Goal: Information Seeking & Learning: Check status

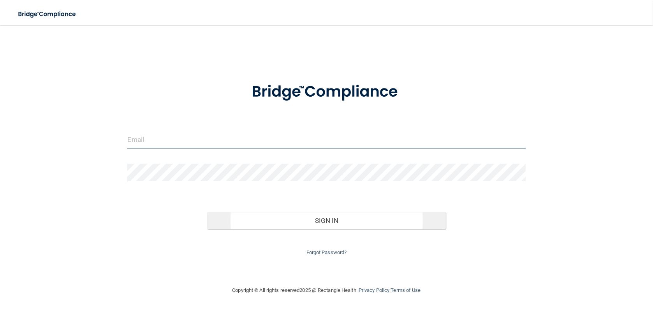
type input "[PERSON_NAME][EMAIL_ADDRESS][DOMAIN_NAME]"
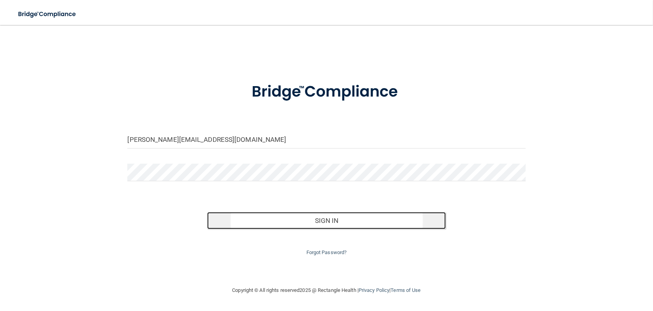
click at [327, 221] on button "Sign In" at bounding box center [326, 220] width 239 height 17
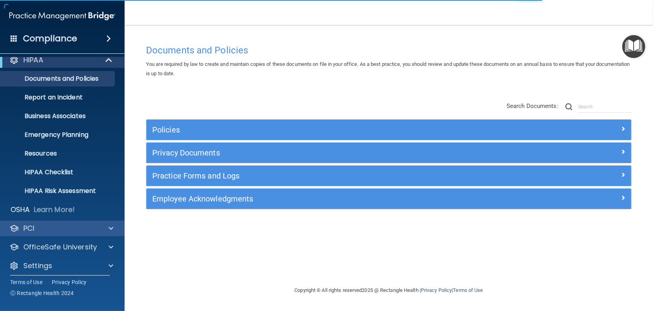
scroll to position [12, 0]
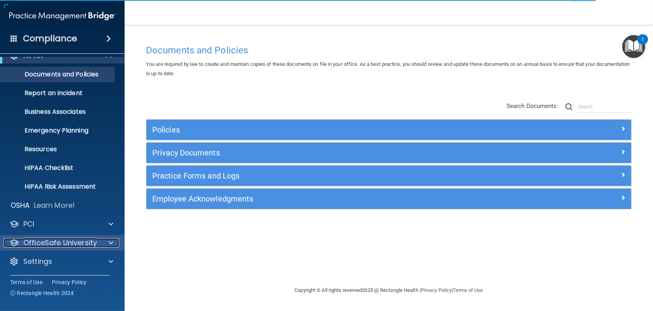
click at [42, 240] on p "OfficeSafe University" at bounding box center [60, 242] width 74 height 9
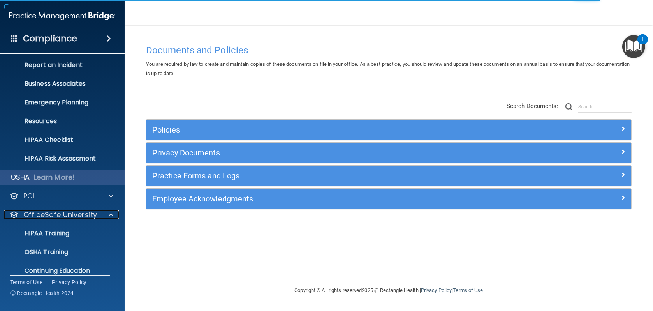
scroll to position [68, 0]
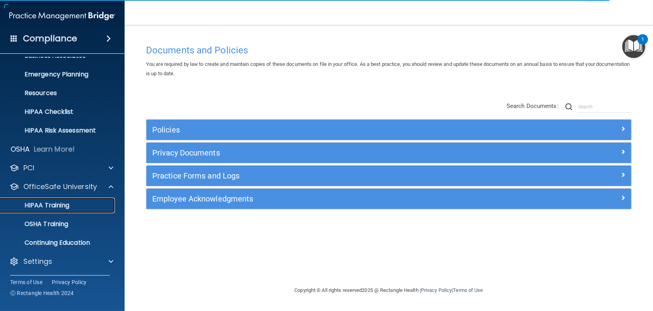
drag, startPoint x: 64, startPoint y: 204, endPoint x: 71, endPoint y: 204, distance: 7.0
click at [64, 204] on p "HIPAA Training" at bounding box center [37, 205] width 64 height 8
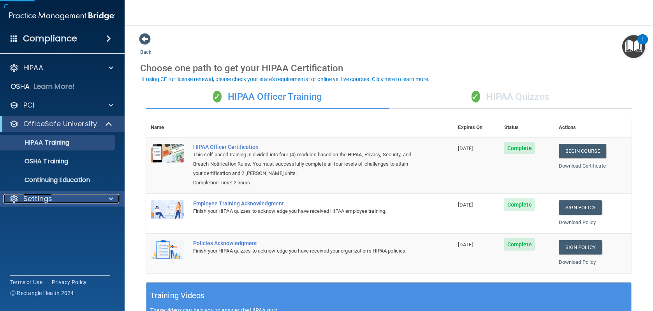
click at [70, 197] on div "Settings" at bounding box center [52, 198] width 97 height 9
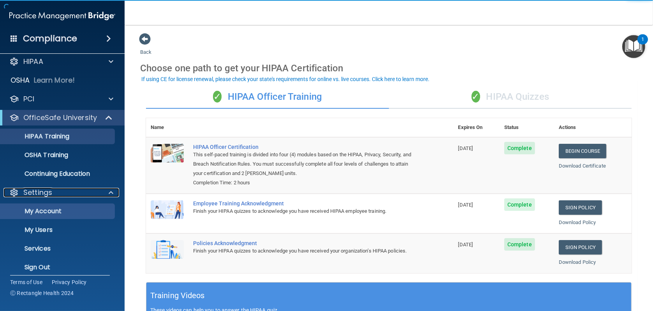
scroll to position [12, 0]
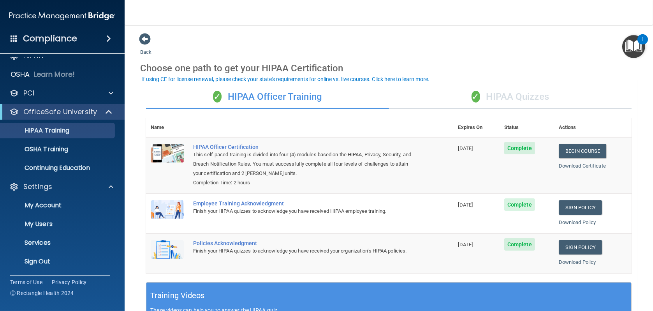
click at [60, 213] on ul "My Account My Users Services Sign Out" at bounding box center [62, 231] width 141 height 75
click at [60, 221] on p "My Users" at bounding box center [58, 224] width 106 height 8
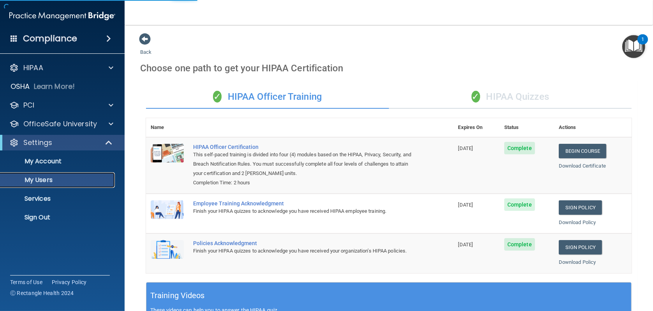
select select "20"
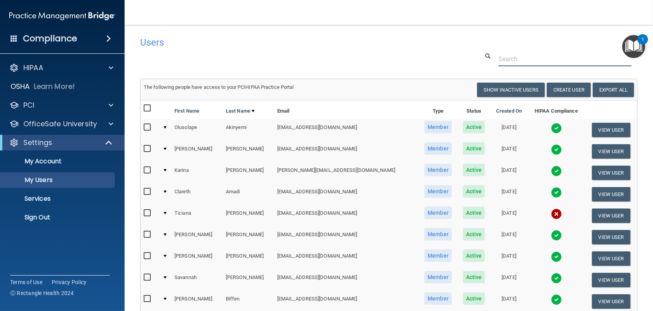
click at [532, 57] on input "text" at bounding box center [564, 59] width 133 height 14
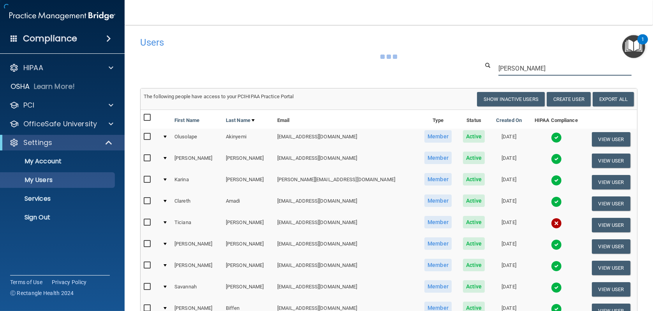
type input "[PERSON_NAME]"
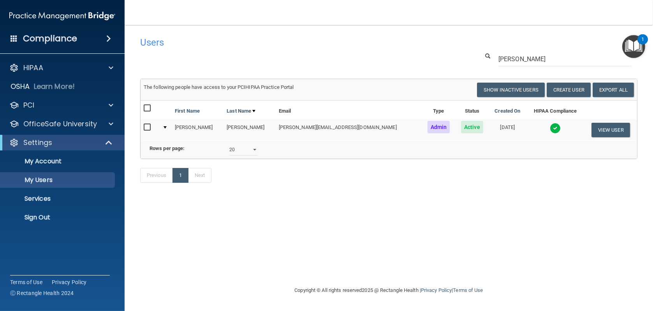
click at [550, 127] on img at bounding box center [555, 128] width 11 height 11
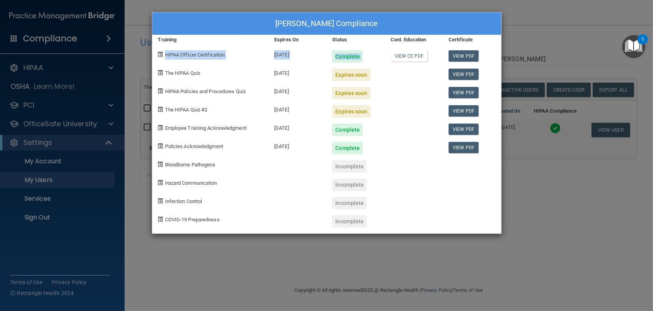
click at [583, 44] on div "[PERSON_NAME] Compliance Training Expires On Status Cont. Education Certificate…" at bounding box center [326, 155] width 653 height 311
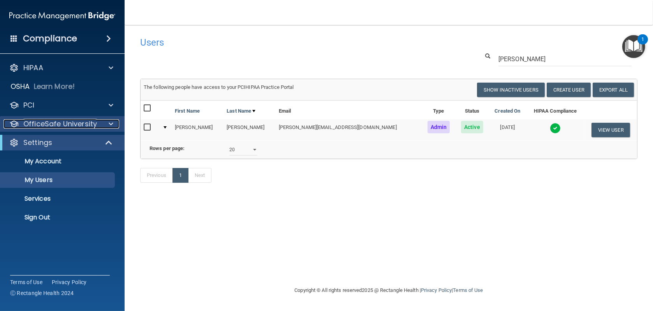
click at [44, 124] on p "OfficeSafe University" at bounding box center [60, 123] width 74 height 9
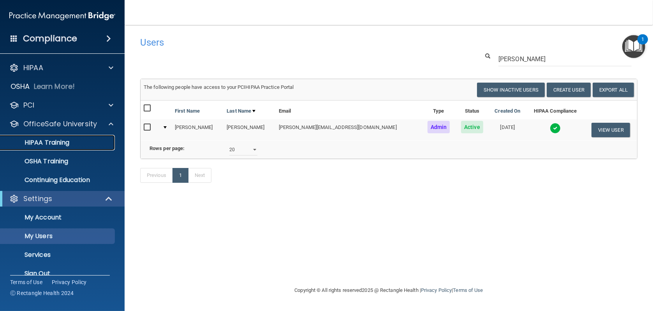
click at [58, 143] on p "HIPAA Training" at bounding box center [37, 143] width 64 height 8
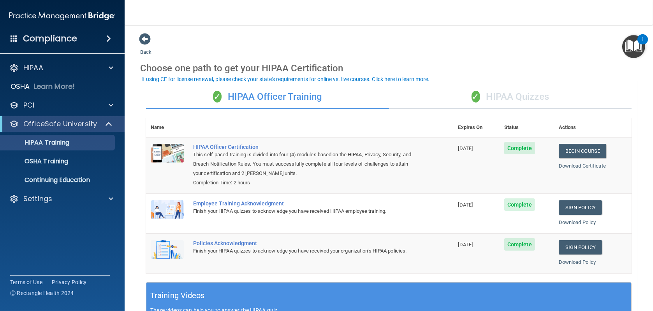
click at [506, 97] on div "✓ HIPAA Quizzes" at bounding box center [510, 96] width 243 height 23
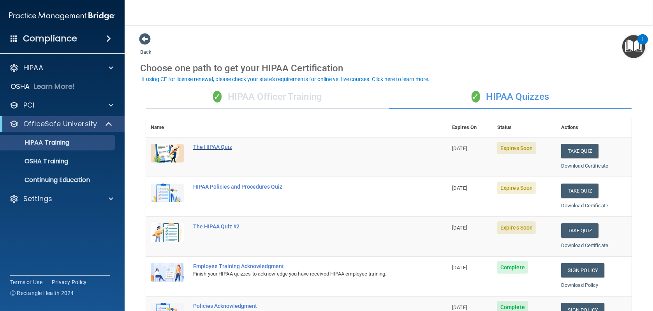
click at [225, 147] on div "The HIPAA Quiz" at bounding box center [300, 147] width 215 height 6
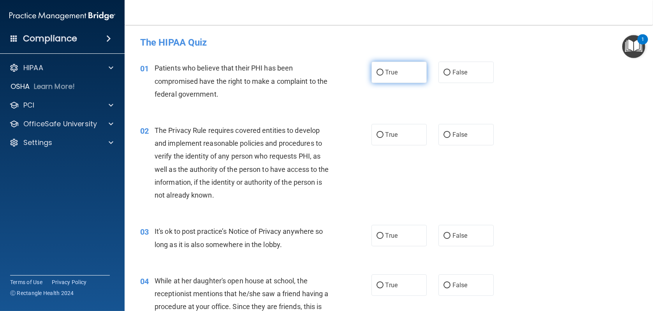
click at [377, 73] on input "True" at bounding box center [380, 73] width 7 height 6
radio input "true"
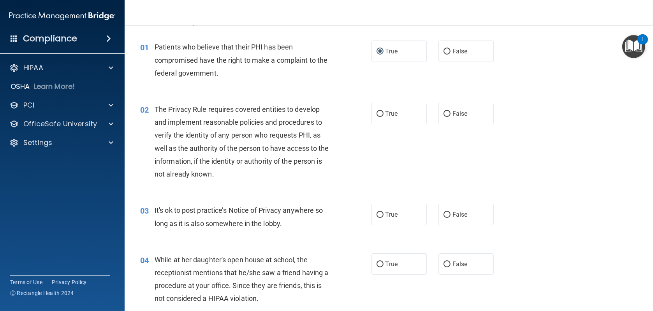
scroll to position [39, 0]
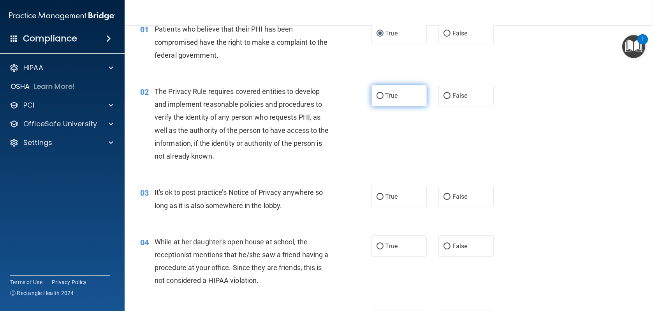
click at [377, 96] on input "True" at bounding box center [380, 96] width 7 height 6
radio input "true"
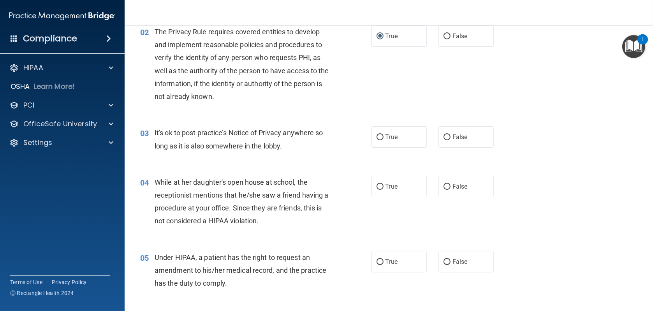
scroll to position [117, 0]
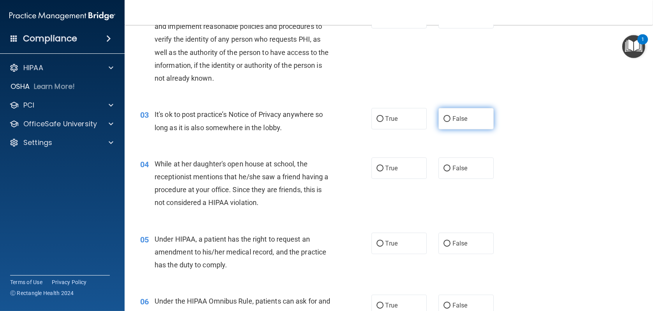
click at [446, 119] on input "False" at bounding box center [447, 119] width 7 height 6
radio input "true"
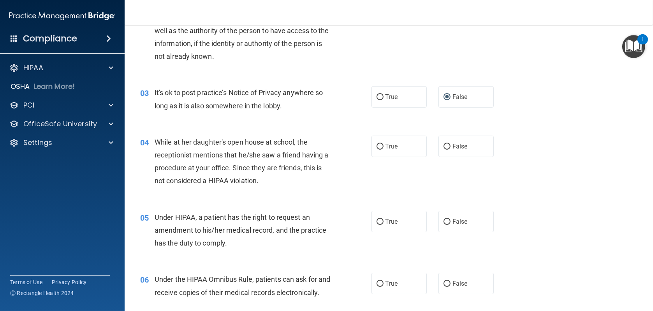
scroll to position [156, 0]
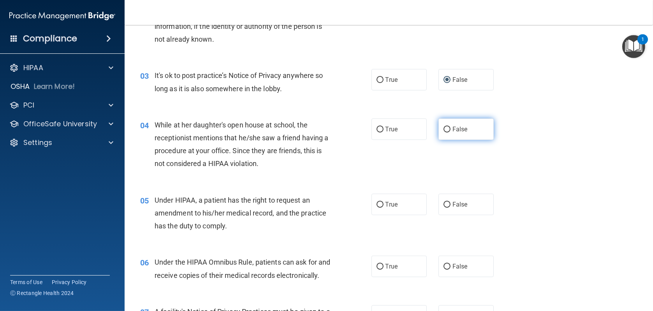
click at [445, 131] on input "False" at bounding box center [447, 130] width 7 height 6
radio input "true"
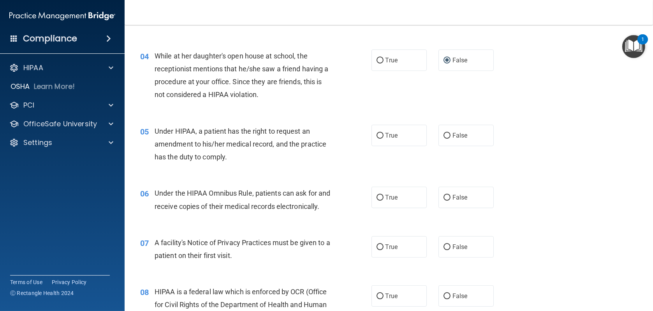
scroll to position [234, 0]
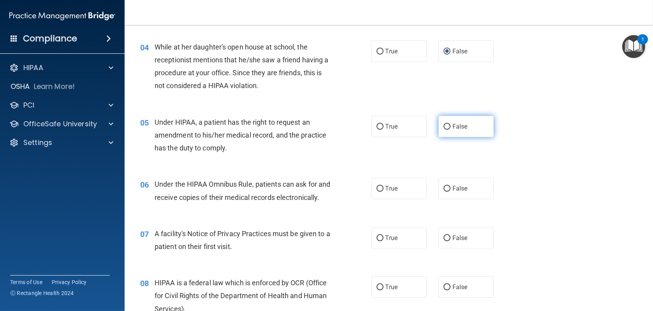
click at [444, 124] on input "False" at bounding box center [447, 127] width 7 height 6
radio input "true"
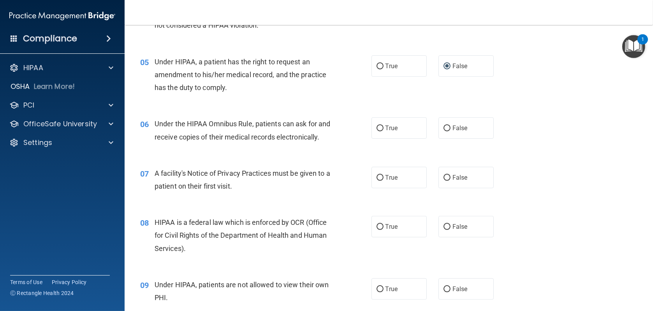
scroll to position [312, 0]
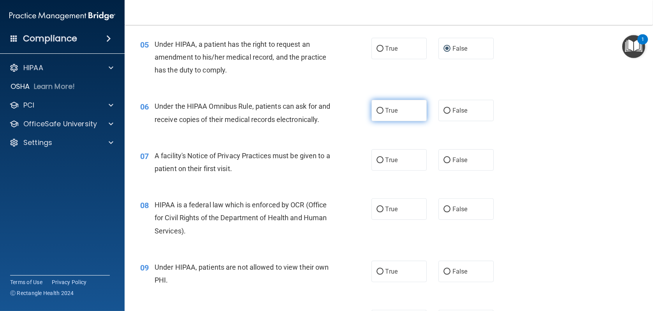
click at [377, 111] on input "True" at bounding box center [380, 111] width 7 height 6
radio input "true"
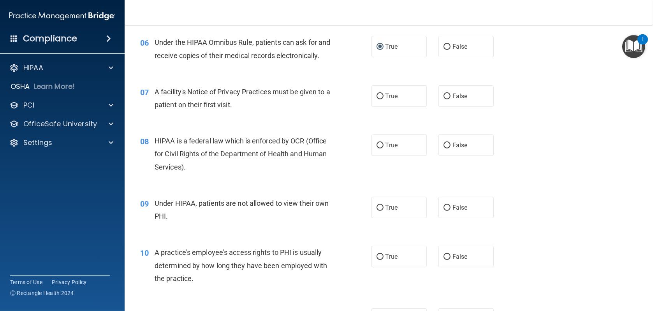
scroll to position [389, 0]
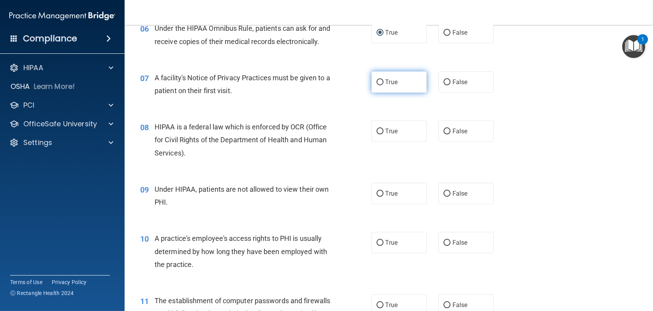
click at [379, 85] on input "True" at bounding box center [380, 82] width 7 height 6
radio input "true"
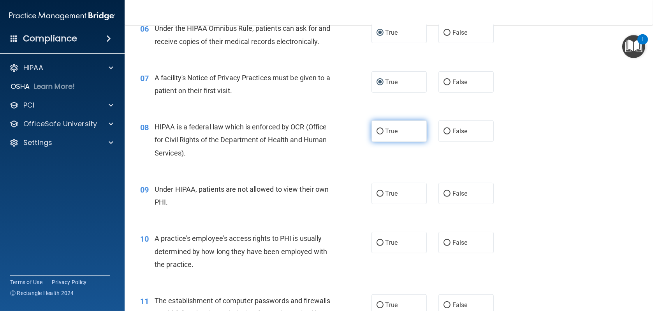
click at [379, 134] on input "True" at bounding box center [380, 132] width 7 height 6
radio input "true"
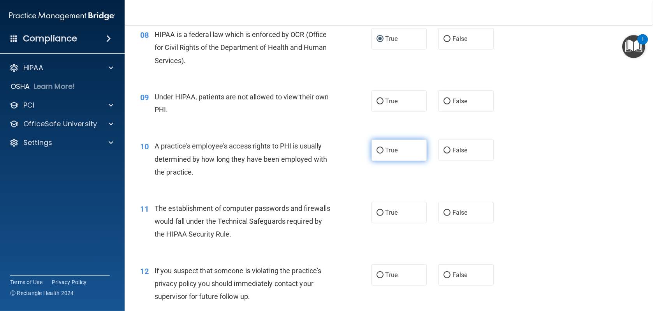
scroll to position [506, 0]
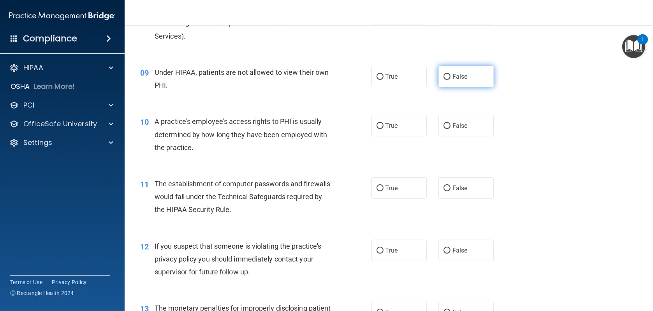
click at [445, 80] on input "False" at bounding box center [447, 77] width 7 height 6
radio input "true"
click at [445, 129] on input "False" at bounding box center [447, 126] width 7 height 6
radio input "true"
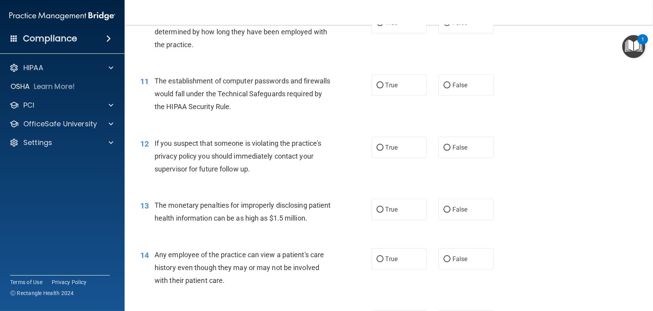
scroll to position [623, 0]
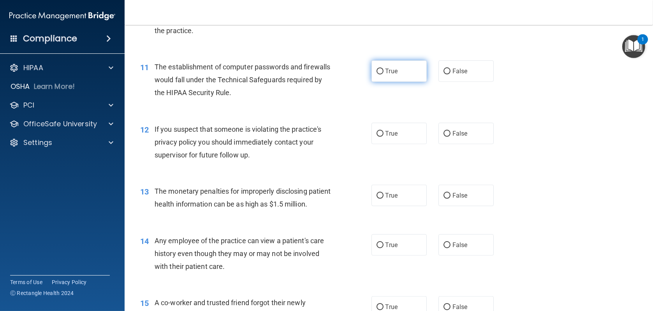
click at [378, 74] on input "True" at bounding box center [380, 72] width 7 height 6
radio input "true"
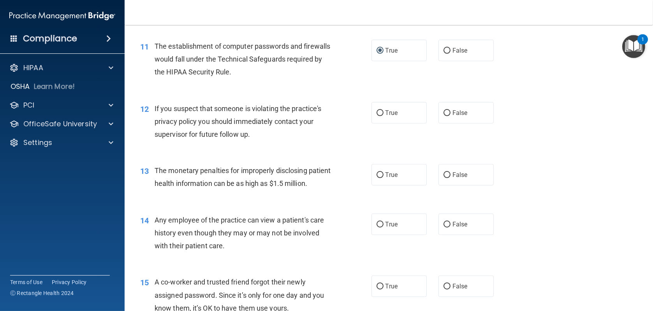
scroll to position [662, 0]
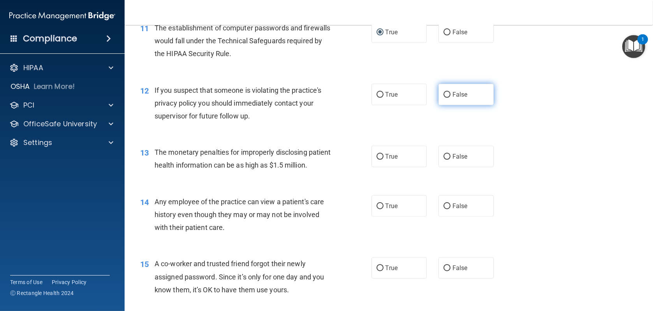
click at [444, 98] on input "False" at bounding box center [447, 95] width 7 height 6
radio input "true"
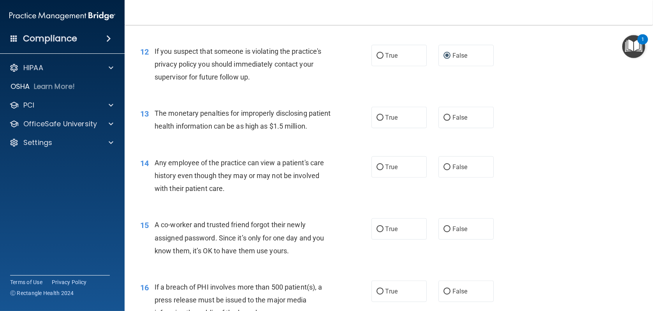
scroll to position [740, 0]
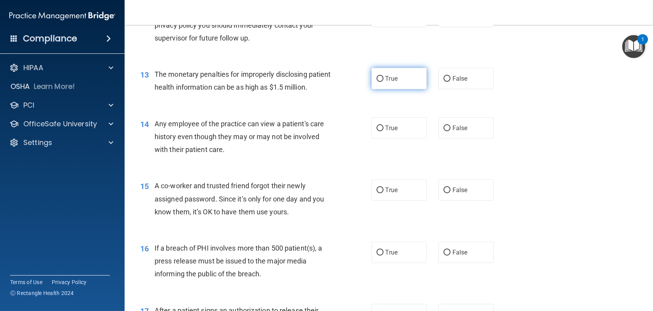
click at [377, 82] on input "True" at bounding box center [380, 79] width 7 height 6
radio input "true"
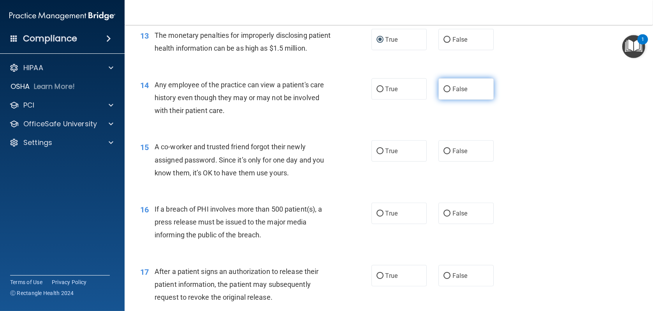
click at [444, 92] on input "False" at bounding box center [447, 89] width 7 height 6
radio input "true"
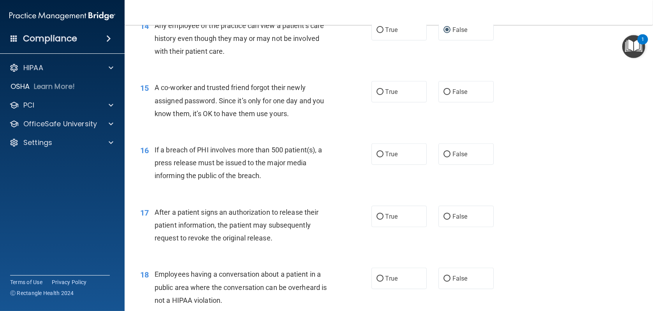
scroll to position [857, 0]
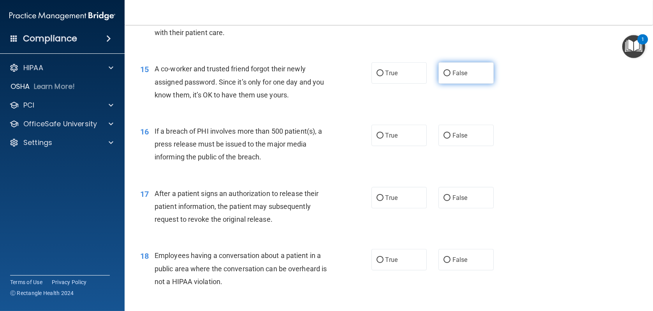
click at [444, 76] on input "False" at bounding box center [447, 73] width 7 height 6
radio input "true"
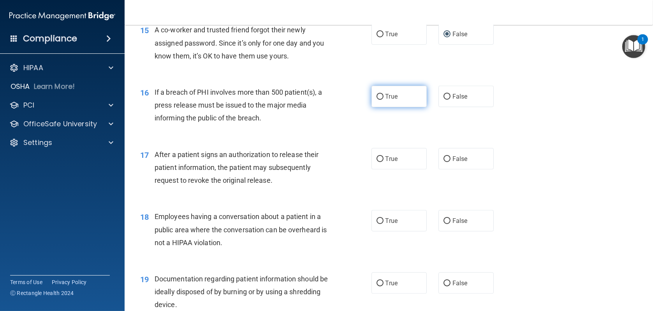
click at [377, 100] on input "True" at bounding box center [380, 97] width 7 height 6
radio input "true"
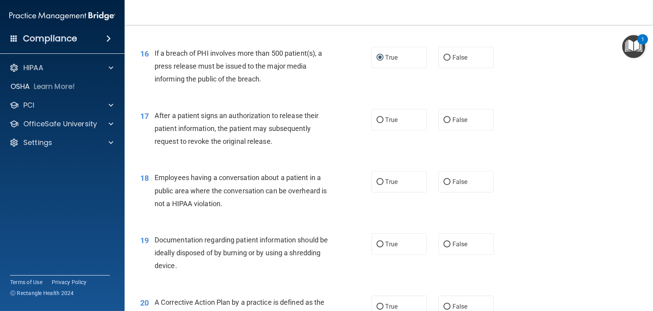
scroll to position [974, 0]
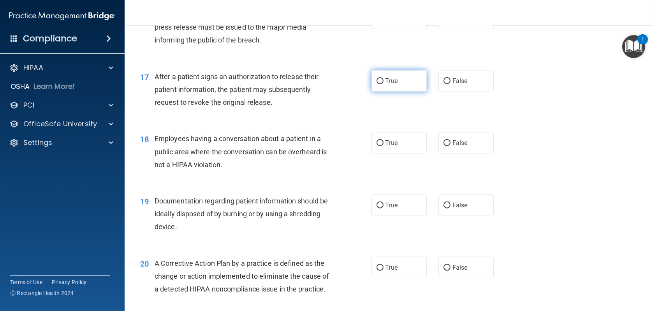
click at [379, 84] on input "True" at bounding box center [380, 81] width 7 height 6
radio input "true"
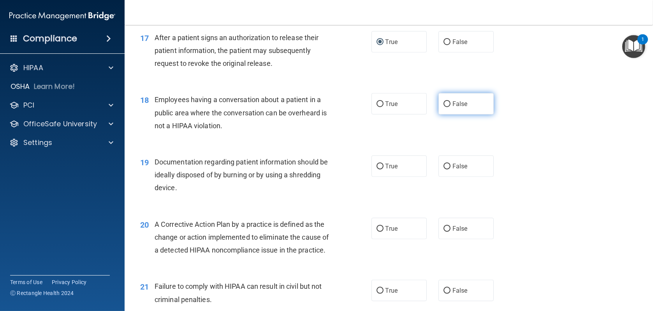
click at [444, 107] on input "False" at bounding box center [447, 104] width 7 height 6
radio input "true"
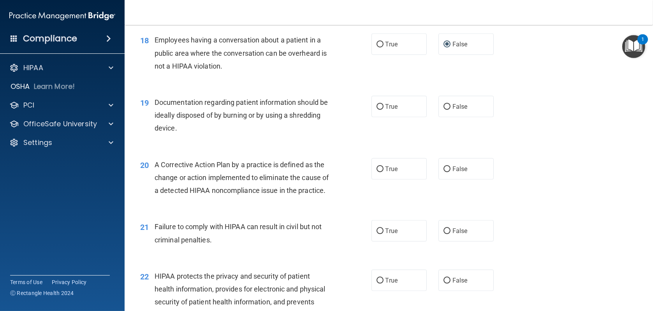
scroll to position [1090, 0]
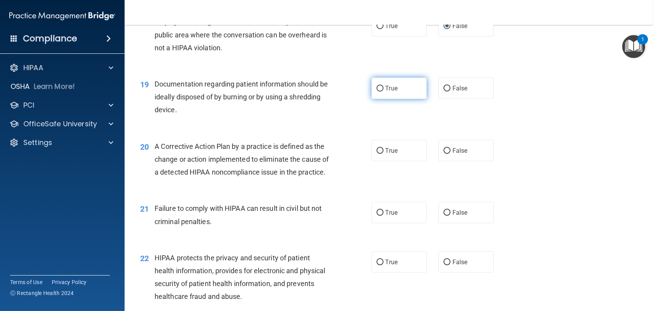
click at [378, 92] on input "True" at bounding box center [380, 89] width 7 height 6
radio input "true"
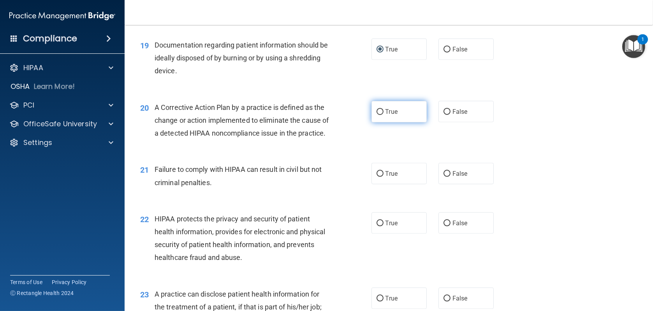
click at [377, 115] on input "True" at bounding box center [380, 112] width 7 height 6
radio input "true"
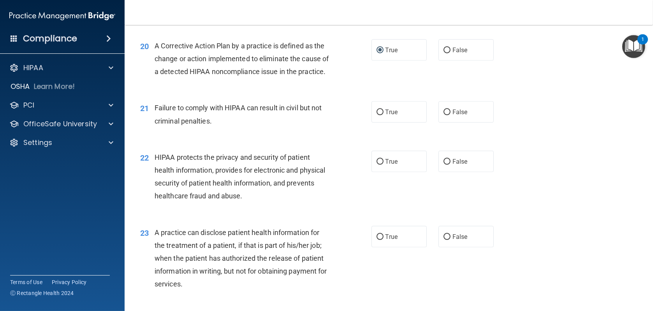
scroll to position [1207, 0]
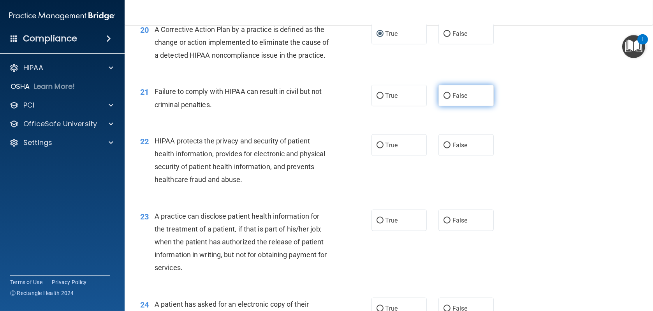
click at [445, 99] on input "False" at bounding box center [447, 96] width 7 height 6
radio input "true"
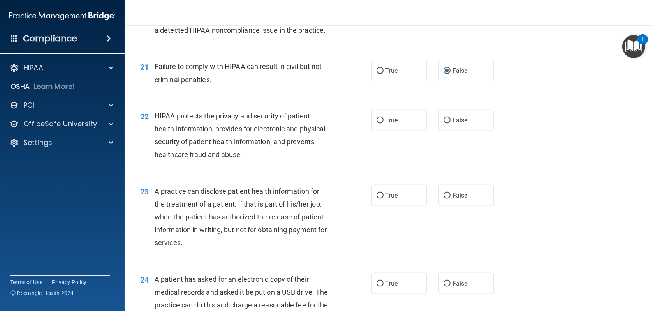
scroll to position [1246, 0]
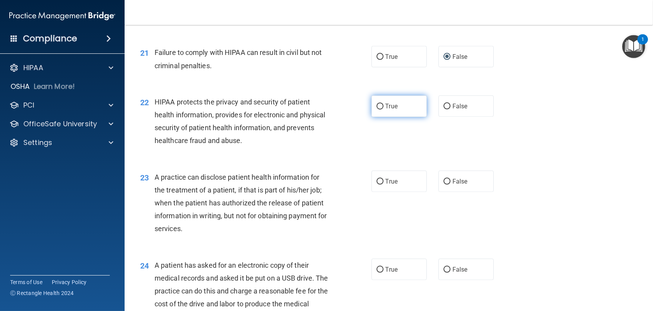
click at [379, 109] on input "True" at bounding box center [380, 107] width 7 height 6
radio input "true"
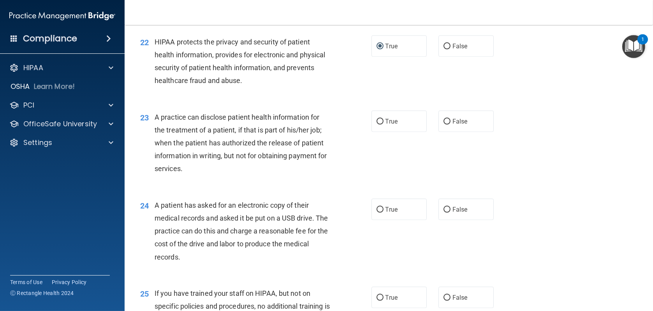
scroll to position [1324, 0]
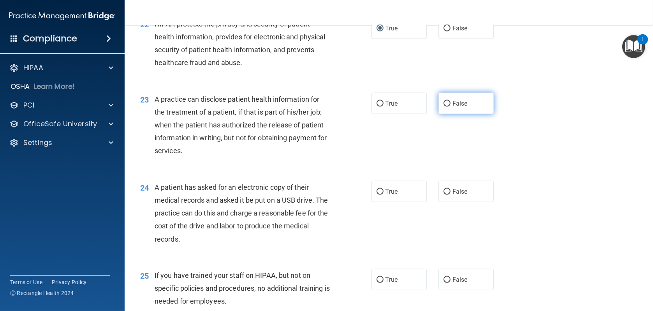
click at [444, 107] on input "False" at bounding box center [447, 104] width 7 height 6
radio input "true"
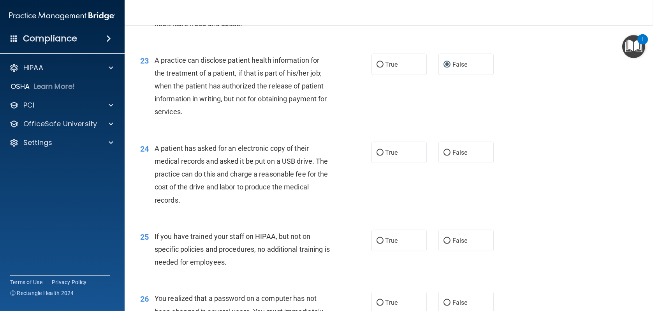
scroll to position [1402, 0]
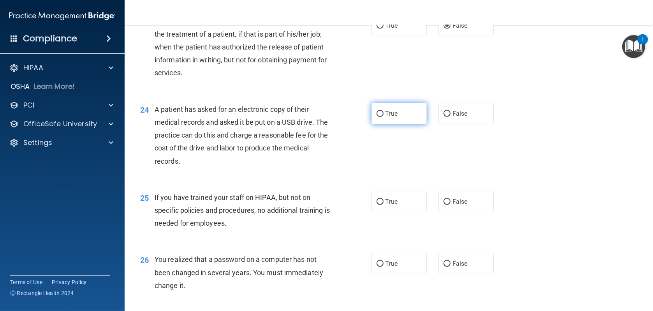
click at [377, 117] on input "True" at bounding box center [380, 114] width 7 height 6
radio input "true"
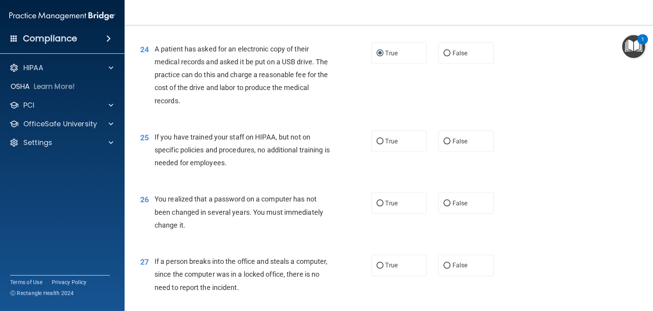
scroll to position [1480, 0]
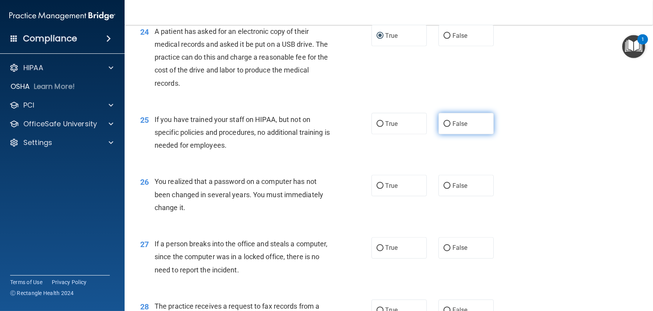
click at [445, 127] on input "False" at bounding box center [447, 124] width 7 height 6
radio input "true"
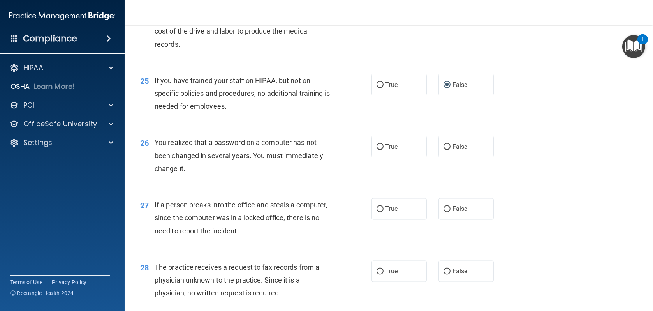
scroll to position [1558, 0]
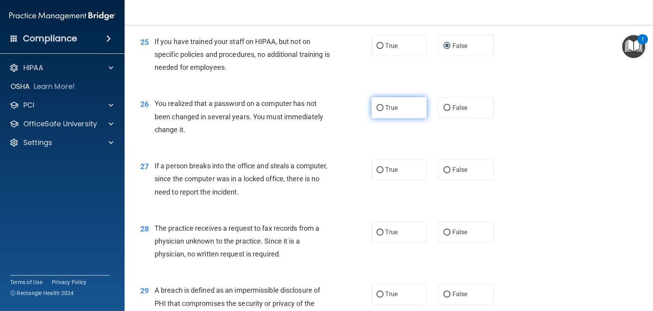
click at [379, 111] on input "True" at bounding box center [380, 108] width 7 height 6
radio input "true"
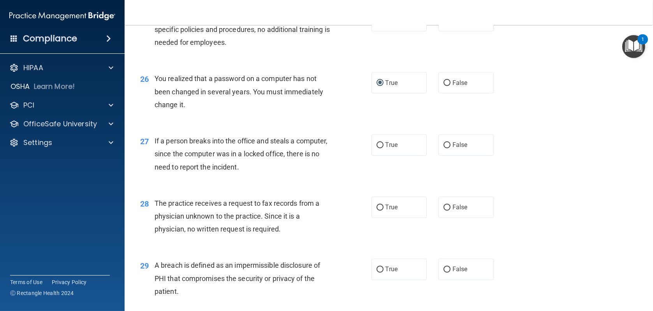
scroll to position [1597, 0]
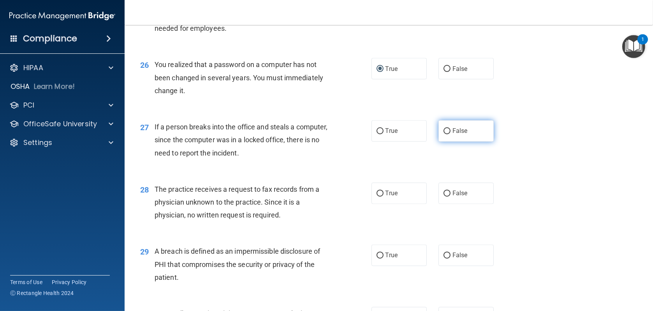
click at [444, 134] on input "False" at bounding box center [447, 132] width 7 height 6
radio input "true"
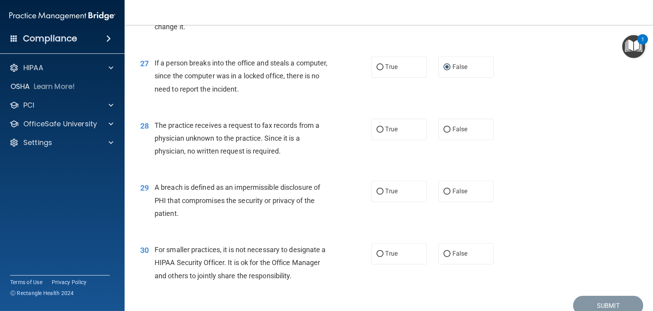
scroll to position [1674, 0]
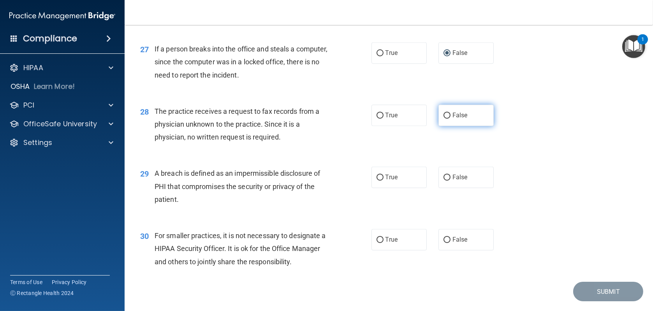
click at [444, 119] on input "False" at bounding box center [447, 116] width 7 height 6
radio input "true"
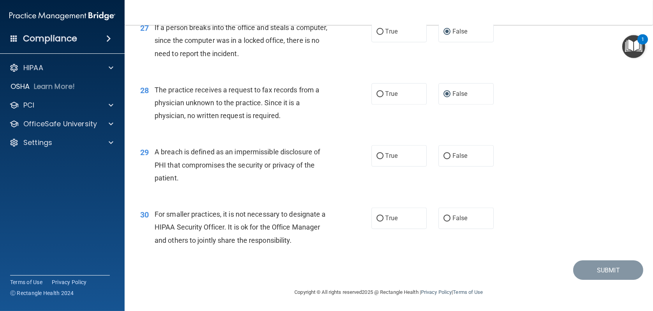
scroll to position [1734, 0]
click at [379, 157] on input "True" at bounding box center [380, 156] width 7 height 6
radio input "true"
click at [444, 218] on input "False" at bounding box center [447, 219] width 7 height 6
radio input "true"
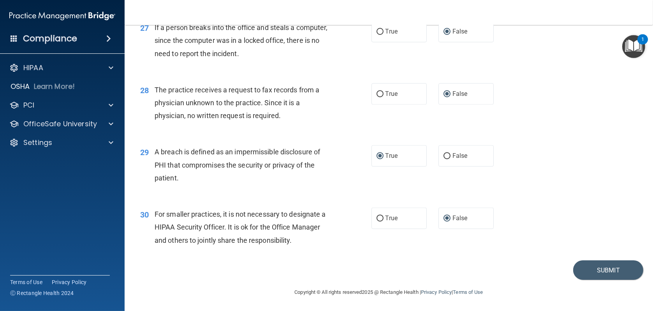
scroll to position [1695, 0]
click at [610, 281] on button "Submit" at bounding box center [608, 271] width 70 height 20
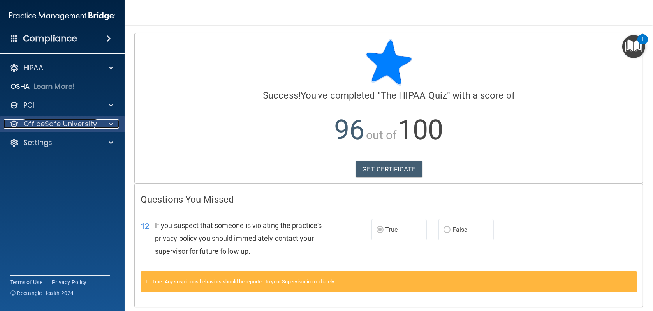
click at [74, 125] on p "OfficeSafe University" at bounding box center [60, 123] width 74 height 9
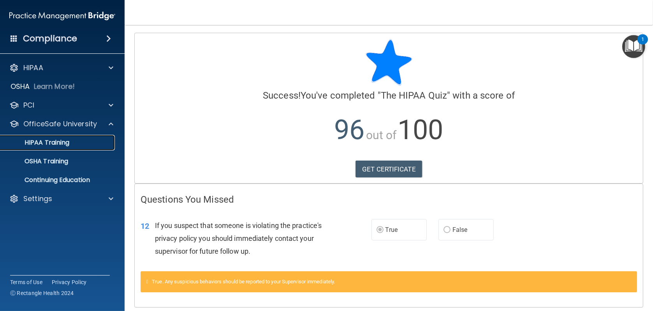
click at [56, 141] on p "HIPAA Training" at bounding box center [37, 143] width 64 height 8
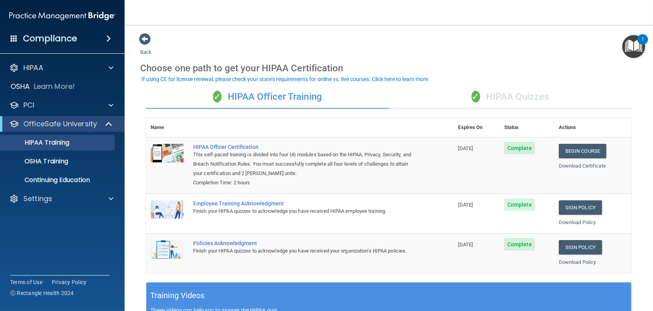
click at [518, 97] on div "✓ HIPAA Quizzes" at bounding box center [510, 96] width 243 height 23
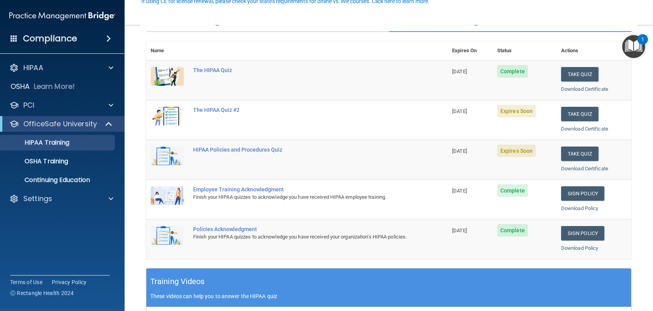
scroll to position [78, 0]
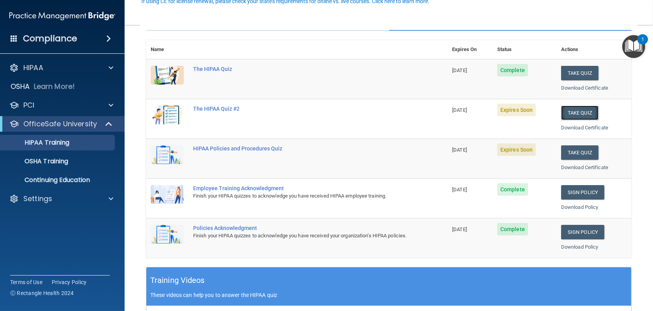
click at [582, 113] on button "Take Quiz" at bounding box center [579, 113] width 37 height 14
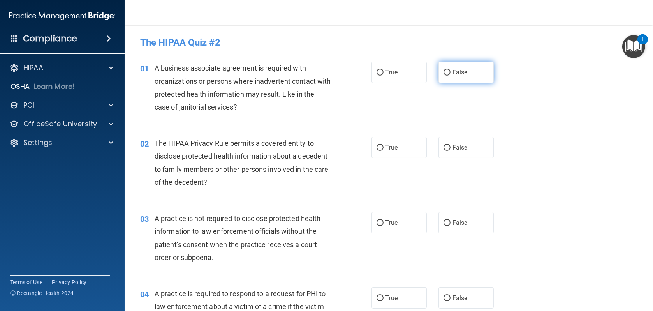
click at [445, 72] on input "False" at bounding box center [447, 73] width 7 height 6
radio input "true"
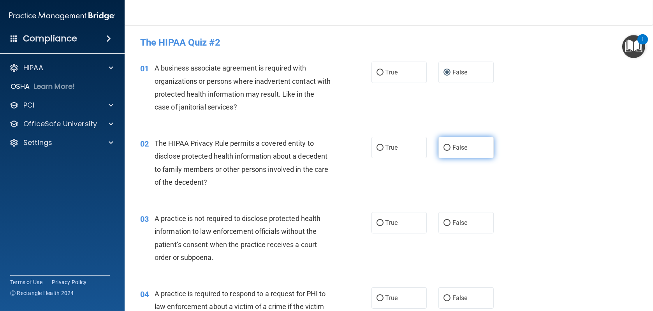
click at [444, 148] on input "False" at bounding box center [447, 148] width 7 height 6
radio input "true"
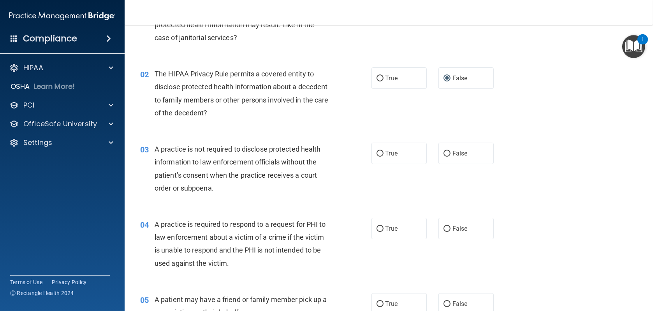
scroll to position [78, 0]
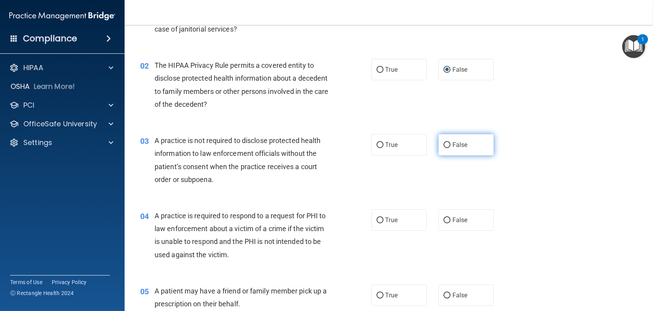
click at [444, 145] on input "False" at bounding box center [447, 145] width 7 height 6
radio input "true"
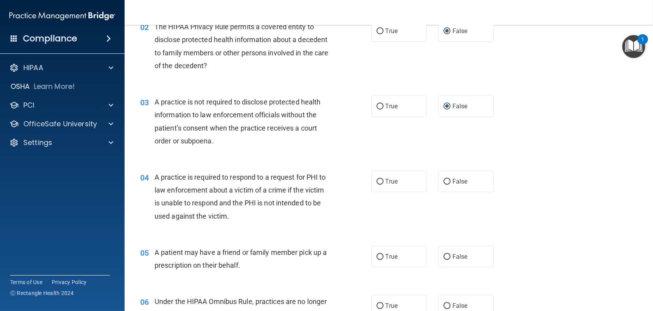
scroll to position [117, 0]
click at [377, 182] on input "True" at bounding box center [380, 181] width 7 height 6
radio input "true"
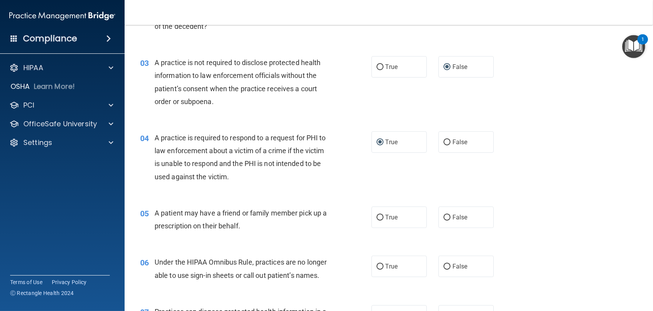
scroll to position [195, 0]
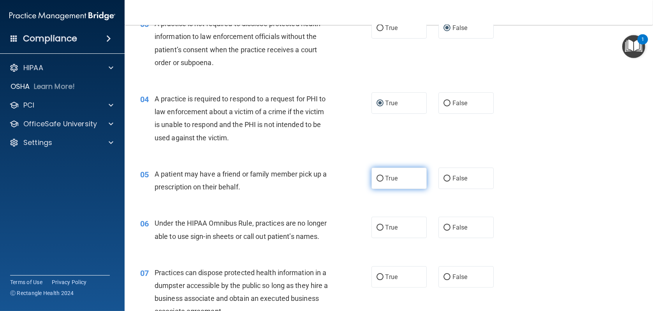
click at [379, 177] on input "True" at bounding box center [380, 179] width 7 height 6
radio input "true"
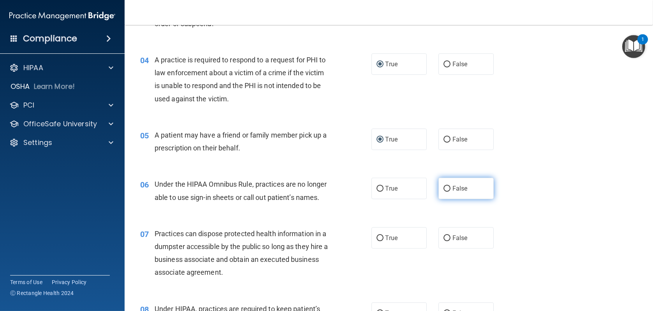
click at [446, 188] on input "False" at bounding box center [447, 189] width 7 height 6
radio input "true"
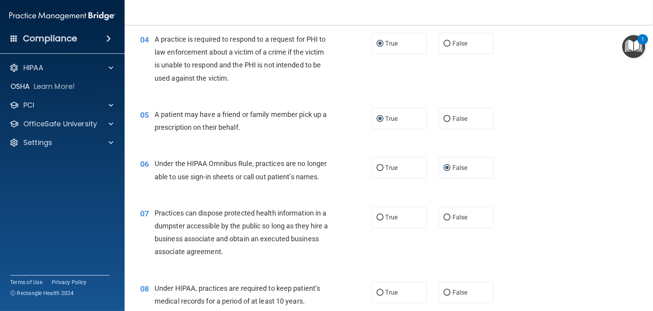
scroll to position [273, 0]
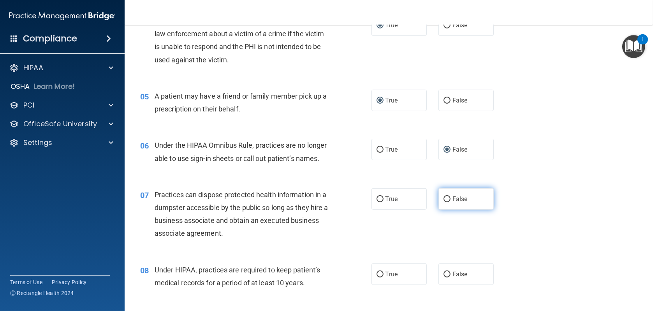
click at [444, 198] on input "False" at bounding box center [447, 199] width 7 height 6
radio input "true"
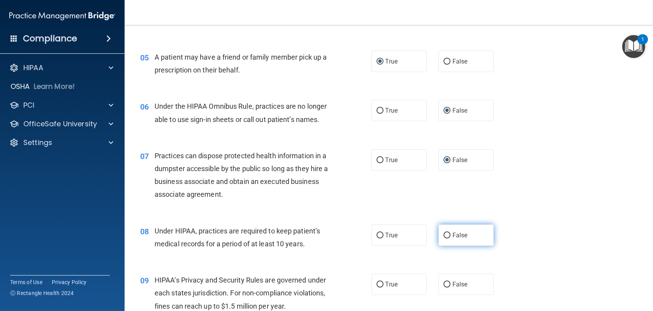
click at [444, 235] on input "False" at bounding box center [447, 235] width 7 height 6
radio input "true"
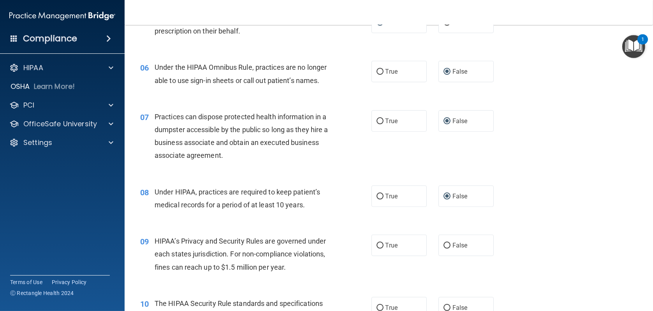
scroll to position [389, 0]
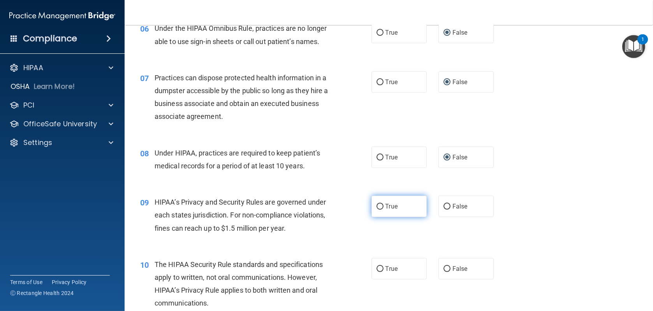
click at [379, 206] on input "True" at bounding box center [380, 207] width 7 height 6
radio input "true"
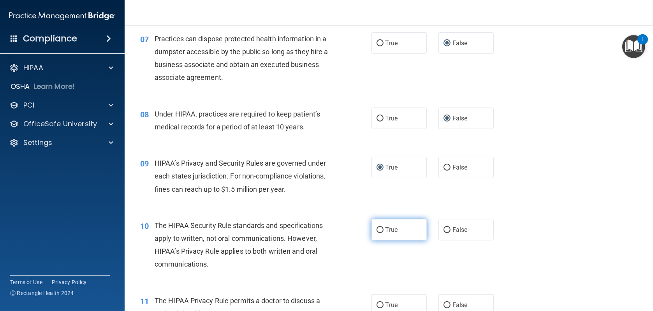
click at [377, 228] on input "True" at bounding box center [380, 230] width 7 height 6
radio input "true"
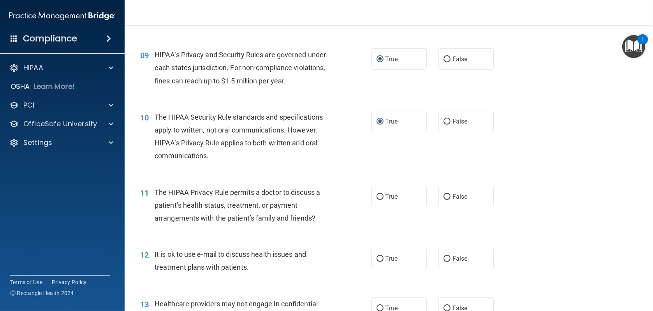
scroll to position [545, 0]
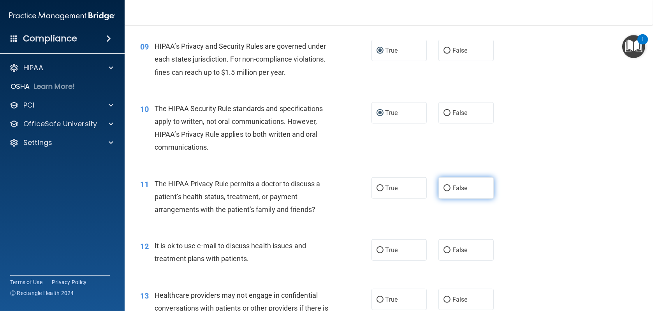
click at [444, 188] on input "False" at bounding box center [447, 188] width 7 height 6
radio input "true"
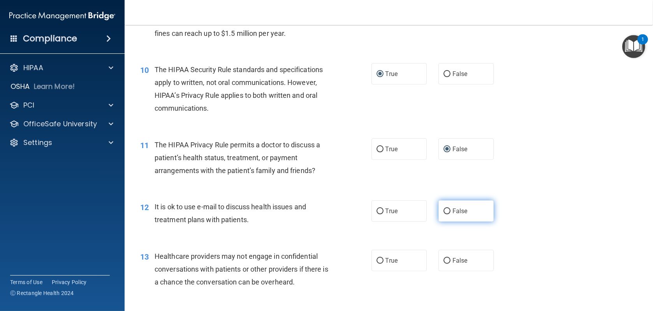
click at [444, 211] on input "False" at bounding box center [447, 211] width 7 height 6
radio input "true"
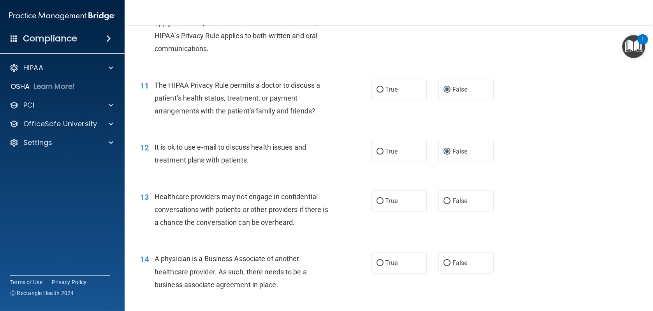
scroll to position [662, 0]
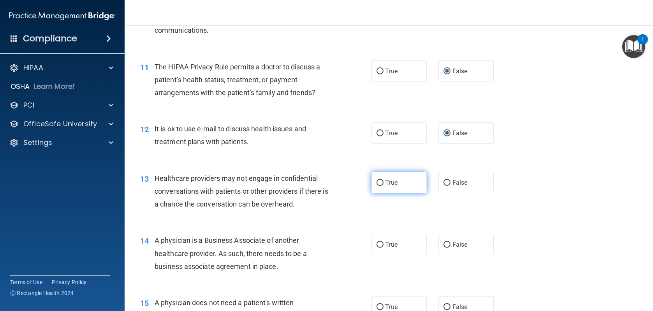
click at [377, 182] on input "True" at bounding box center [380, 183] width 7 height 6
radio input "true"
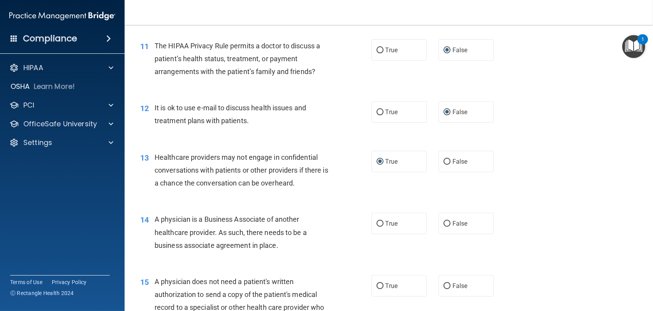
scroll to position [701, 0]
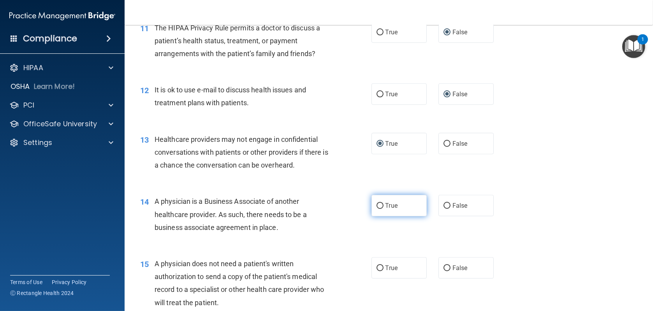
click at [378, 207] on input "True" at bounding box center [380, 206] width 7 height 6
radio input "true"
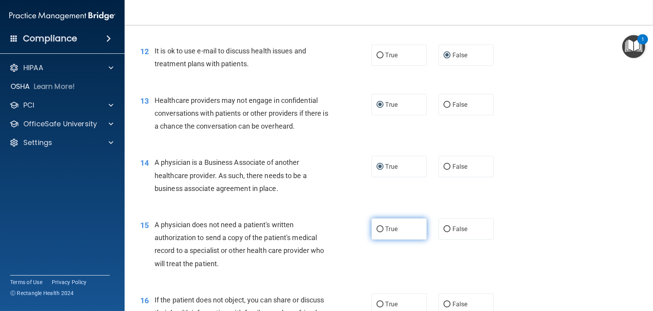
click at [379, 229] on input "True" at bounding box center [380, 229] width 7 height 6
radio input "true"
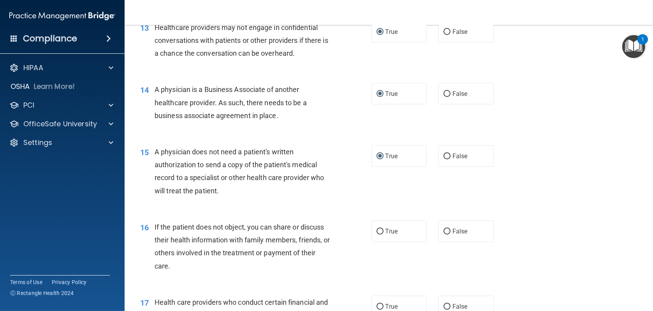
scroll to position [818, 0]
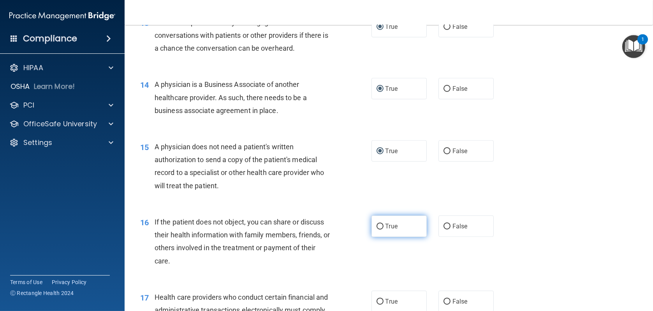
click at [377, 224] on input "True" at bounding box center [380, 227] width 7 height 6
radio input "true"
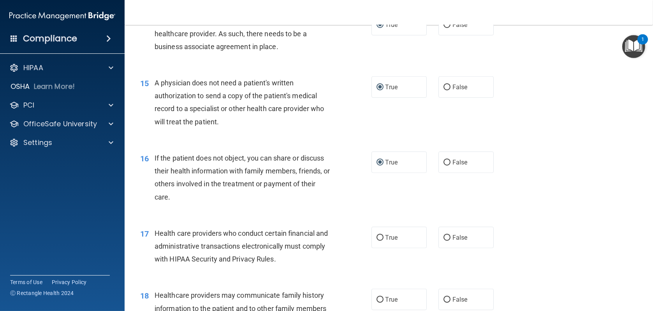
scroll to position [896, 0]
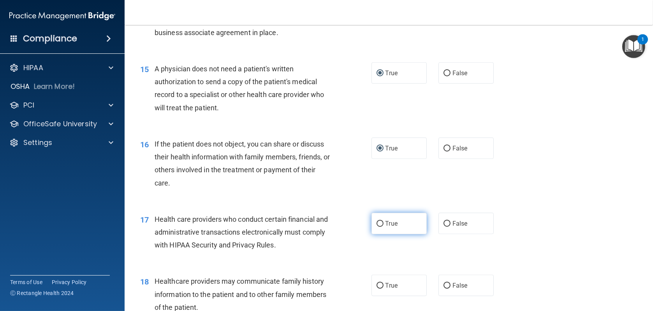
click at [378, 224] on input "True" at bounding box center [380, 224] width 7 height 6
radio input "true"
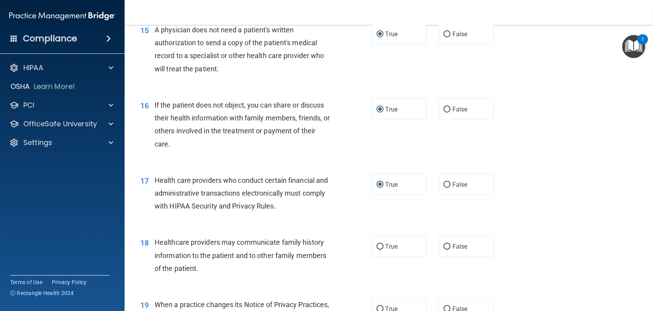
scroll to position [974, 0]
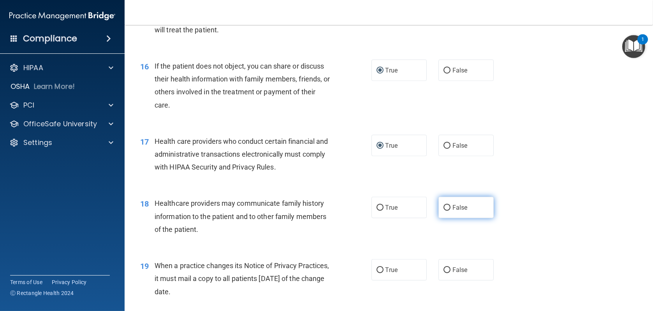
click at [444, 209] on input "False" at bounding box center [447, 208] width 7 height 6
radio input "true"
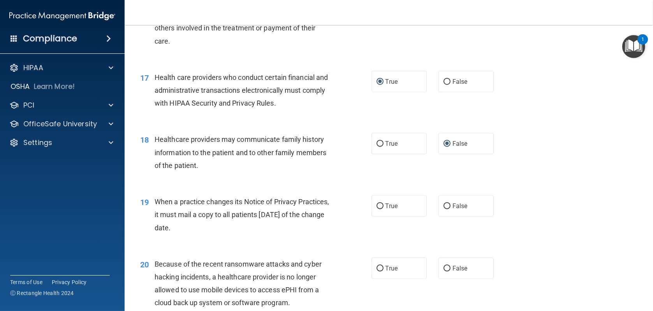
scroll to position [1051, 0]
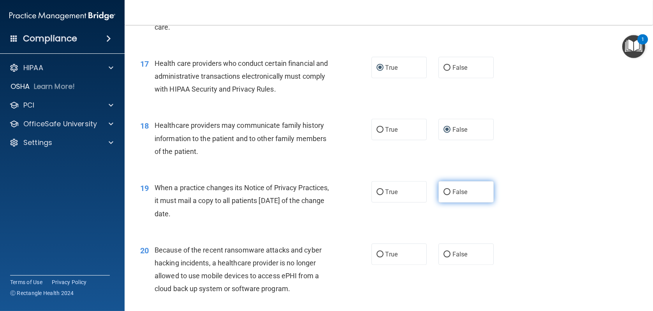
click at [445, 191] on input "False" at bounding box center [447, 192] width 7 height 6
radio input "true"
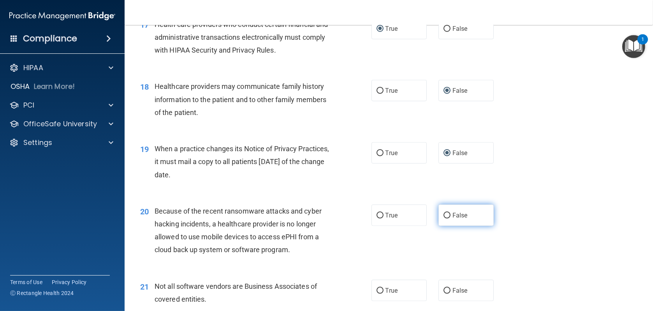
click at [445, 216] on input "False" at bounding box center [447, 216] width 7 height 6
radio input "true"
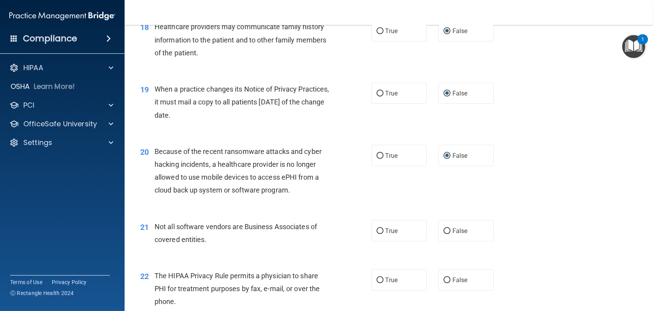
scroll to position [1168, 0]
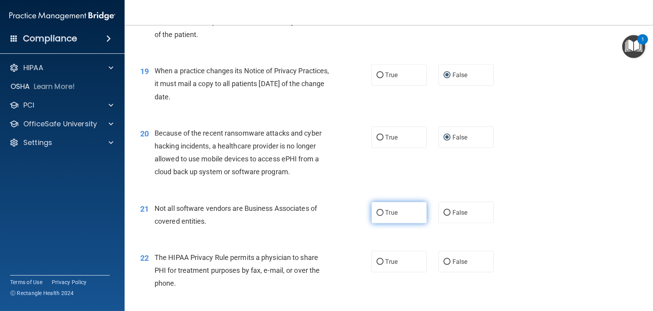
click at [377, 213] on input "True" at bounding box center [380, 213] width 7 height 6
radio input "true"
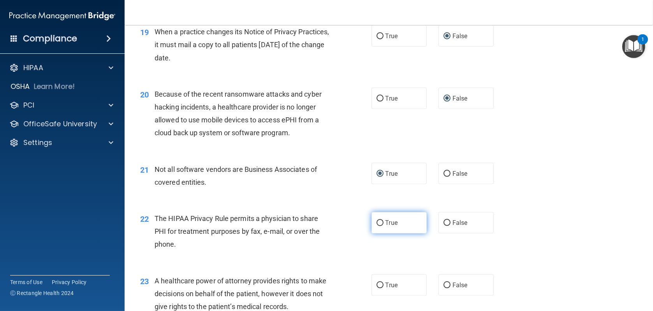
click at [377, 221] on input "True" at bounding box center [380, 223] width 7 height 6
radio input "true"
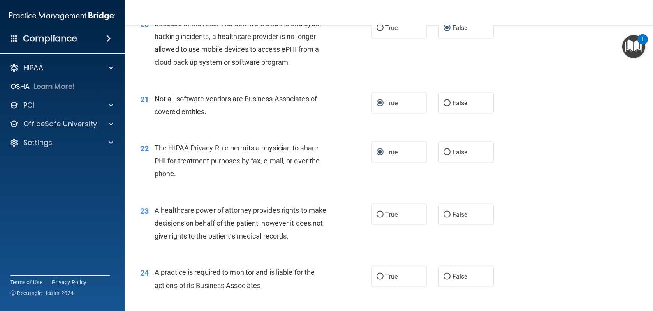
scroll to position [1285, 0]
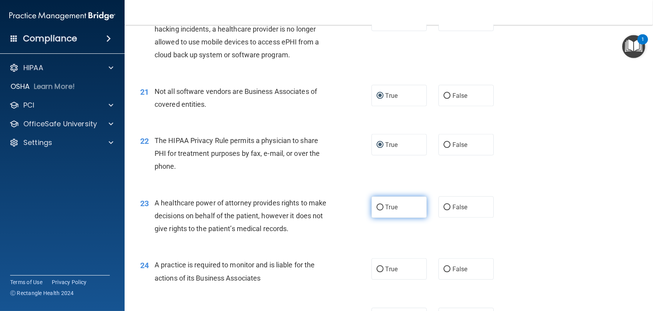
click at [377, 206] on input "True" at bounding box center [380, 207] width 7 height 6
radio input "true"
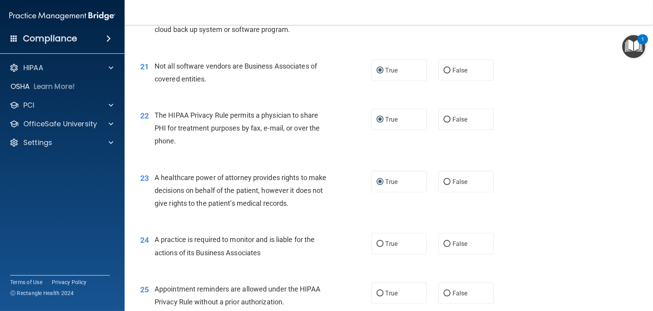
scroll to position [1324, 0]
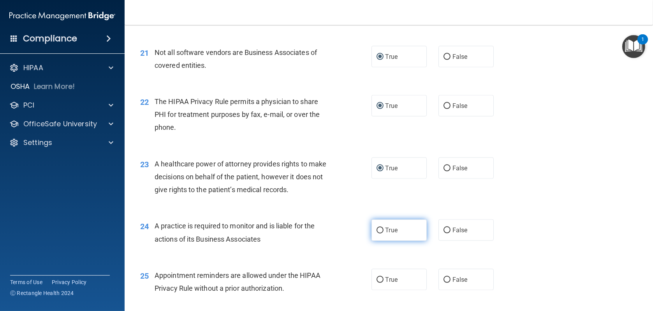
click at [377, 228] on input "True" at bounding box center [380, 230] width 7 height 6
radio input "true"
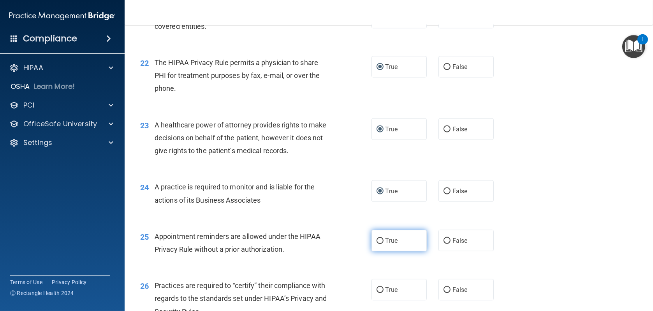
click at [377, 240] on input "True" at bounding box center [380, 241] width 7 height 6
radio input "true"
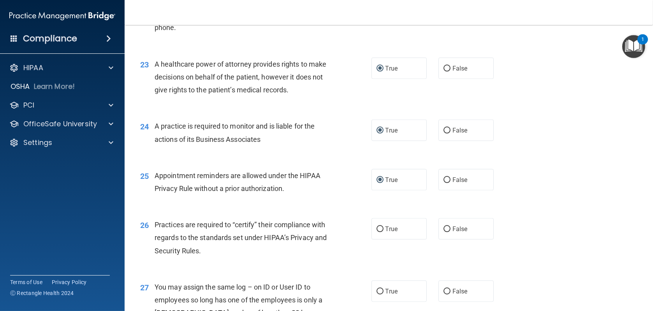
scroll to position [1441, 0]
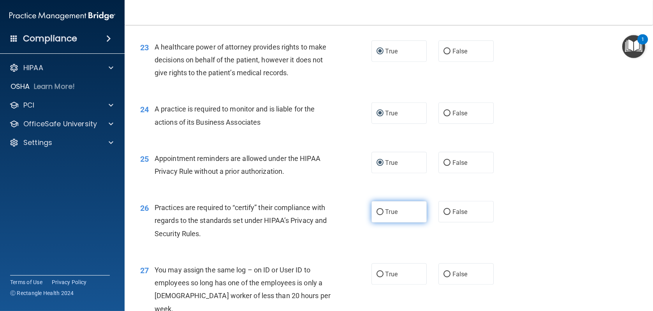
click at [377, 212] on input "True" at bounding box center [380, 212] width 7 height 6
radio input "true"
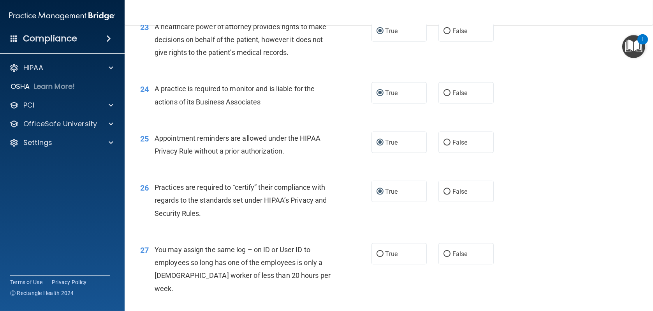
scroll to position [1480, 0]
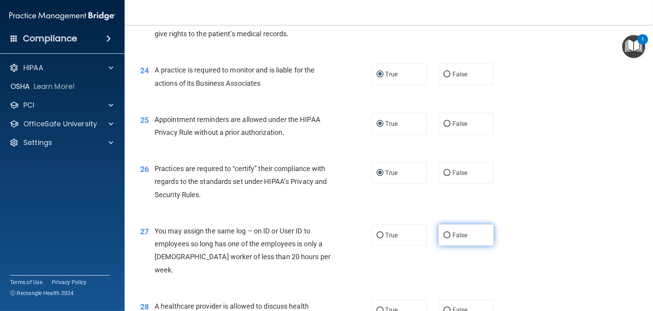
click at [444, 233] on input "False" at bounding box center [447, 235] width 7 height 6
radio input "true"
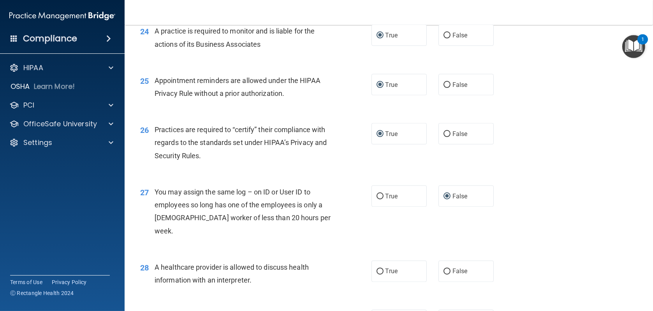
scroll to position [1558, 0]
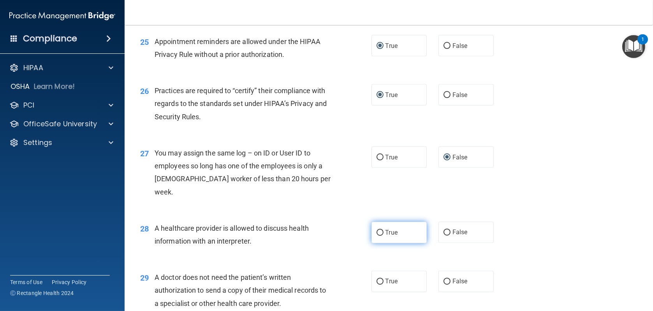
click at [378, 230] on input "True" at bounding box center [380, 233] width 7 height 6
radio input "true"
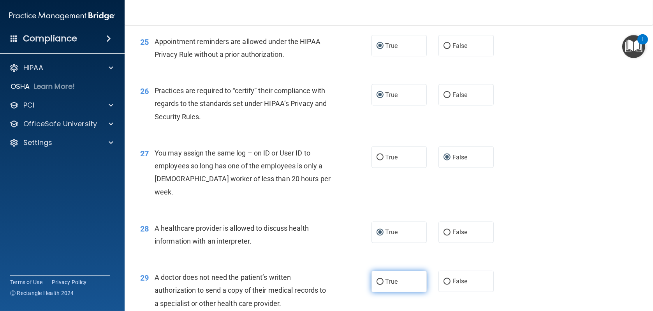
click at [378, 279] on input "True" at bounding box center [380, 282] width 7 height 6
radio input "true"
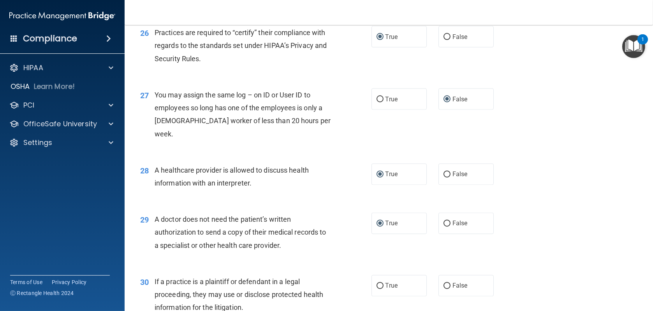
scroll to position [1636, 0]
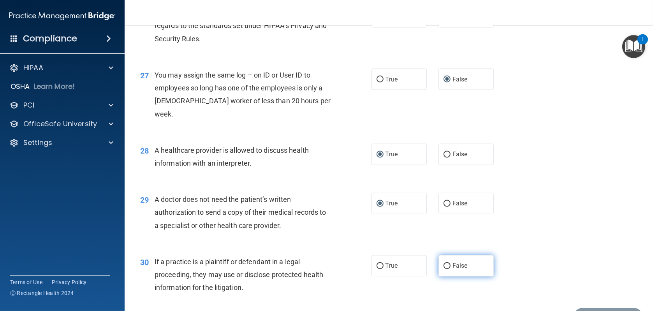
click at [444, 263] on input "False" at bounding box center [447, 266] width 7 height 6
radio input "true"
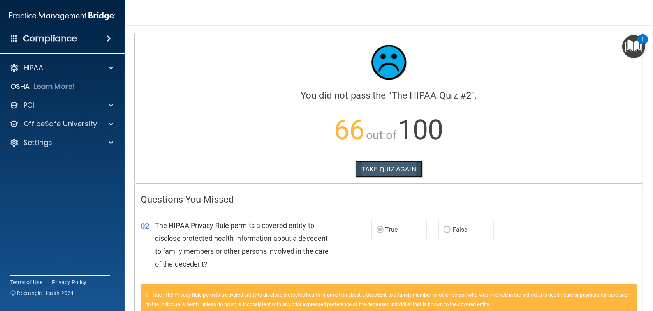
click at [382, 170] on button "TAKE QUIZ AGAIN" at bounding box center [388, 168] width 67 height 17
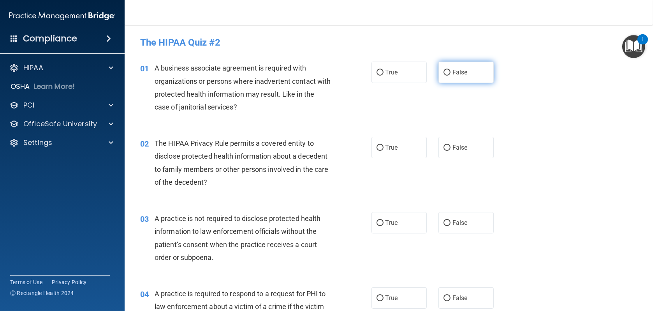
click at [445, 74] on input "False" at bounding box center [447, 73] width 7 height 6
radio input "true"
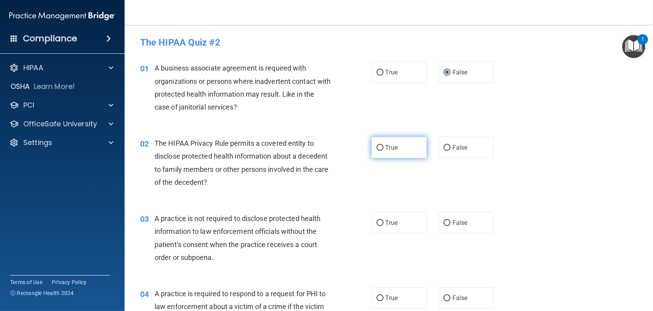
click at [377, 146] on input "True" at bounding box center [380, 148] width 7 height 6
radio input "true"
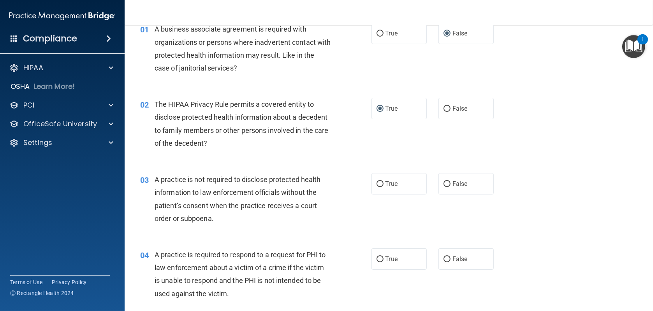
scroll to position [78, 0]
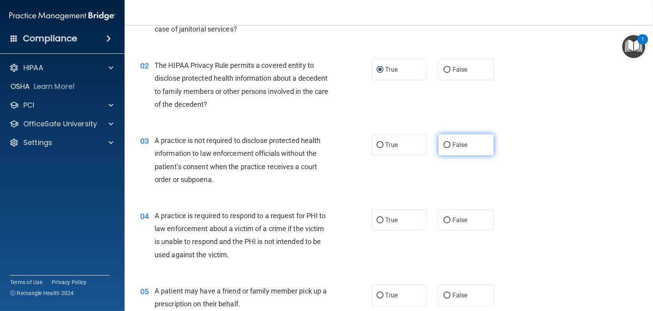
click at [445, 147] on input "False" at bounding box center [447, 145] width 7 height 6
radio input "true"
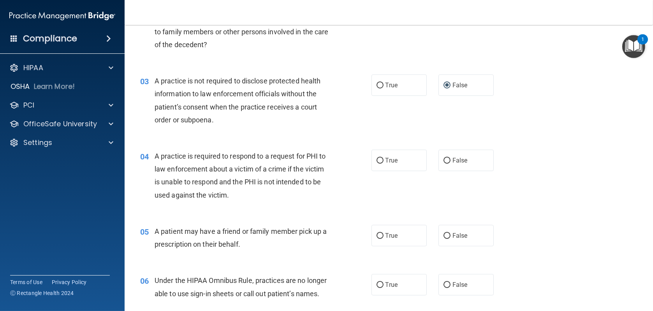
scroll to position [156, 0]
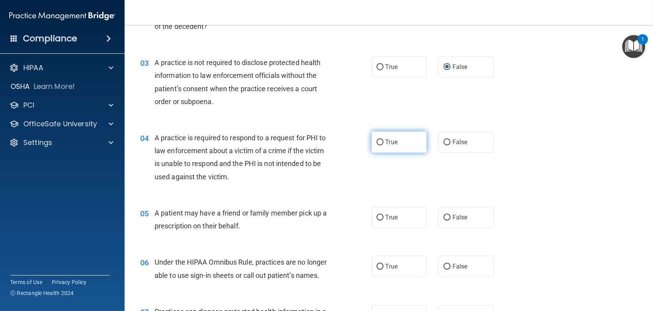
click at [377, 143] on input "True" at bounding box center [380, 142] width 7 height 6
radio input "true"
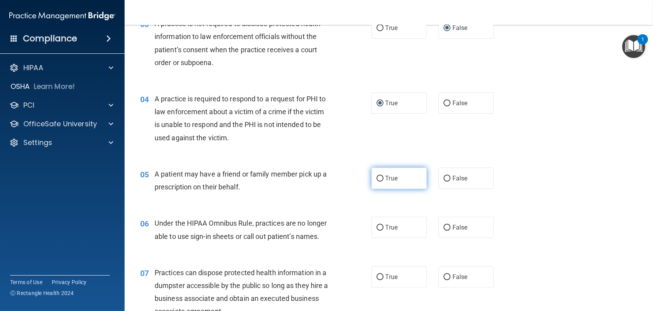
click at [378, 179] on input "True" at bounding box center [380, 179] width 7 height 6
radio input "true"
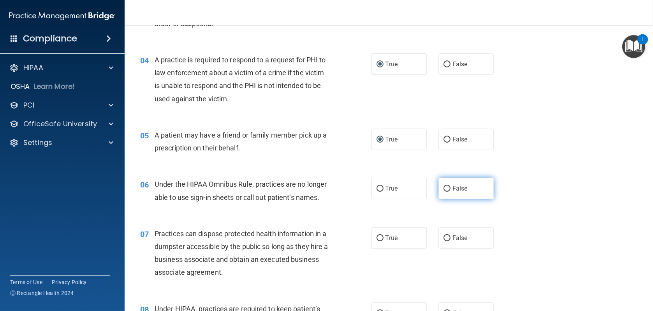
click at [444, 189] on input "False" at bounding box center [447, 189] width 7 height 6
radio input "true"
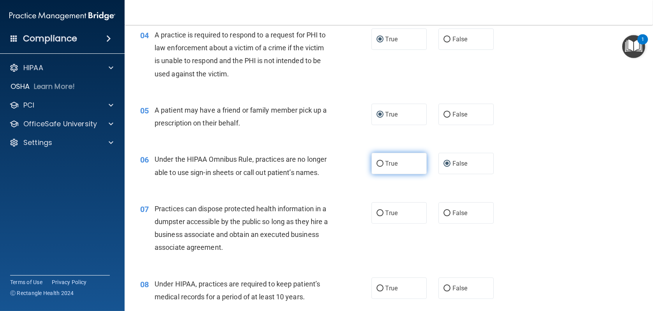
scroll to position [273, 0]
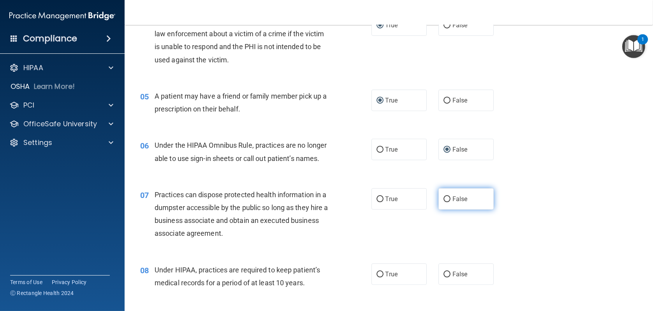
click at [444, 199] on input "False" at bounding box center [447, 199] width 7 height 6
radio input "true"
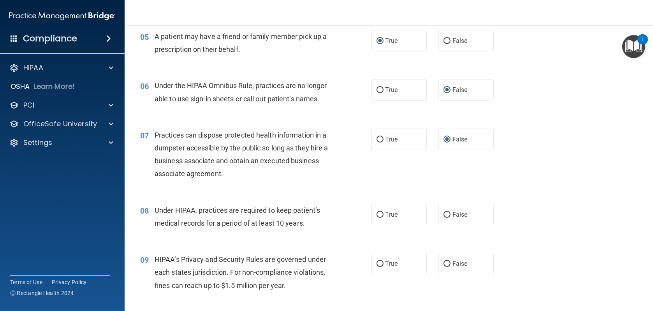
scroll to position [350, 0]
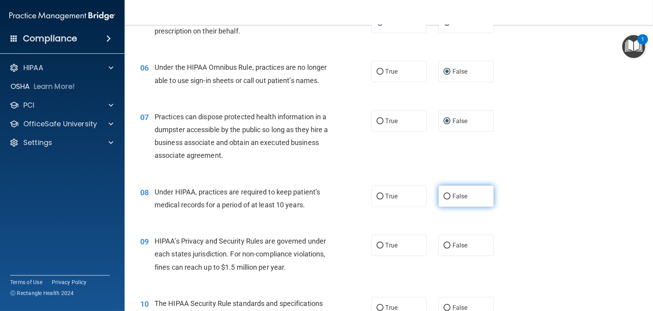
click at [444, 196] on input "False" at bounding box center [447, 197] width 7 height 6
radio input "true"
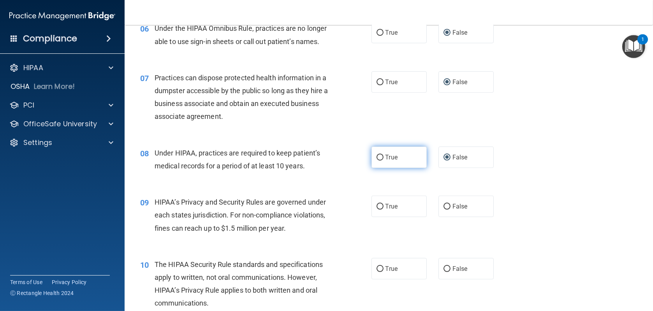
scroll to position [428, 0]
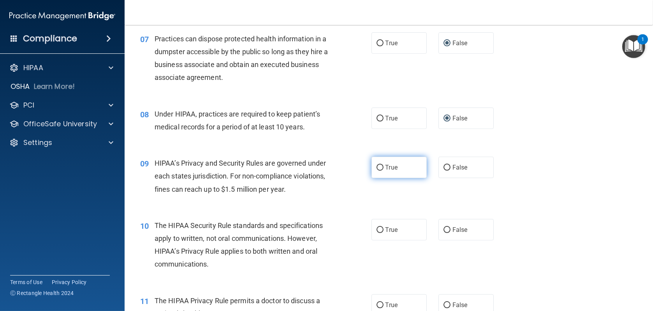
click at [377, 165] on input "True" at bounding box center [380, 168] width 7 height 6
radio input "true"
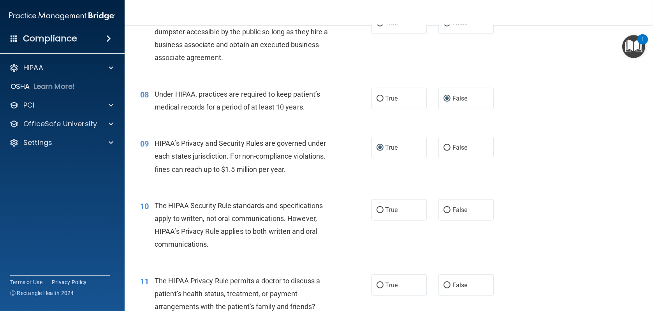
scroll to position [467, 0]
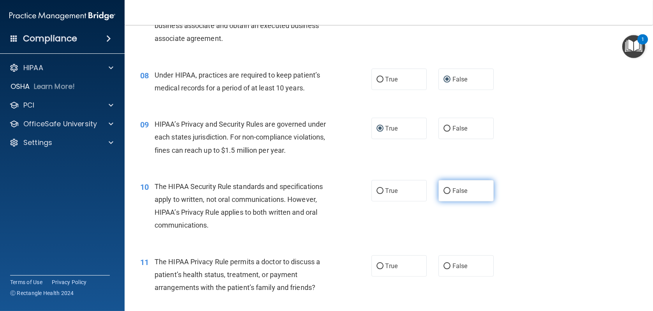
click at [444, 190] on input "False" at bounding box center [447, 191] width 7 height 6
radio input "true"
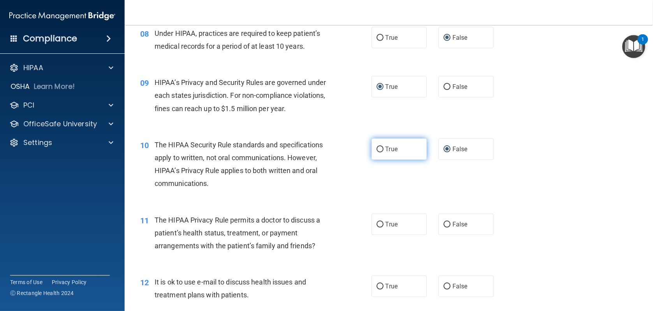
scroll to position [545, 0]
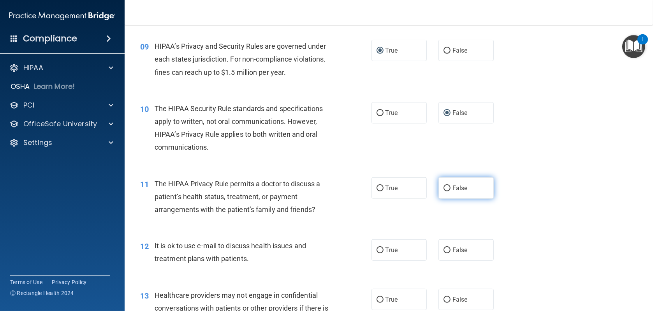
click at [444, 187] on input "False" at bounding box center [447, 188] width 7 height 6
radio input "true"
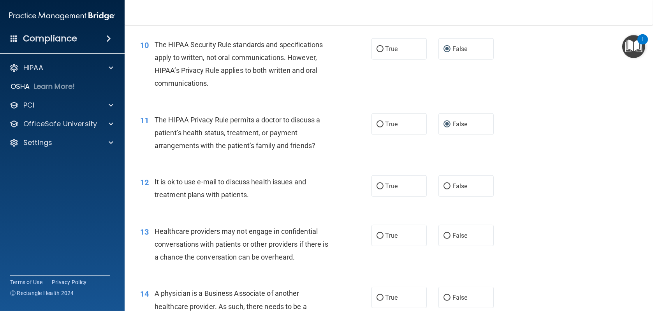
scroll to position [623, 0]
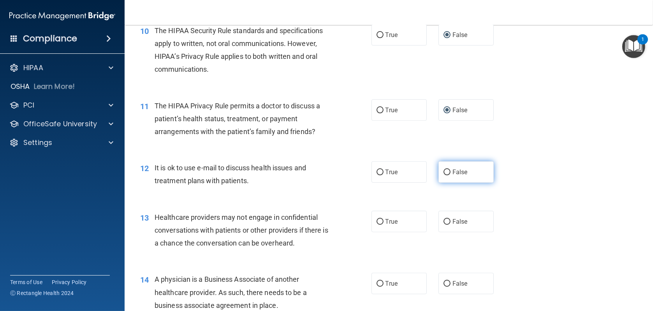
click at [444, 171] on input "False" at bounding box center [447, 172] width 7 height 6
radio input "true"
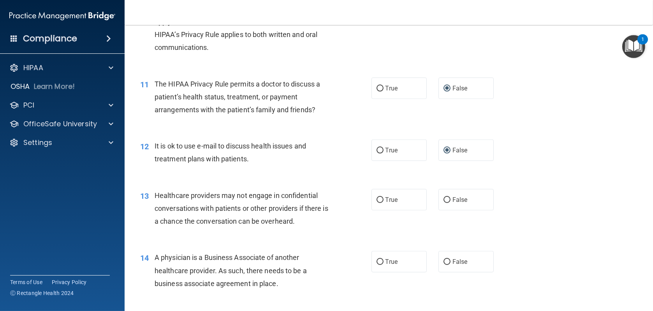
scroll to position [662, 0]
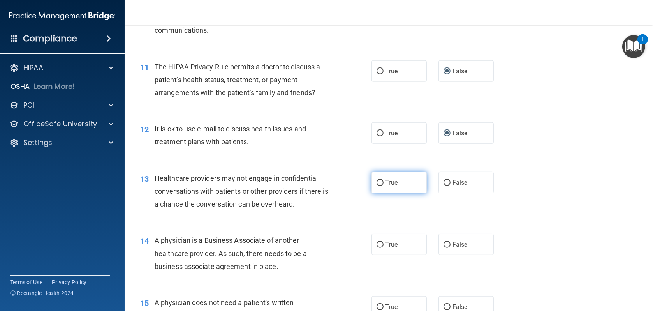
click at [379, 182] on input "True" at bounding box center [380, 183] width 7 height 6
radio input "true"
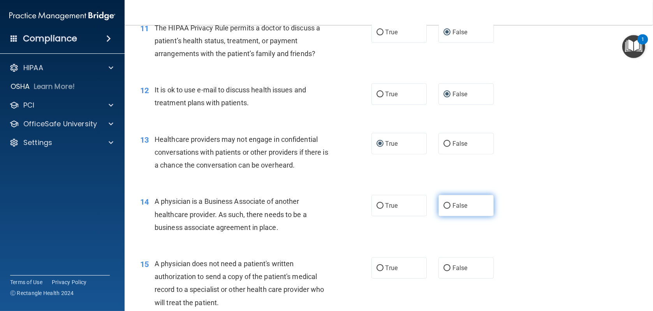
click at [444, 205] on input "False" at bounding box center [447, 206] width 7 height 6
radio input "true"
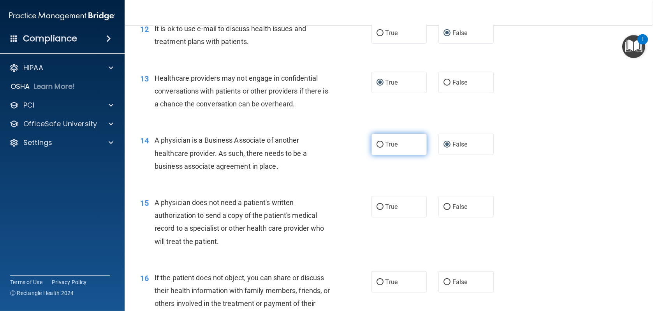
scroll to position [779, 0]
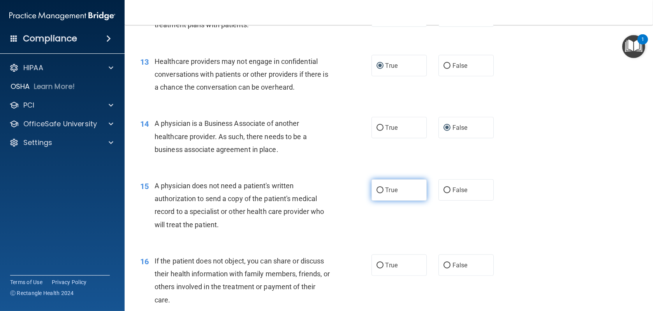
click at [377, 190] on input "True" at bounding box center [380, 190] width 7 height 6
radio input "true"
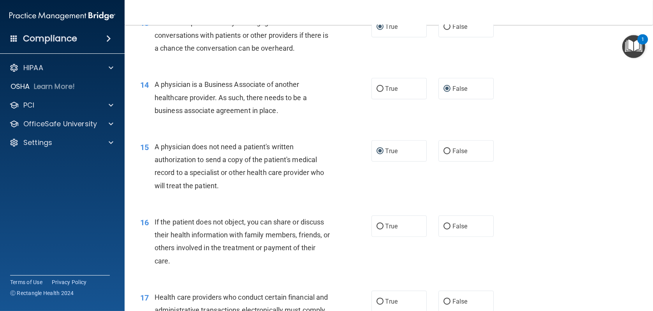
scroll to position [857, 0]
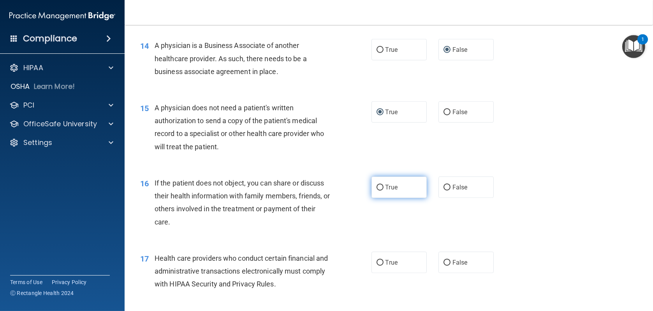
click at [377, 187] on input "True" at bounding box center [380, 188] width 7 height 6
radio input "true"
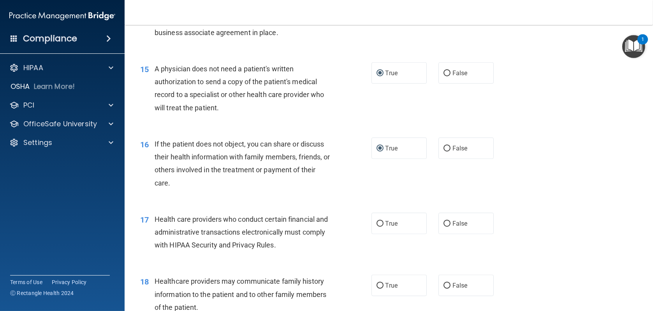
scroll to position [935, 0]
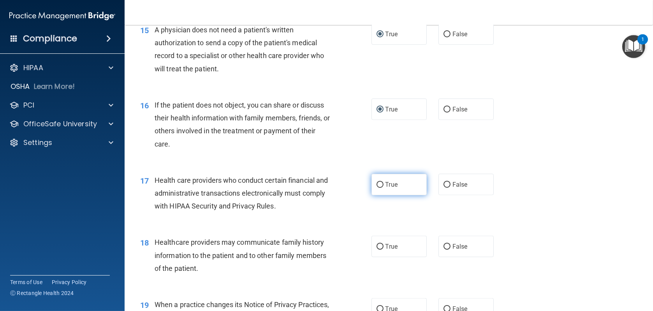
click at [378, 185] on input "True" at bounding box center [380, 185] width 7 height 6
radio input "true"
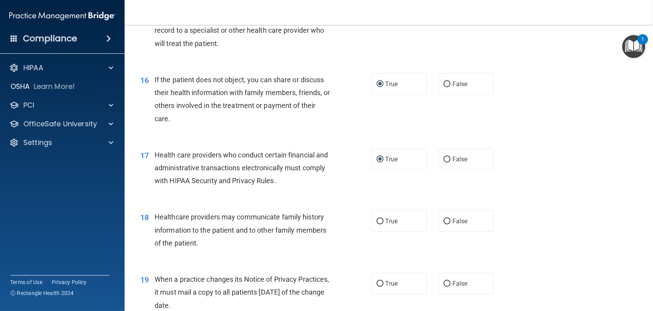
scroll to position [974, 0]
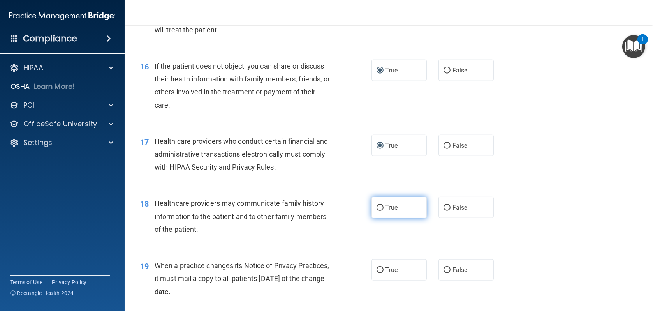
click at [379, 208] on input "True" at bounding box center [380, 208] width 7 height 6
radio input "true"
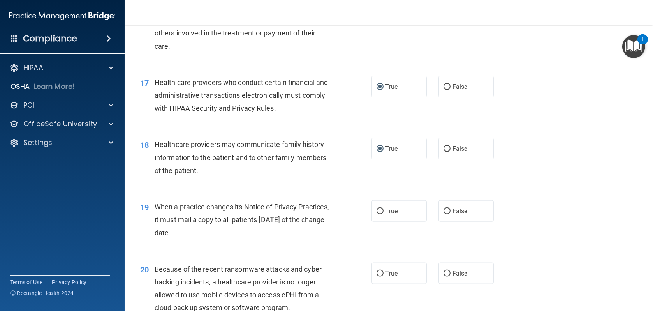
scroll to position [1051, 0]
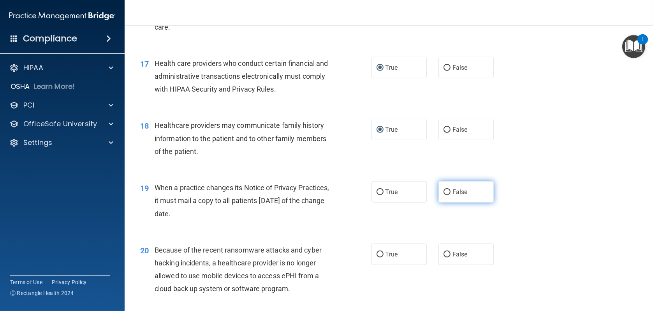
drag, startPoint x: 442, startPoint y: 192, endPoint x: 435, endPoint y: 194, distance: 6.4
click at [444, 192] on input "False" at bounding box center [447, 192] width 7 height 6
radio input "true"
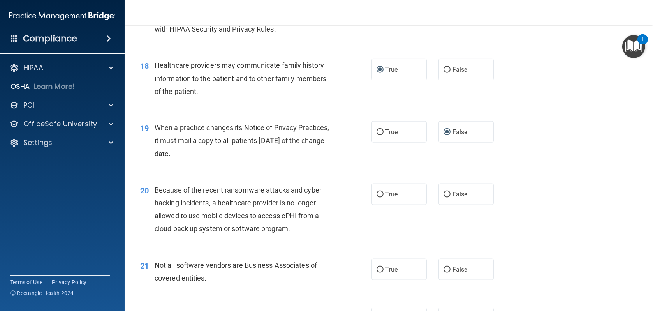
scroll to position [1129, 0]
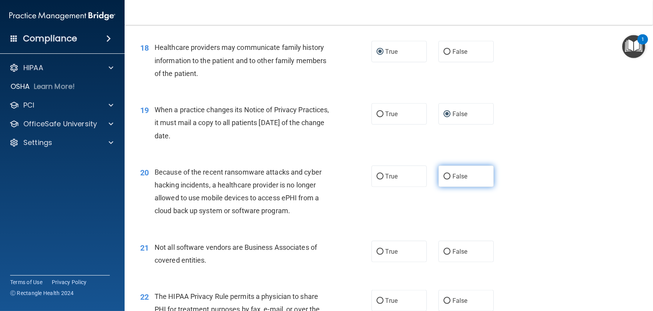
click at [444, 176] on input "False" at bounding box center [447, 177] width 7 height 6
radio input "true"
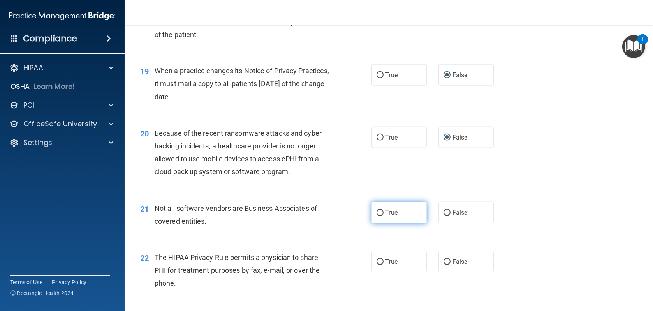
click at [378, 211] on input "True" at bounding box center [380, 213] width 7 height 6
radio input "true"
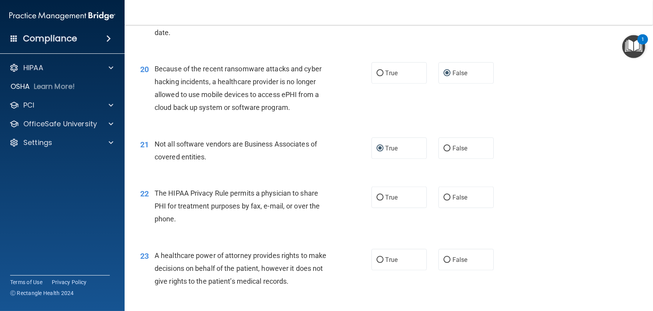
scroll to position [1246, 0]
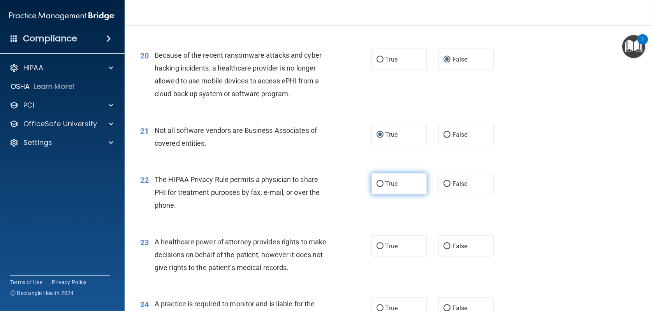
click at [378, 182] on input "True" at bounding box center [380, 184] width 7 height 6
radio input "true"
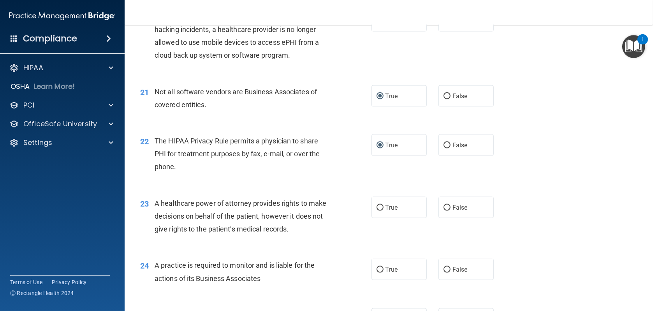
scroll to position [1285, 0]
click at [444, 207] on input "False" at bounding box center [447, 207] width 7 height 6
radio input "true"
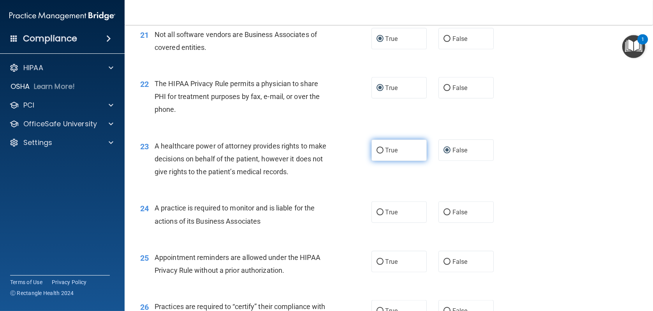
scroll to position [1363, 0]
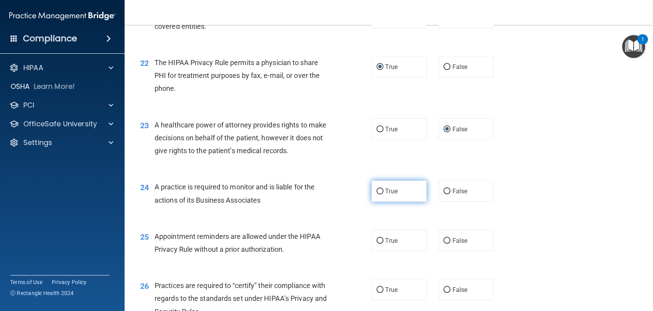
click at [378, 189] on input "True" at bounding box center [380, 191] width 7 height 6
radio input "true"
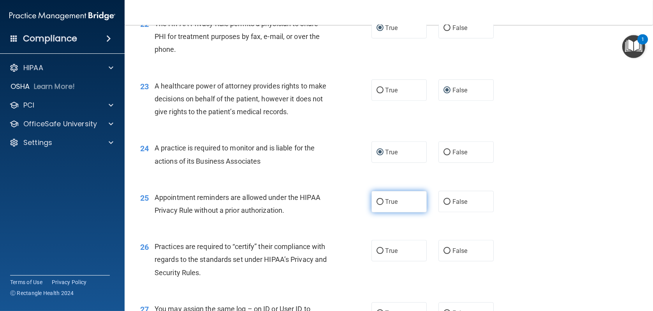
click at [377, 201] on input "True" at bounding box center [380, 202] width 7 height 6
radio input "true"
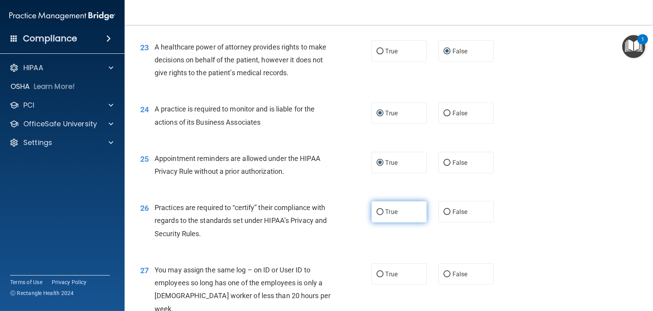
click at [377, 211] on input "True" at bounding box center [380, 212] width 7 height 6
radio input "true"
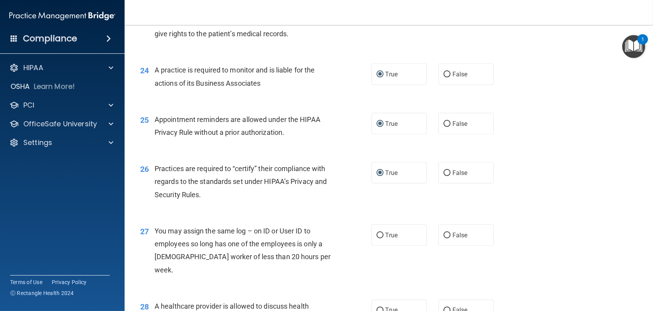
scroll to position [1519, 0]
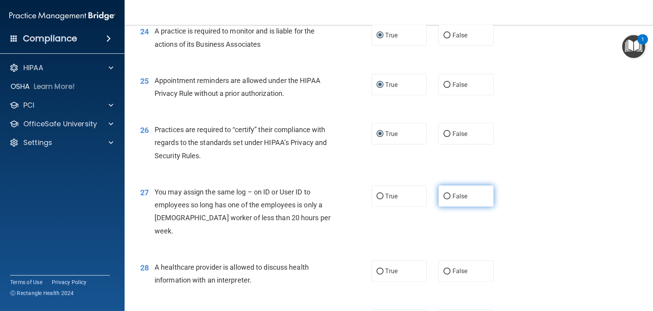
click at [446, 197] on input "False" at bounding box center [447, 197] width 7 height 6
radio input "true"
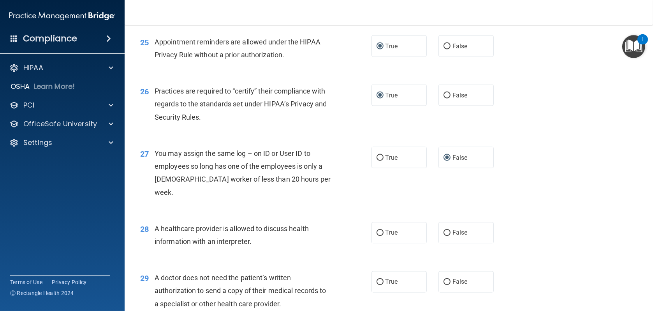
scroll to position [1558, 0]
click at [444, 230] on input "False" at bounding box center [447, 233] width 7 height 6
radio input "true"
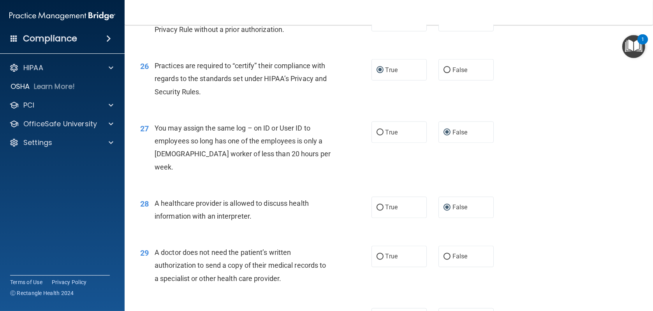
scroll to position [1597, 0]
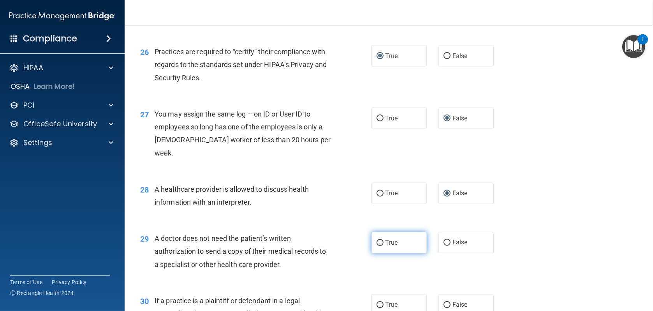
click at [377, 240] on input "True" at bounding box center [380, 243] width 7 height 6
radio input "true"
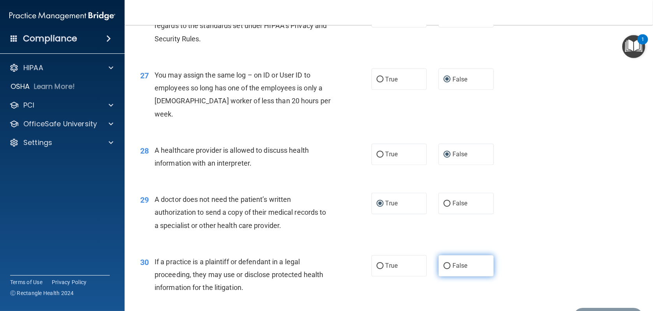
click at [444, 263] on input "False" at bounding box center [447, 266] width 7 height 6
radio input "true"
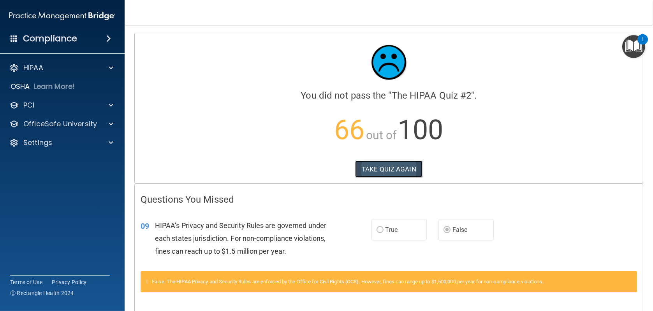
click at [387, 175] on button "TAKE QUIZ AGAIN" at bounding box center [388, 168] width 67 height 17
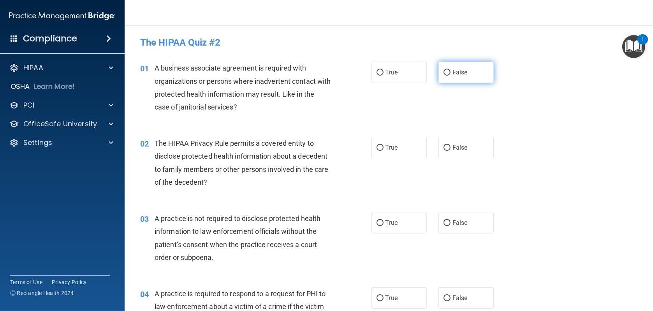
click at [445, 72] on input "False" at bounding box center [447, 73] width 7 height 6
radio input "true"
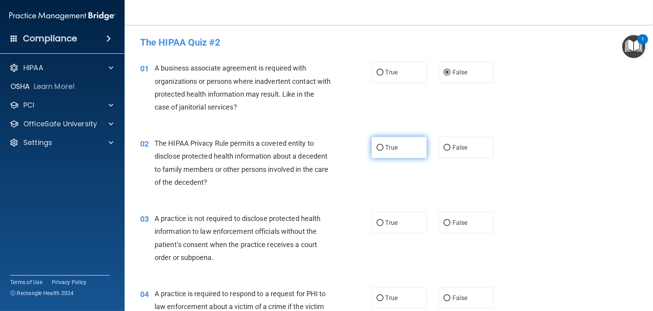
click at [377, 148] on input "True" at bounding box center [380, 148] width 7 height 6
radio input "true"
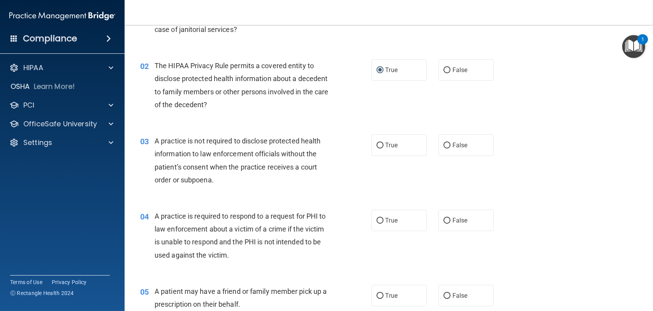
scroll to position [78, 0]
click at [444, 146] on input "False" at bounding box center [447, 145] width 7 height 6
radio input "true"
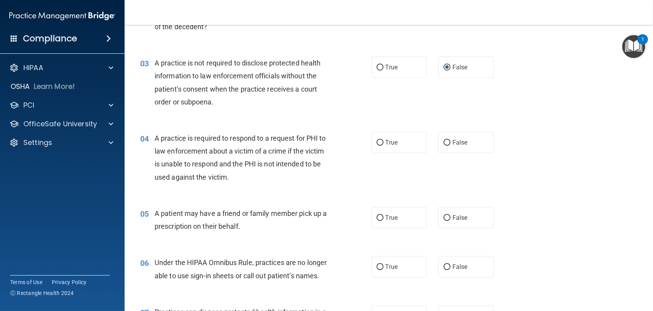
scroll to position [156, 0]
click at [379, 143] on input "True" at bounding box center [380, 142] width 7 height 6
radio input "true"
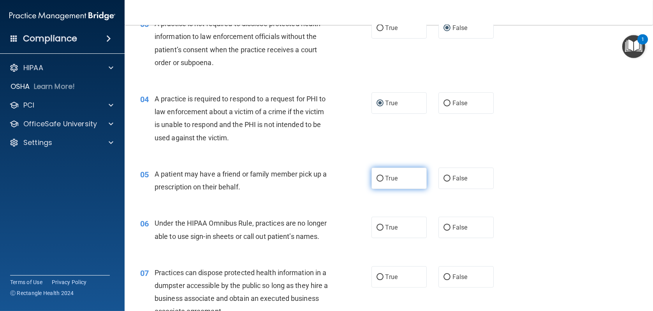
click at [379, 178] on input "True" at bounding box center [380, 179] width 7 height 6
radio input "true"
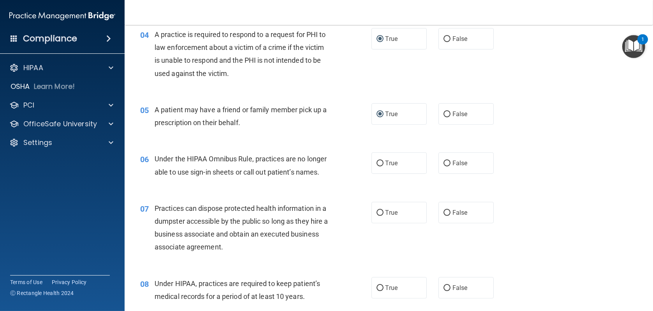
scroll to position [273, 0]
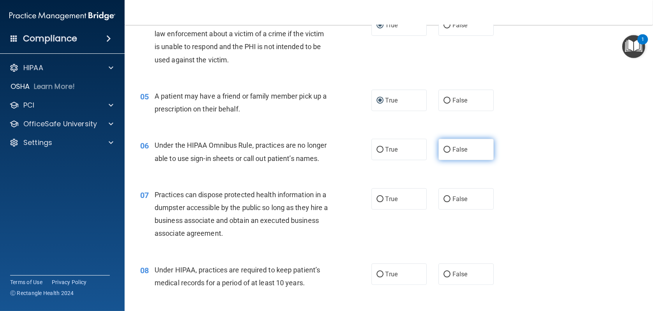
click at [444, 151] on input "False" at bounding box center [447, 150] width 7 height 6
radio input "true"
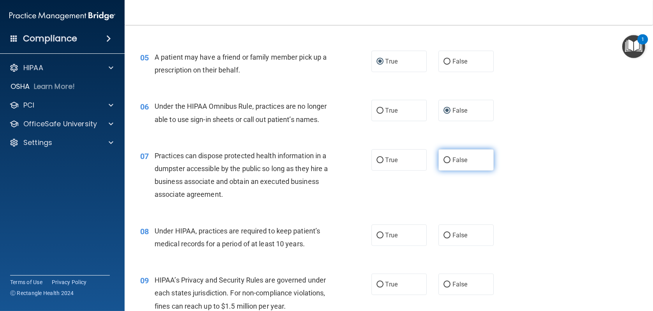
click at [444, 158] on input "False" at bounding box center [447, 160] width 7 height 6
radio input "true"
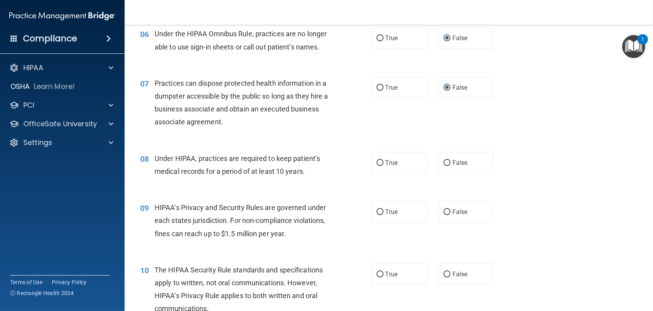
scroll to position [389, 0]
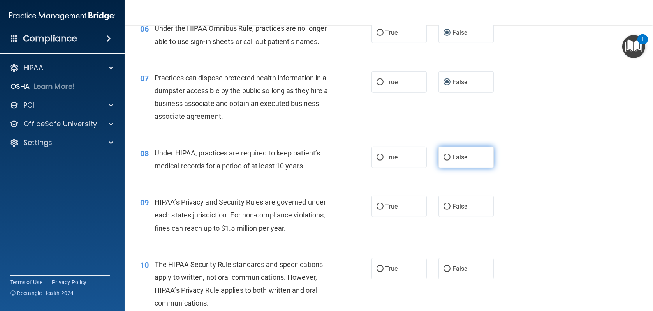
click at [445, 157] on input "False" at bounding box center [447, 158] width 7 height 6
radio input "true"
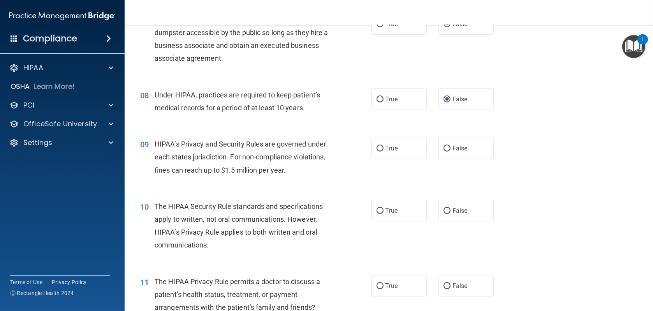
scroll to position [467, 0]
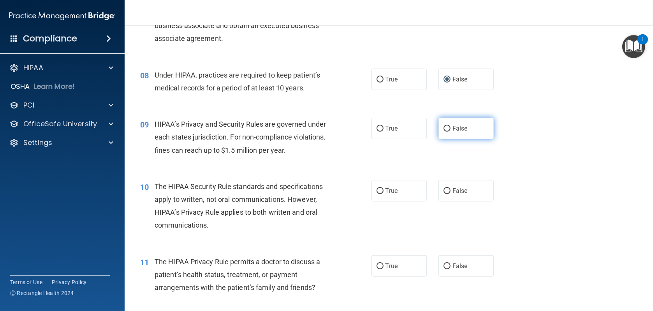
click at [444, 129] on input "False" at bounding box center [447, 129] width 7 height 6
radio input "true"
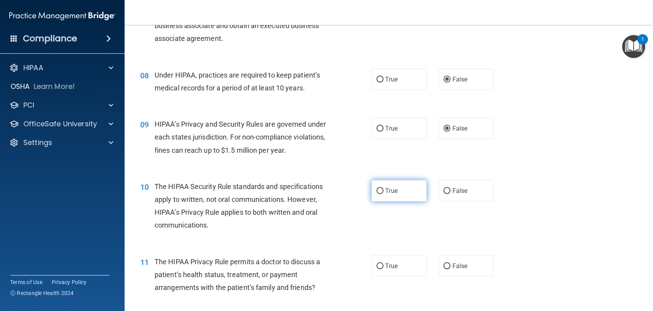
click at [377, 192] on input "True" at bounding box center [380, 191] width 7 height 6
radio input "true"
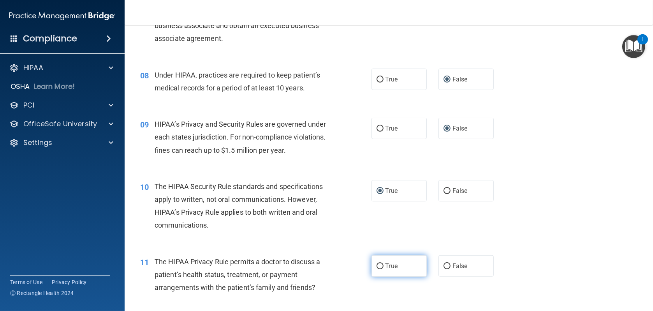
click at [377, 266] on input "True" at bounding box center [380, 266] width 7 height 6
radio input "true"
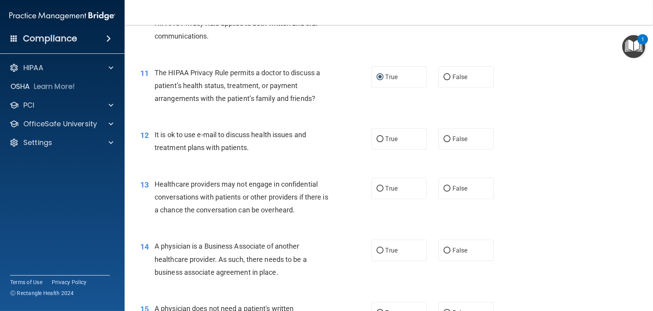
scroll to position [662, 0]
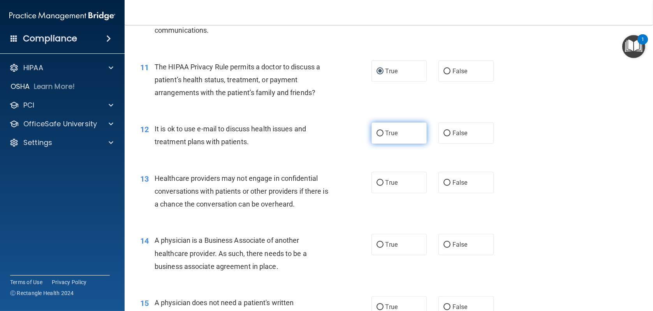
click at [377, 134] on input "True" at bounding box center [380, 133] width 7 height 6
radio input "true"
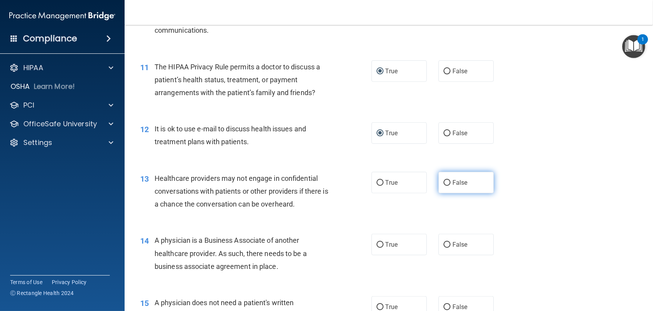
click at [444, 182] on input "False" at bounding box center [447, 183] width 7 height 6
radio input "true"
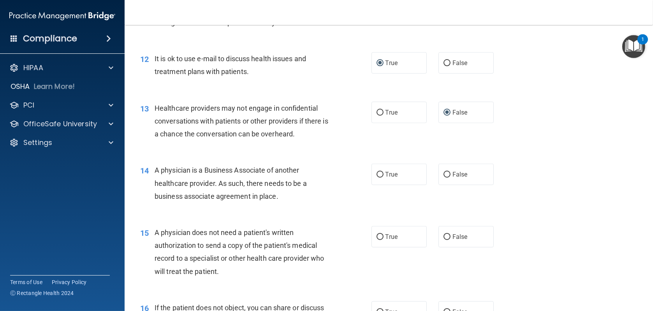
scroll to position [740, 0]
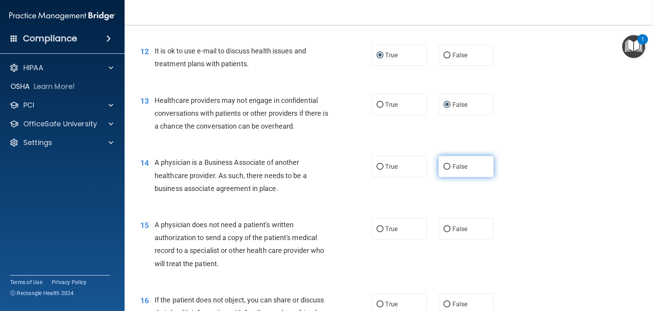
click at [447, 166] on input "False" at bounding box center [447, 167] width 7 height 6
radio input "true"
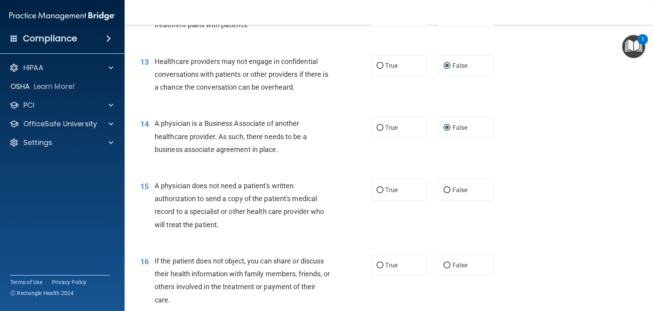
scroll to position [818, 0]
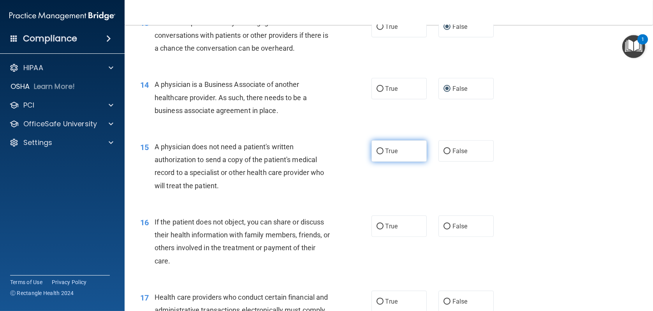
click at [377, 152] on input "True" at bounding box center [380, 151] width 7 height 6
radio input "true"
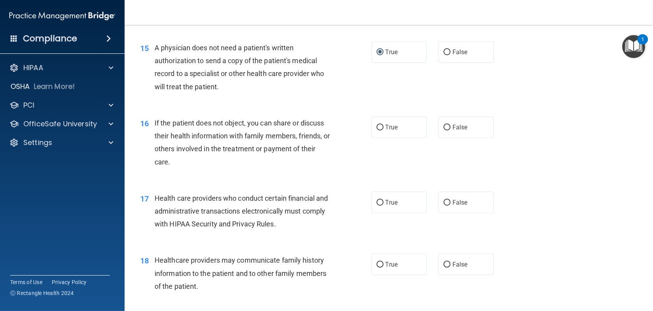
scroll to position [935, 0]
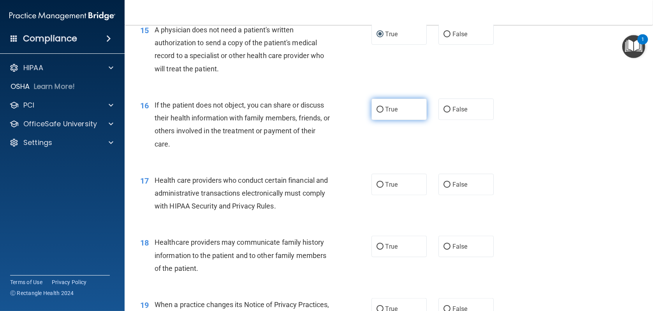
click at [377, 109] on input "True" at bounding box center [380, 110] width 7 height 6
radio input "true"
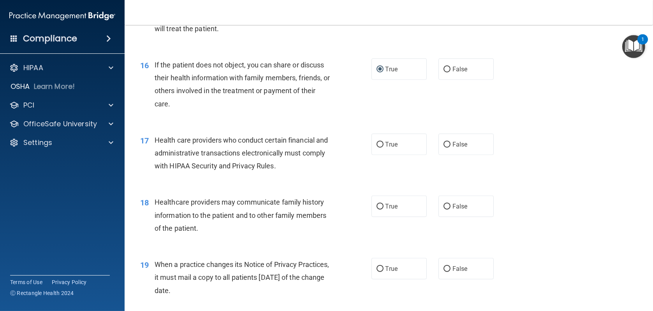
scroll to position [1012, 0]
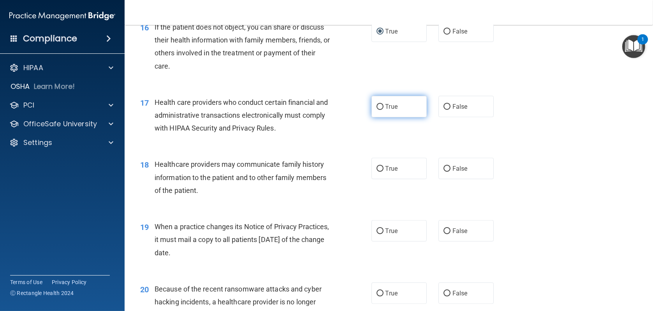
click at [377, 107] on input "True" at bounding box center [380, 107] width 7 height 6
radio input "true"
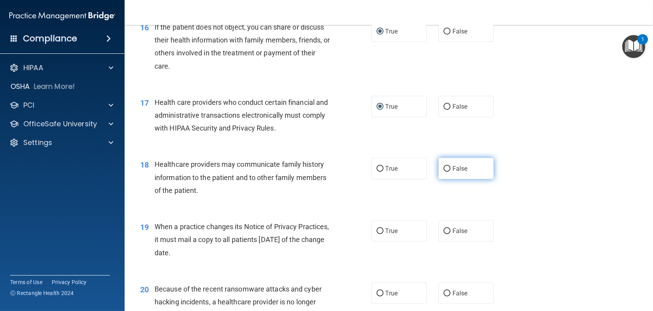
click at [444, 168] on input "False" at bounding box center [447, 169] width 7 height 6
radio input "true"
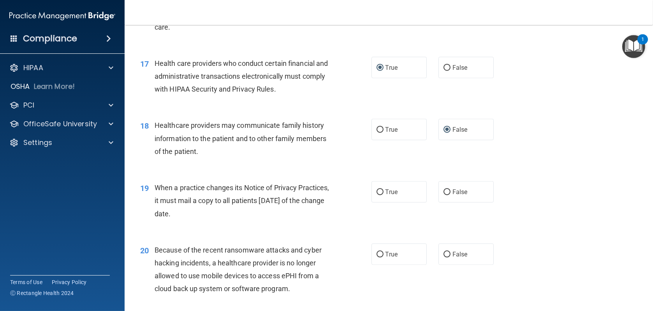
scroll to position [1090, 0]
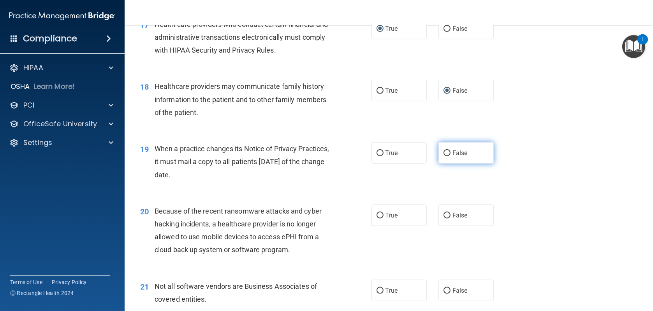
click at [445, 153] on input "False" at bounding box center [447, 153] width 7 height 6
radio input "true"
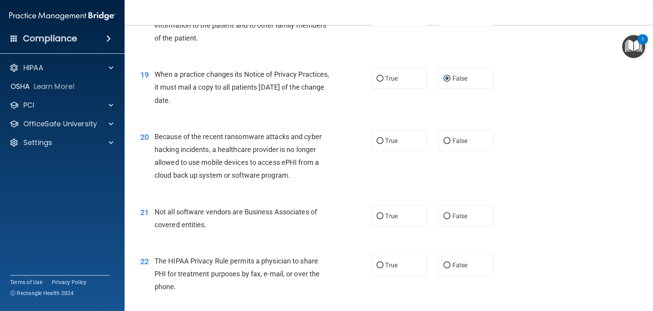
scroll to position [1168, 0]
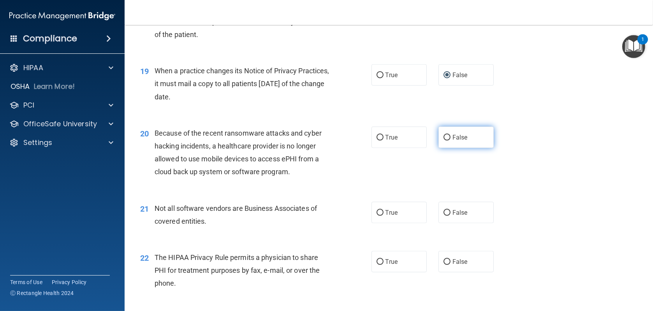
click at [445, 136] on input "False" at bounding box center [447, 138] width 7 height 6
radio input "true"
click at [378, 211] on input "True" at bounding box center [380, 213] width 7 height 6
radio input "true"
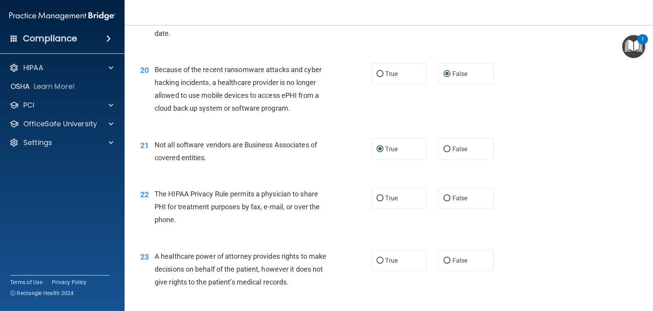
scroll to position [1246, 0]
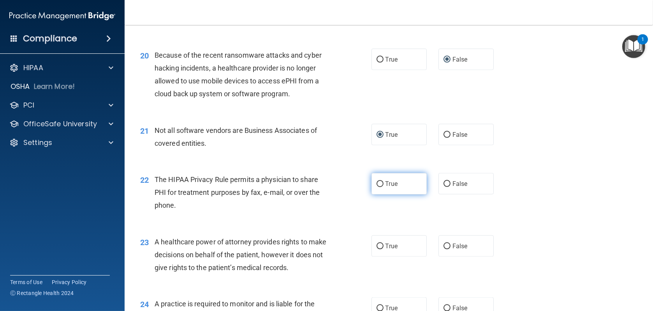
click at [378, 183] on input "True" at bounding box center [380, 184] width 7 height 6
radio input "true"
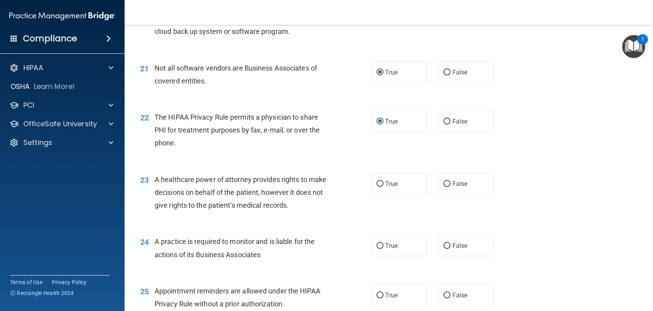
scroll to position [1324, 0]
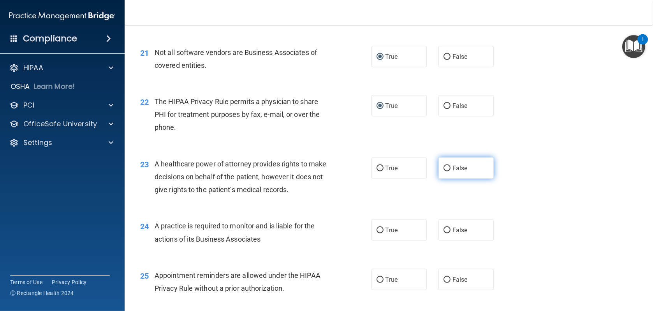
click at [444, 168] on input "False" at bounding box center [447, 169] width 7 height 6
radio input "true"
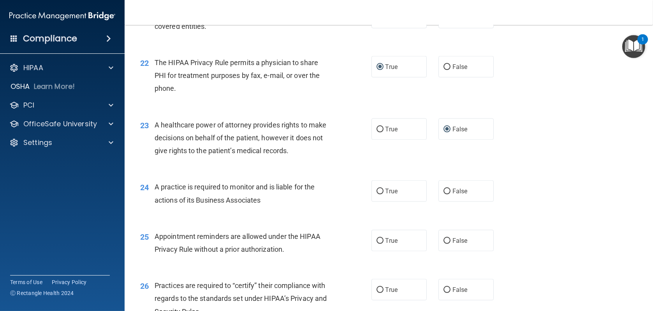
scroll to position [1402, 0]
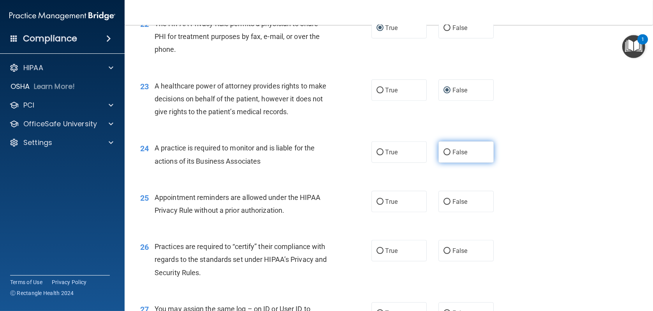
click at [444, 151] on input "False" at bounding box center [447, 153] width 7 height 6
radio input "true"
click at [379, 199] on input "True" at bounding box center [380, 202] width 7 height 6
radio input "true"
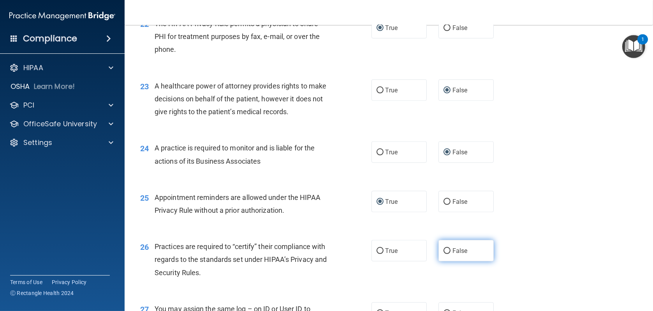
click at [444, 248] on input "False" at bounding box center [447, 251] width 7 height 6
radio input "true"
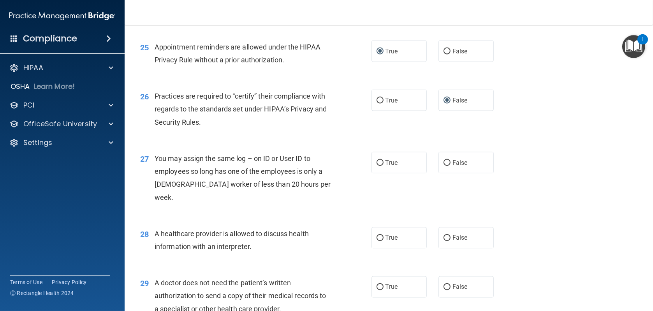
scroll to position [1558, 0]
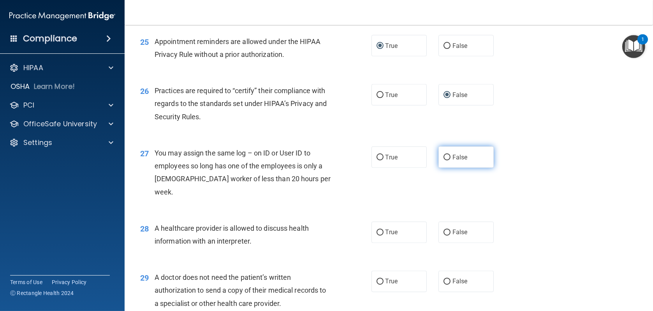
click at [444, 155] on input "False" at bounding box center [447, 158] width 7 height 6
radio input "true"
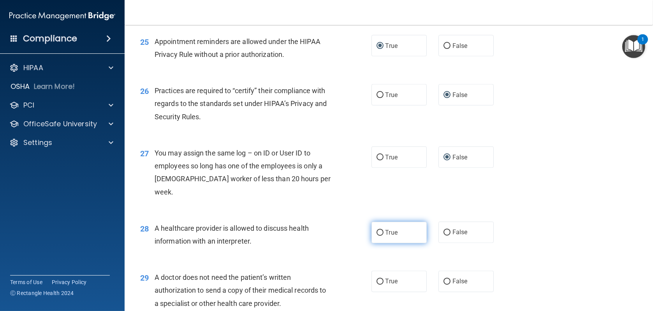
click at [377, 230] on input "True" at bounding box center [380, 233] width 7 height 6
radio input "true"
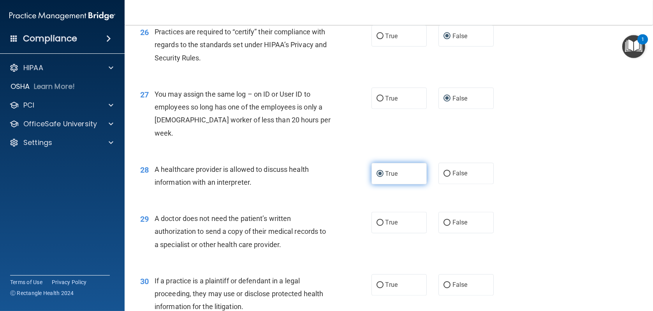
scroll to position [1636, 0]
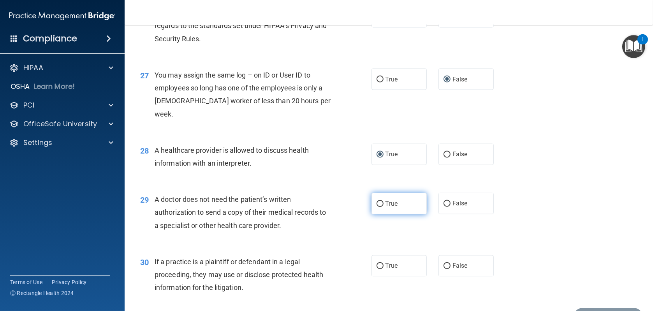
click at [377, 201] on input "True" at bounding box center [380, 204] width 7 height 6
radio input "true"
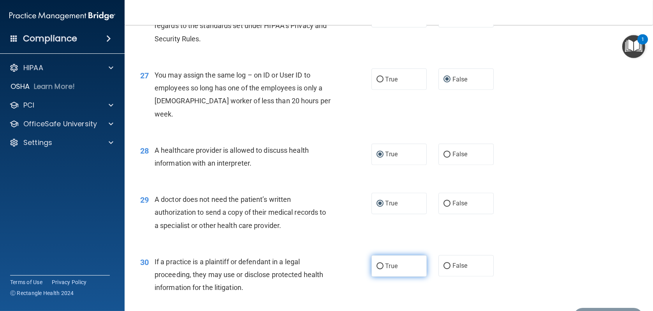
click at [377, 263] on input "True" at bounding box center [380, 266] width 7 height 6
radio input "true"
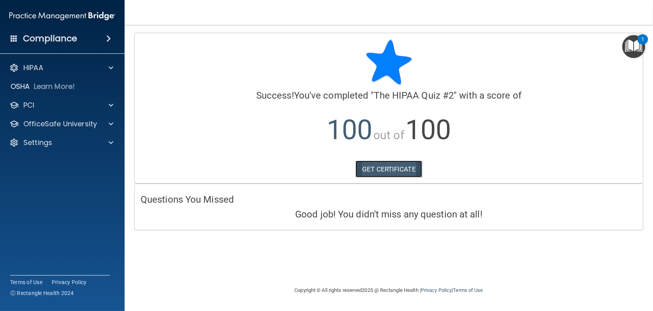
click at [390, 167] on link "GET CERTIFICATE" at bounding box center [389, 168] width 67 height 17
click at [43, 104] on div "PCI" at bounding box center [52, 104] width 97 height 9
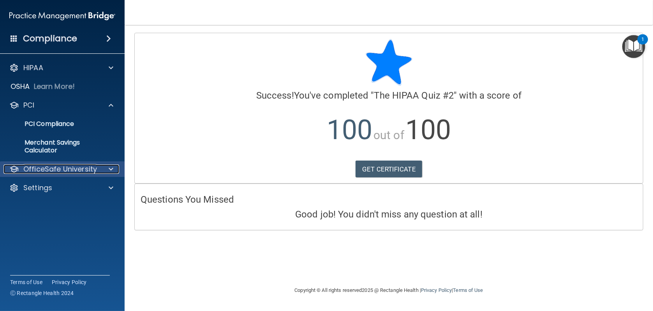
click at [54, 171] on p "OfficeSafe University" at bounding box center [60, 168] width 74 height 9
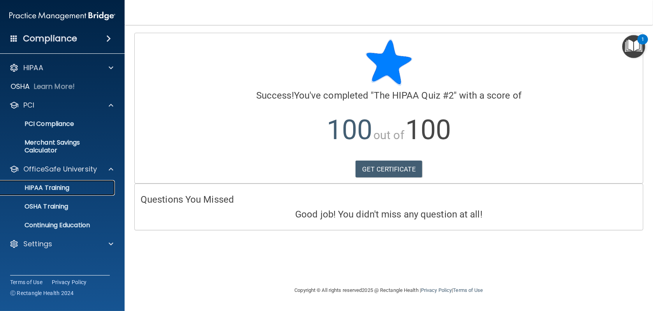
click at [58, 187] on p "HIPAA Training" at bounding box center [37, 188] width 64 height 8
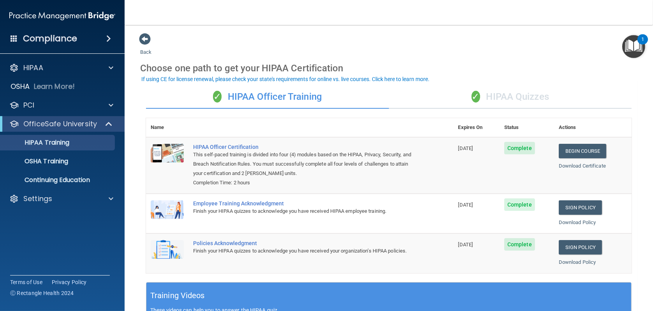
click at [519, 97] on div "✓ HIPAA Quizzes" at bounding box center [510, 96] width 243 height 23
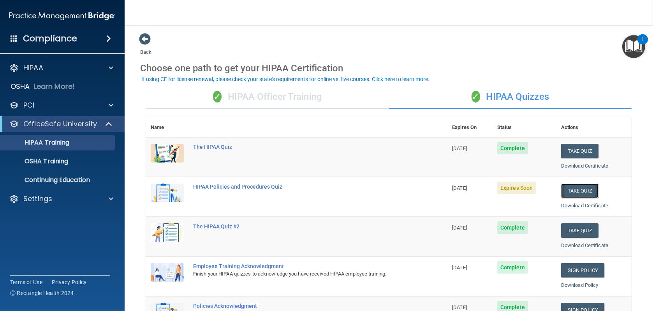
click at [583, 191] on button "Take Quiz" at bounding box center [579, 190] width 37 height 14
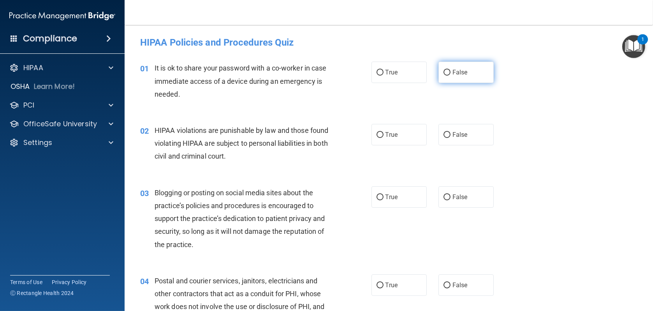
click at [444, 73] on input "False" at bounding box center [447, 73] width 7 height 6
radio input "true"
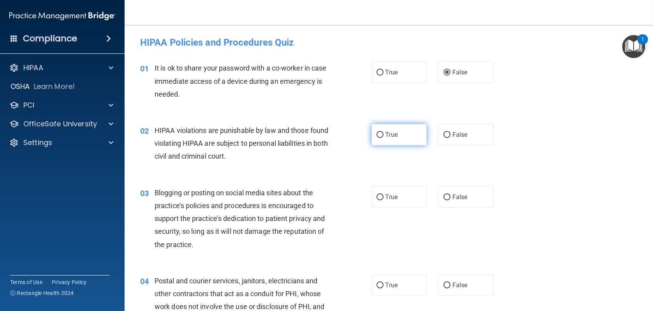
click at [377, 134] on input "True" at bounding box center [380, 135] width 7 height 6
radio input "true"
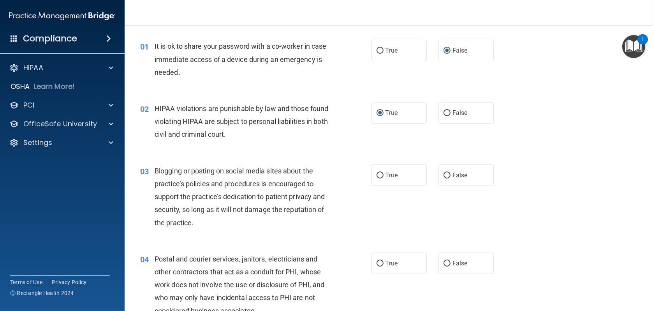
scroll to position [39, 0]
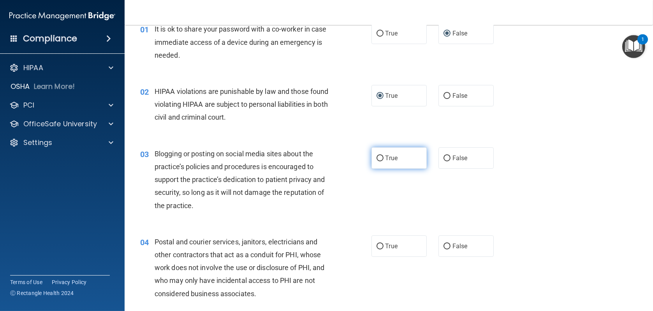
click at [377, 157] on input "True" at bounding box center [380, 158] width 7 height 6
radio input "true"
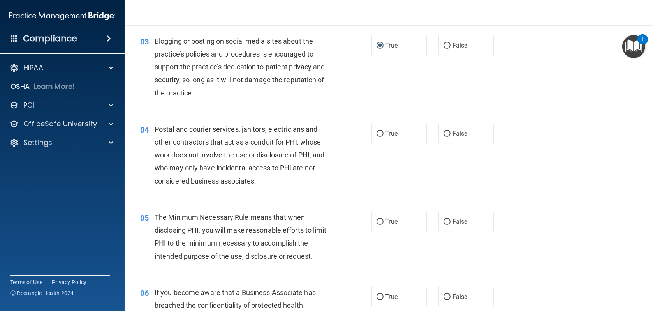
scroll to position [156, 0]
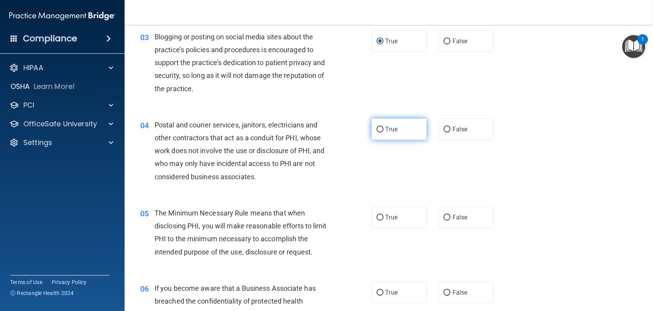
click at [377, 129] on input "True" at bounding box center [380, 130] width 7 height 6
radio input "true"
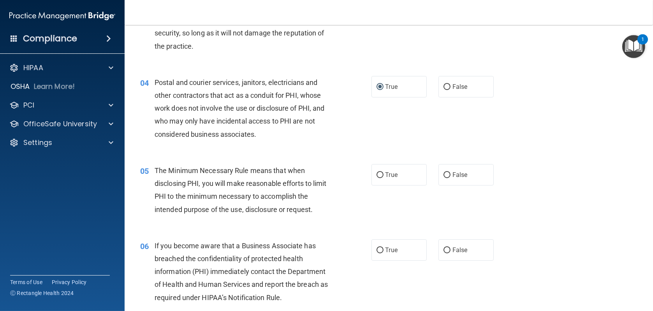
scroll to position [234, 0]
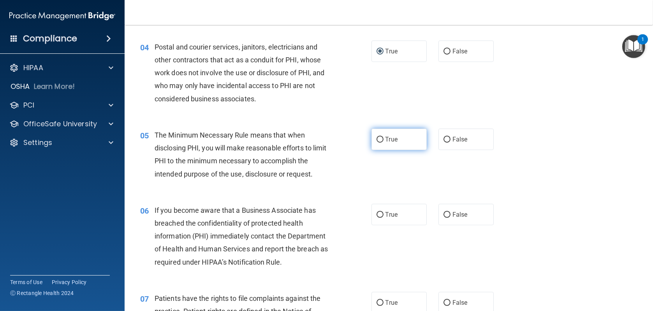
click at [379, 139] on input "True" at bounding box center [380, 140] width 7 height 6
radio input "true"
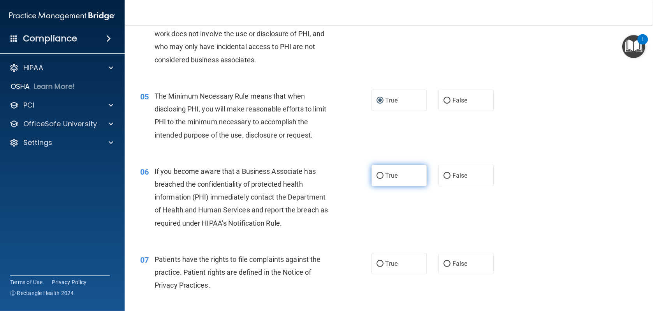
click at [377, 176] on input "True" at bounding box center [380, 176] width 7 height 6
radio input "true"
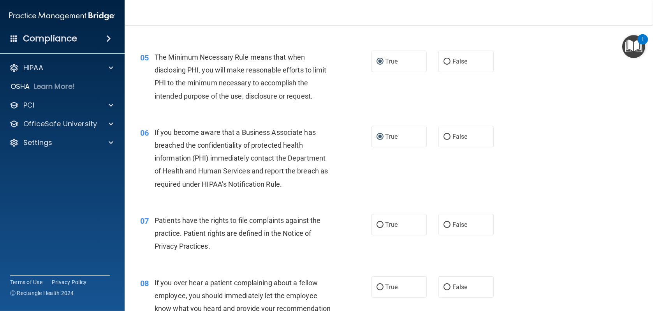
scroll to position [350, 0]
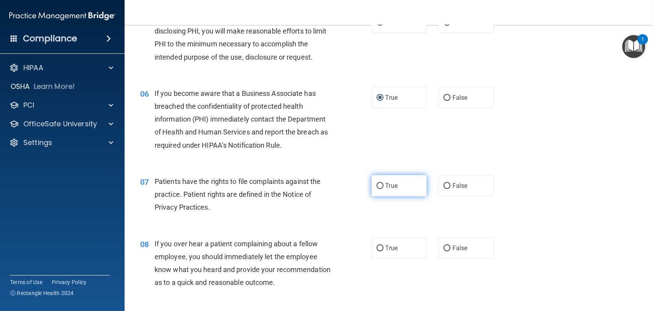
click at [379, 184] on input "True" at bounding box center [380, 186] width 7 height 6
radio input "true"
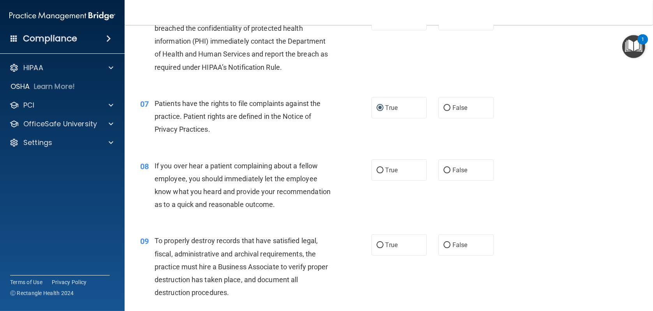
scroll to position [467, 0]
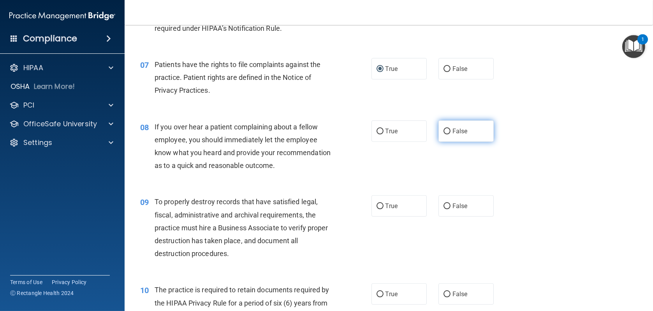
click at [444, 130] on input "False" at bounding box center [447, 132] width 7 height 6
radio input "true"
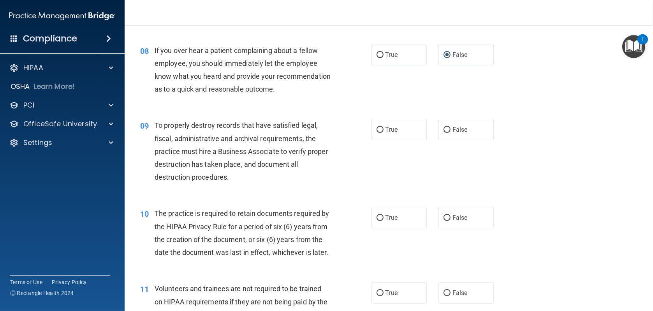
scroll to position [545, 0]
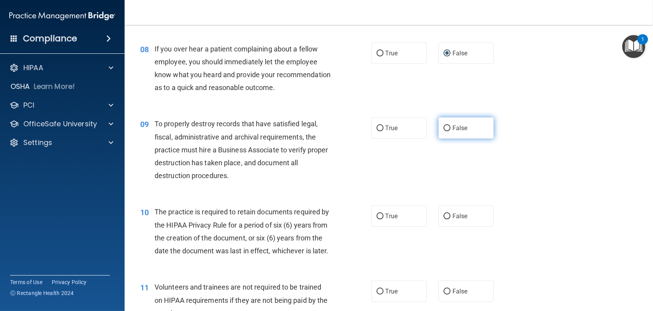
click at [444, 131] on input "False" at bounding box center [447, 128] width 7 height 6
radio input "true"
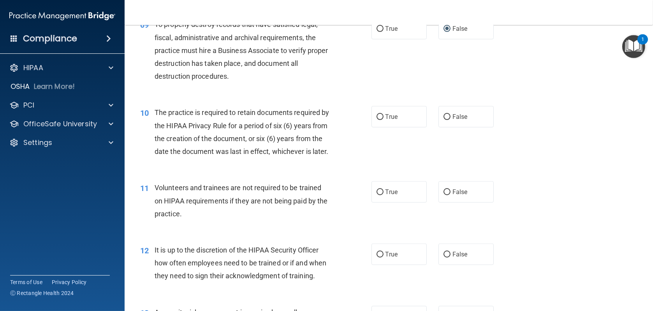
scroll to position [662, 0]
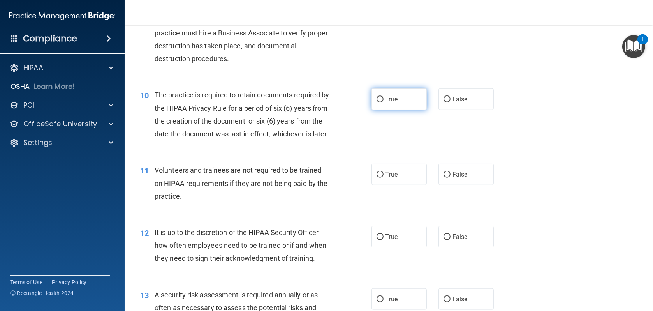
click at [378, 102] on input "True" at bounding box center [380, 100] width 7 height 6
radio input "true"
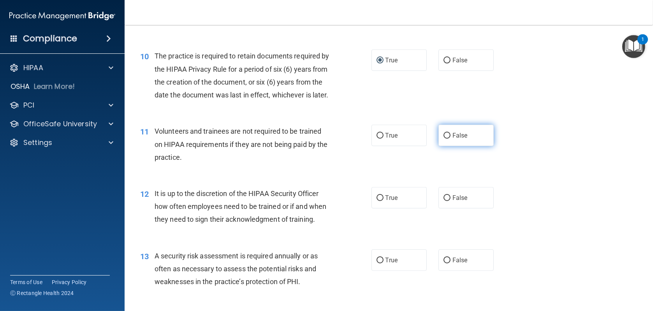
click at [444, 139] on input "False" at bounding box center [447, 136] width 7 height 6
radio input "true"
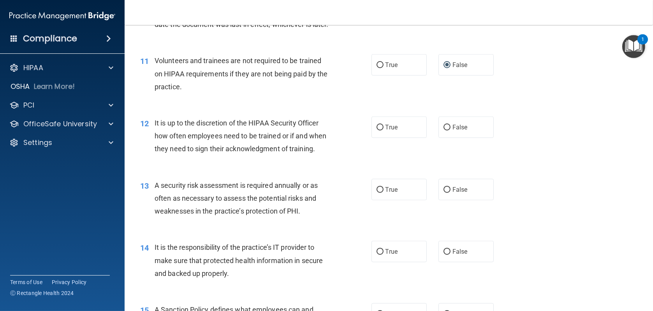
scroll to position [779, 0]
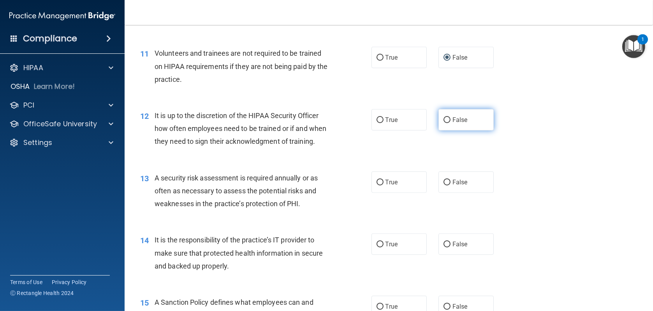
click at [444, 123] on input "False" at bounding box center [447, 120] width 7 height 6
radio input "true"
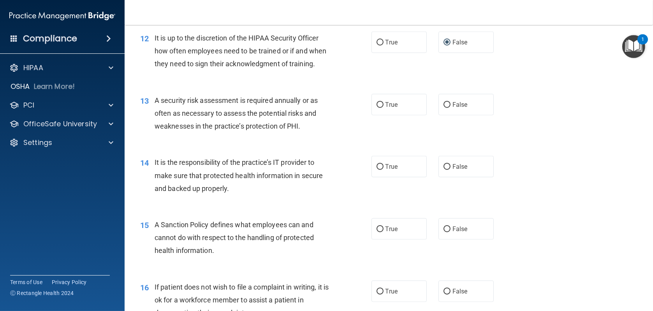
scroll to position [857, 0]
click at [377, 107] on input "True" at bounding box center [380, 105] width 7 height 6
radio input "true"
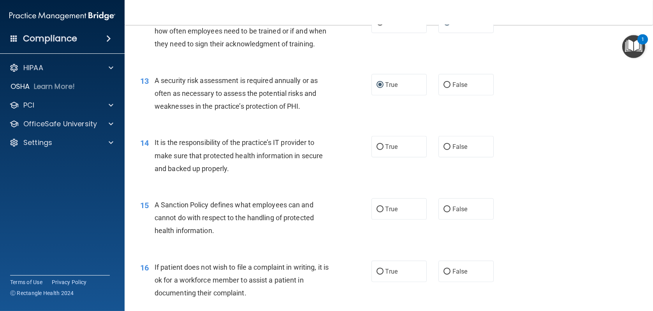
scroll to position [896, 0]
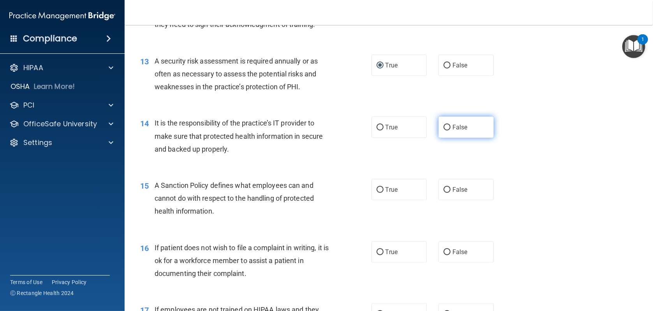
click at [444, 130] on input "False" at bounding box center [447, 128] width 7 height 6
radio input "true"
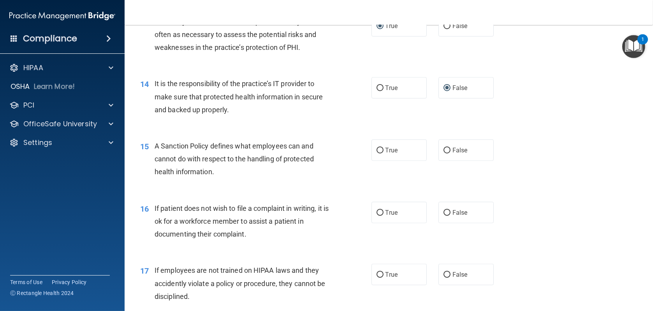
scroll to position [974, 0]
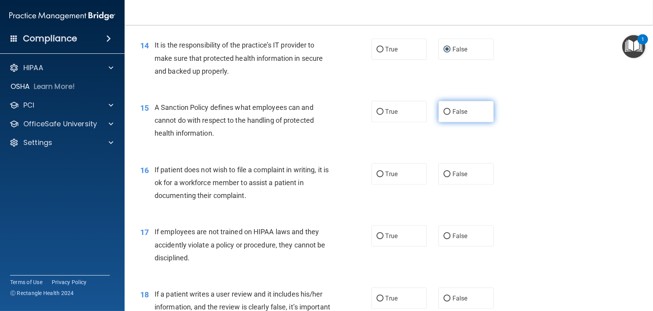
click at [444, 115] on input "False" at bounding box center [447, 112] width 7 height 6
radio input "true"
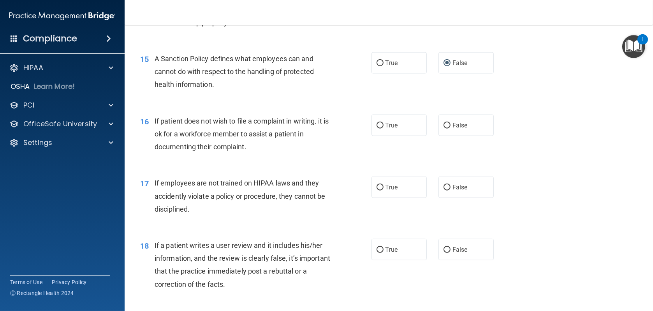
scroll to position [1051, 0]
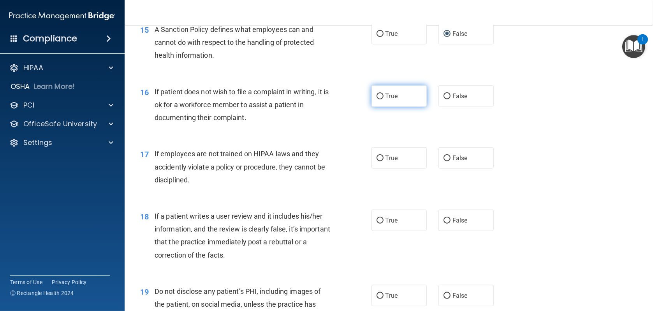
click at [377, 99] on input "True" at bounding box center [380, 96] width 7 height 6
radio input "true"
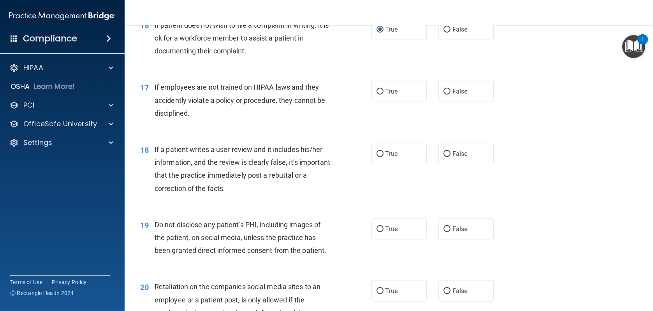
scroll to position [1129, 0]
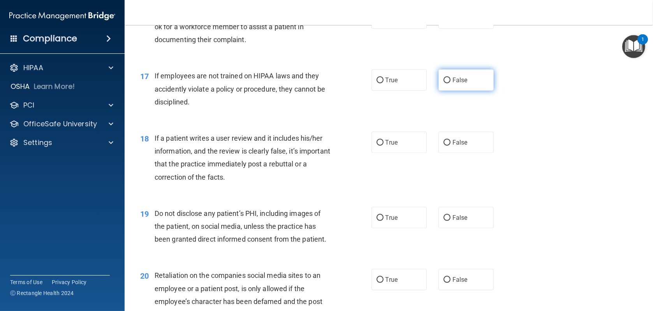
drag, startPoint x: 442, startPoint y: 105, endPoint x: 438, endPoint y: 105, distance: 4.3
click at [444, 83] on input "False" at bounding box center [447, 80] width 7 height 6
radio input "true"
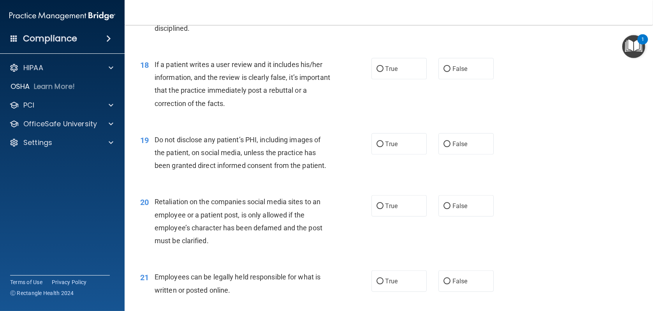
scroll to position [1207, 0]
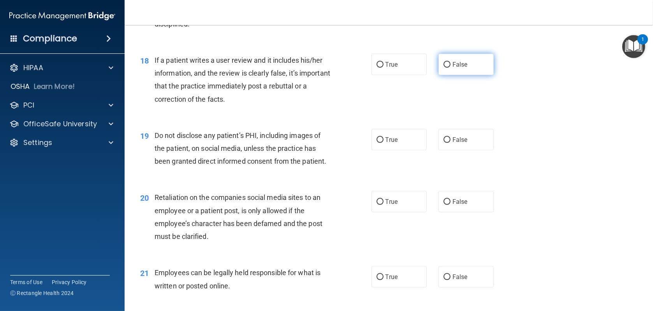
click at [445, 68] on input "False" at bounding box center [447, 65] width 7 height 6
radio input "true"
click at [379, 143] on input "True" at bounding box center [380, 140] width 7 height 6
radio input "true"
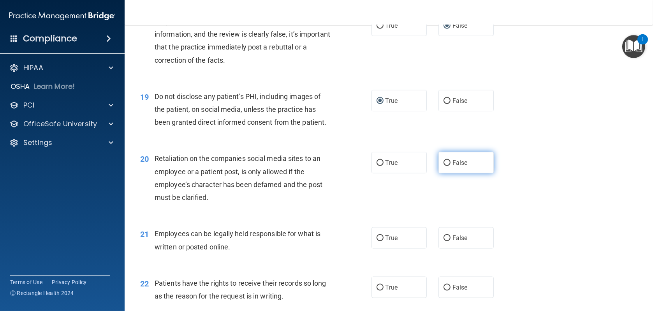
click at [444, 166] on input "False" at bounding box center [447, 163] width 7 height 6
radio input "true"
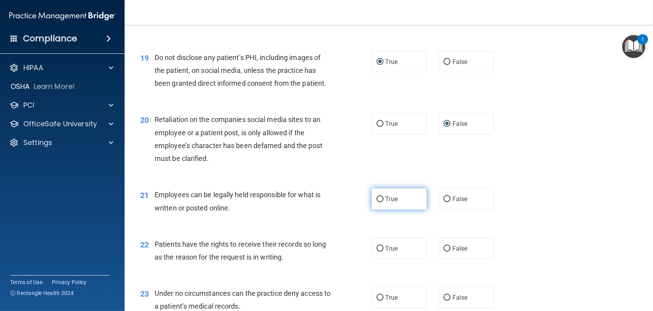
click at [378, 202] on input "True" at bounding box center [380, 199] width 7 height 6
radio input "true"
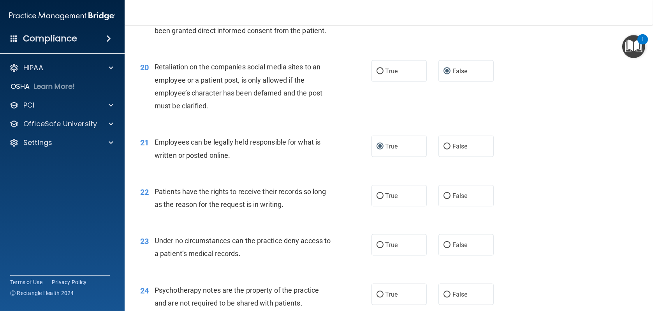
scroll to position [1363, 0]
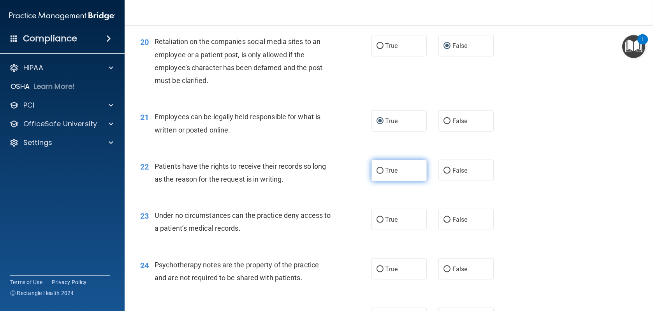
click at [379, 174] on input "True" at bounding box center [380, 171] width 7 height 6
radio input "true"
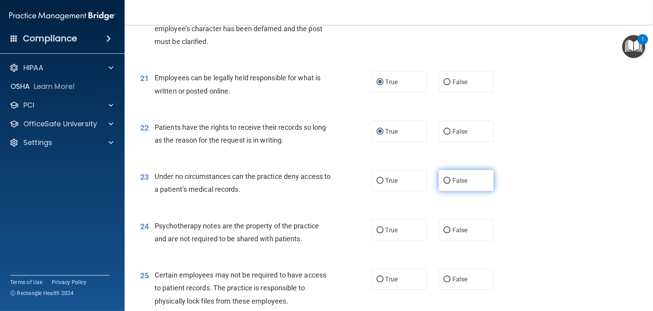
click at [444, 184] on input "False" at bounding box center [447, 181] width 7 height 6
radio input "true"
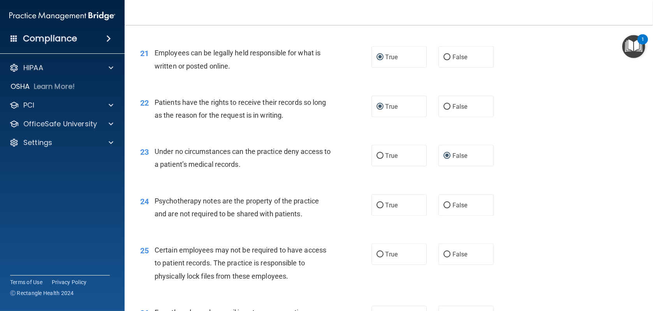
scroll to position [1441, 0]
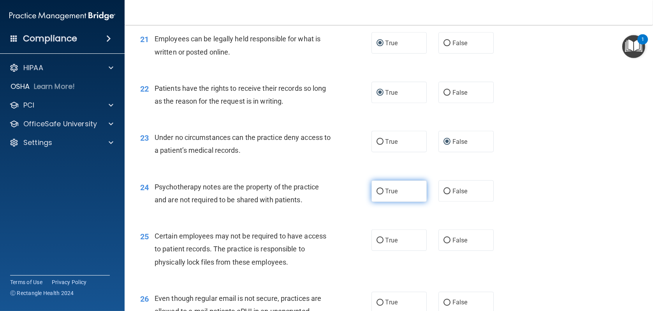
click at [380, 194] on input "True" at bounding box center [380, 191] width 7 height 6
radio input "true"
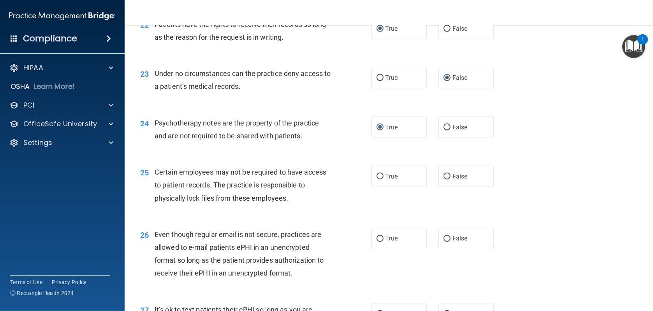
scroll to position [1519, 0]
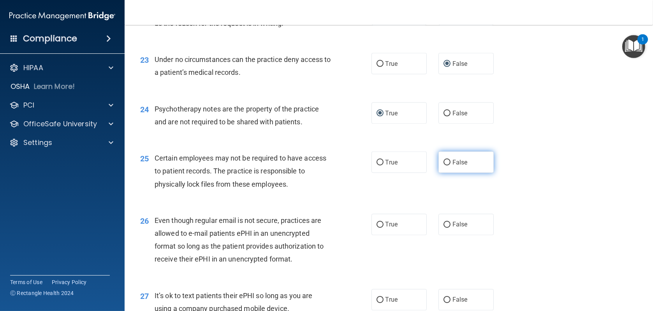
click at [447, 173] on label "False" at bounding box center [465, 161] width 55 height 21
click at [447, 166] on input "False" at bounding box center [447, 163] width 7 height 6
radio input "true"
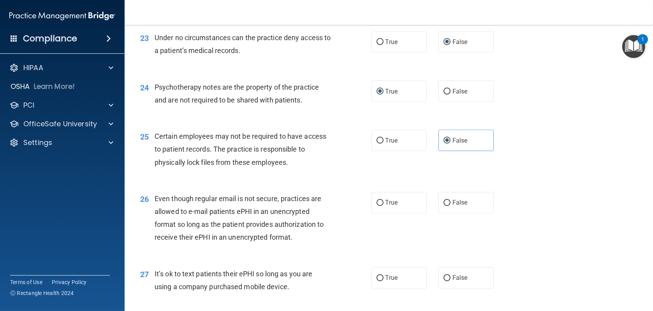
scroll to position [1558, 0]
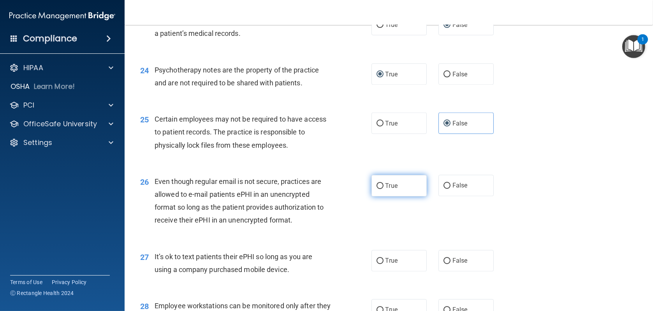
click at [377, 189] on input "True" at bounding box center [380, 186] width 7 height 6
radio input "true"
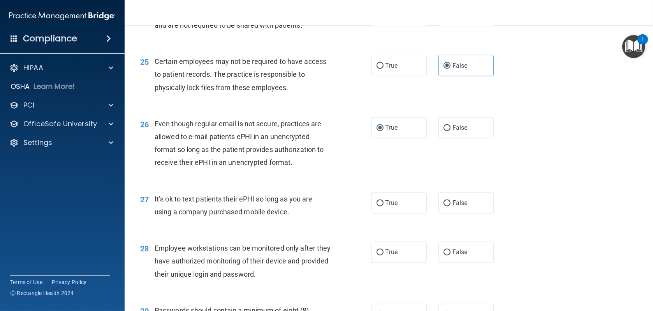
scroll to position [1636, 0]
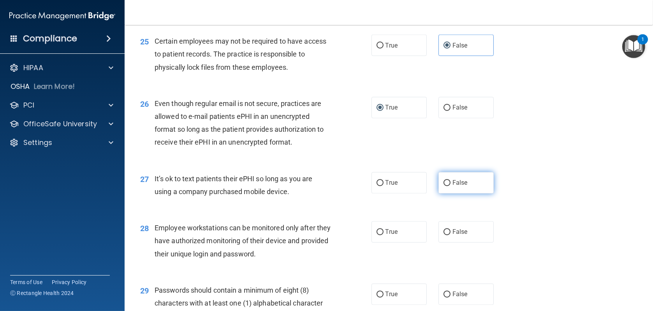
click at [444, 186] on input "False" at bounding box center [447, 183] width 7 height 6
radio input "true"
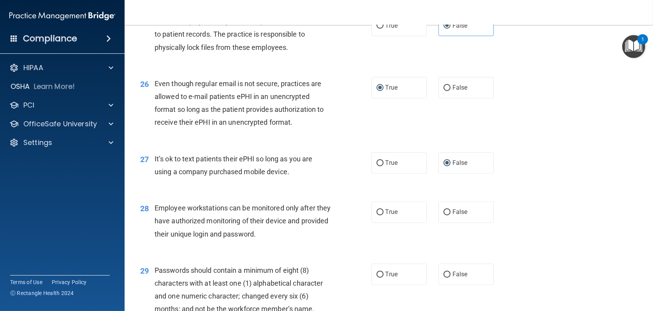
scroll to position [1674, 0]
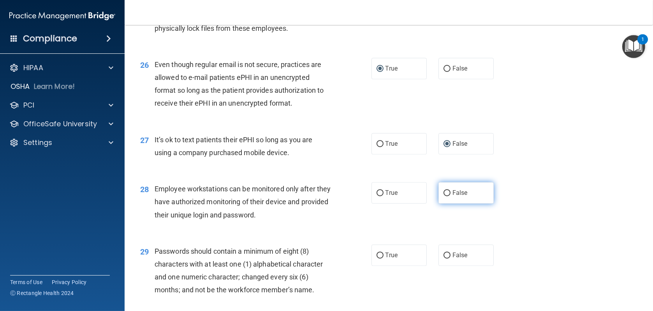
click at [444, 196] on input "False" at bounding box center [447, 193] width 7 height 6
radio input "true"
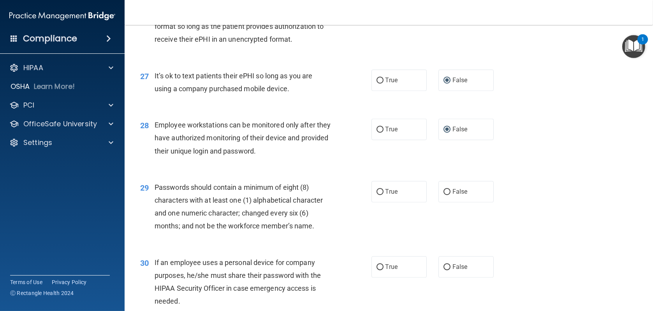
scroll to position [1752, 0]
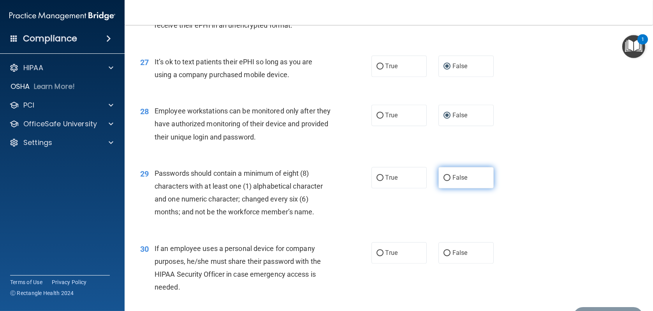
click at [445, 181] on input "False" at bounding box center [447, 178] width 7 height 6
radio input "true"
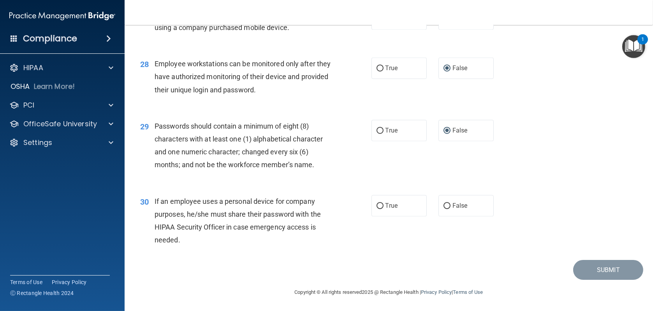
scroll to position [1824, 0]
click at [445, 205] on input "False" at bounding box center [447, 206] width 7 height 6
radio input "true"
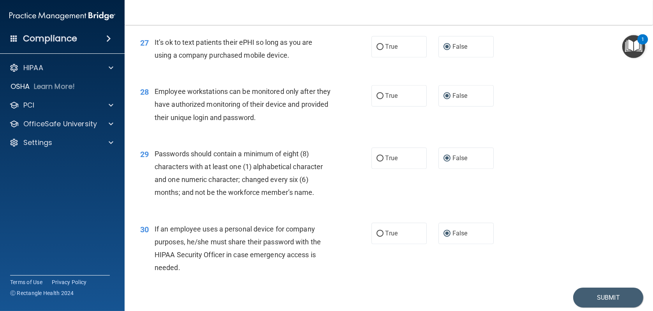
scroll to position [1785, 0]
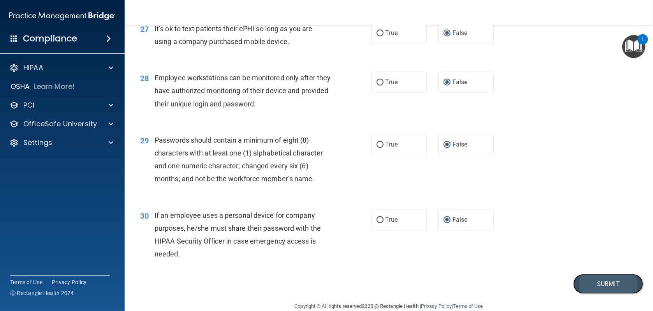
click at [595, 294] on button "Submit" at bounding box center [608, 284] width 70 height 20
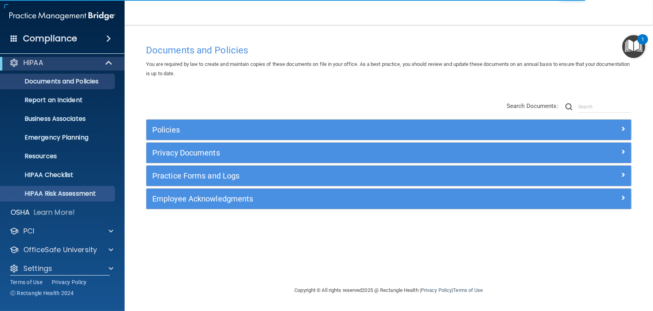
scroll to position [12, 0]
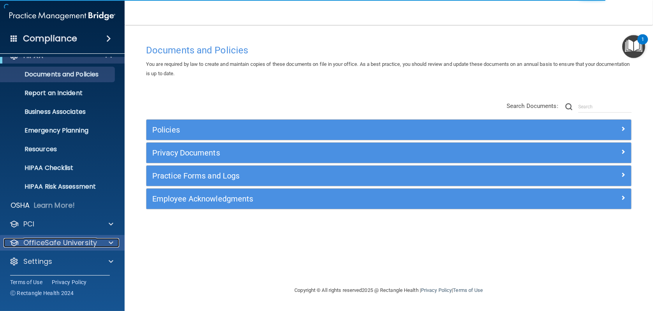
click at [60, 247] on p "OfficeSafe University" at bounding box center [60, 242] width 74 height 9
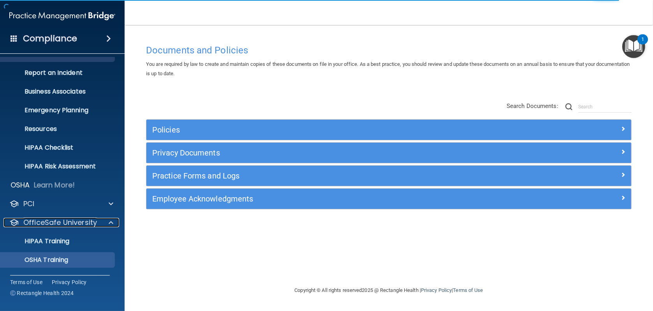
scroll to position [51, 0]
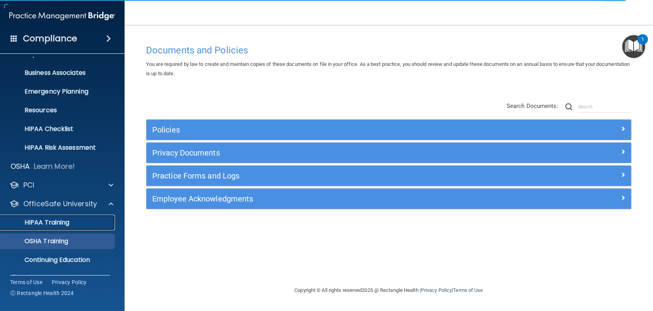
click at [57, 220] on p "HIPAA Training" at bounding box center [37, 222] width 64 height 8
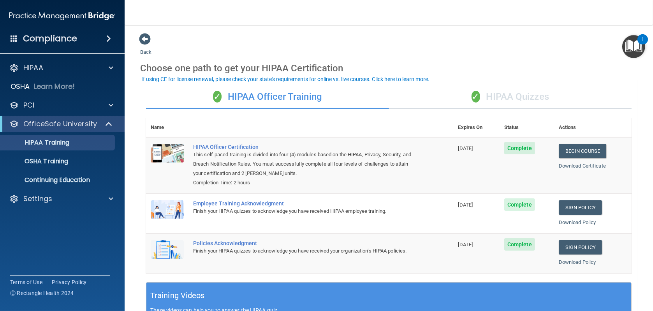
click at [508, 98] on div "✓ HIPAA Quizzes" at bounding box center [510, 96] width 243 height 23
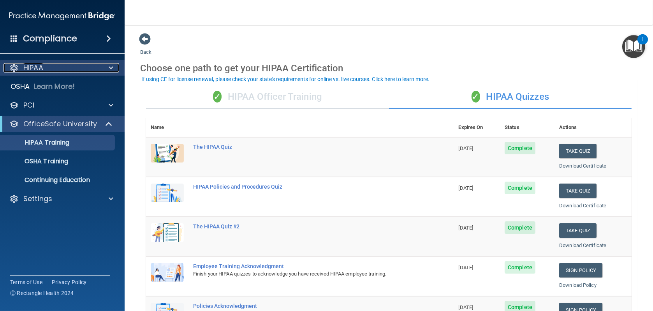
click at [32, 69] on p "HIPAA" at bounding box center [33, 67] width 20 height 9
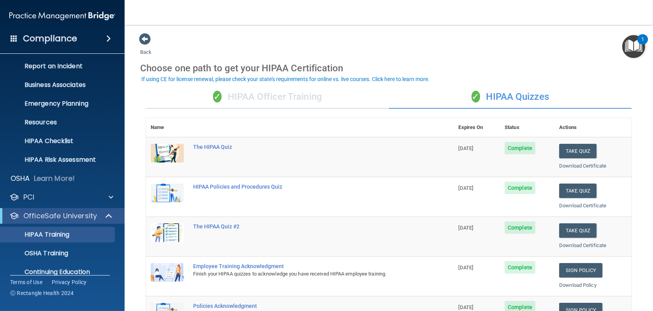
scroll to position [68, 0]
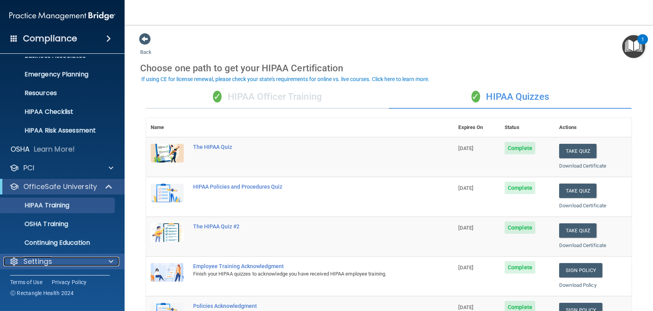
click at [74, 264] on div "Settings" at bounding box center [52, 261] width 97 height 9
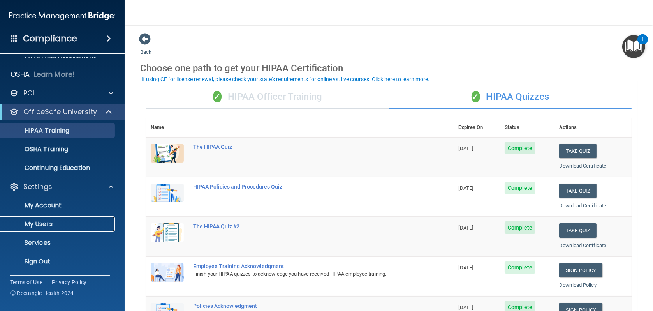
click at [56, 224] on p "My Users" at bounding box center [58, 224] width 106 height 8
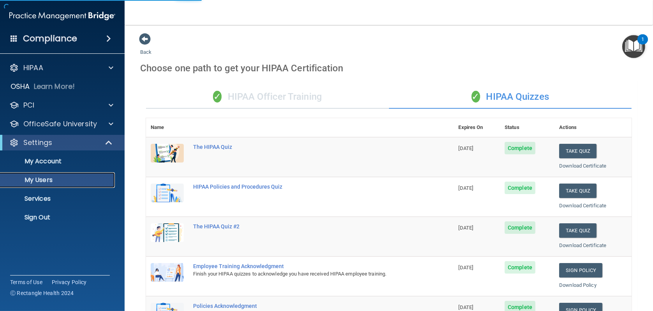
select select "20"
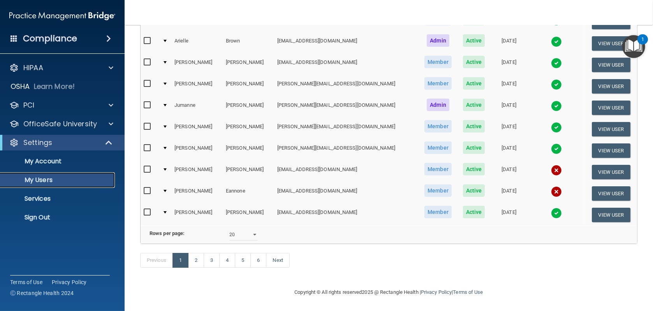
scroll to position [330, 0]
click at [216, 261] on link "3" at bounding box center [212, 260] width 16 height 15
select select "20"
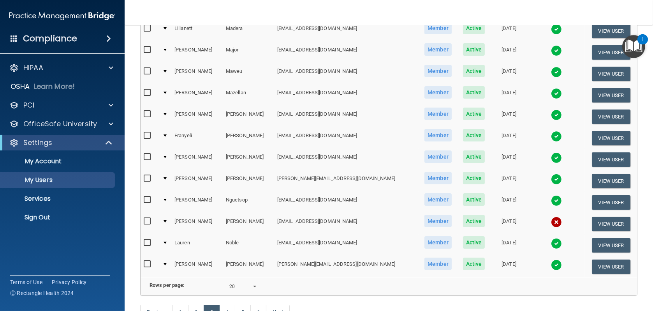
scroll to position [330, 0]
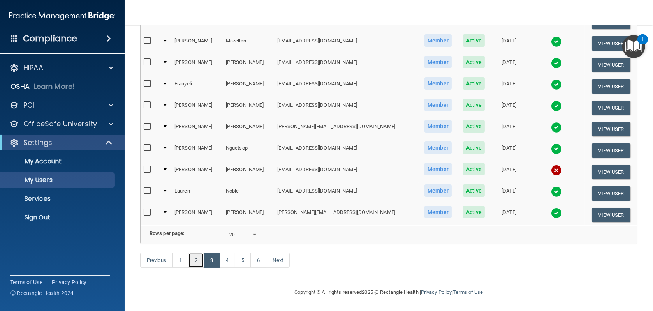
click at [201, 260] on link "2" at bounding box center [196, 260] width 16 height 15
select select "20"
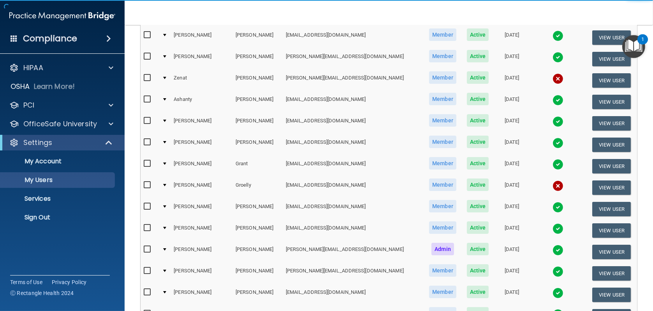
scroll to position [156, 0]
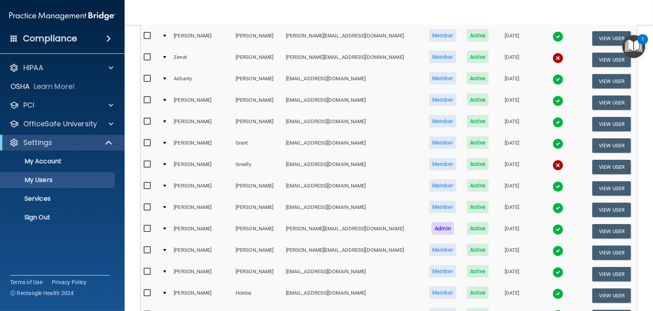
click at [553, 229] on img at bounding box center [558, 229] width 11 height 11
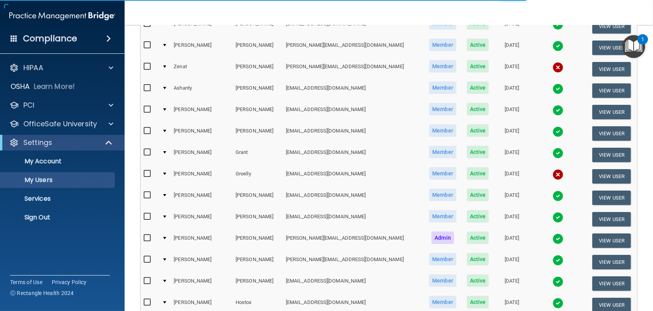
click at [553, 236] on img at bounding box center [558, 238] width 11 height 11
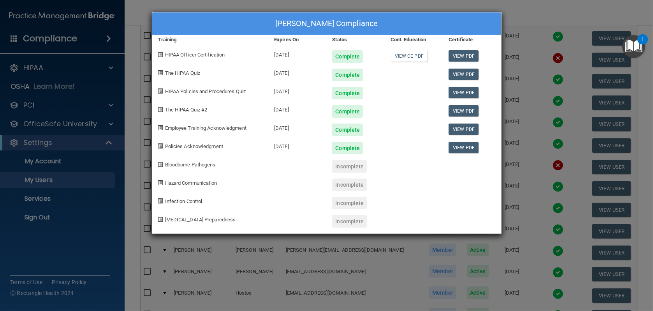
click at [343, 92] on div "Complete" at bounding box center [347, 93] width 31 height 12
click at [283, 90] on div "[DATE]" at bounding box center [297, 90] width 58 height 18
click at [288, 111] on div "[DATE]" at bounding box center [297, 108] width 58 height 18
click at [286, 93] on div "[DATE]" at bounding box center [297, 90] width 58 height 18
click at [169, 111] on span "The HIPAA Quiz #2" at bounding box center [186, 110] width 42 height 6
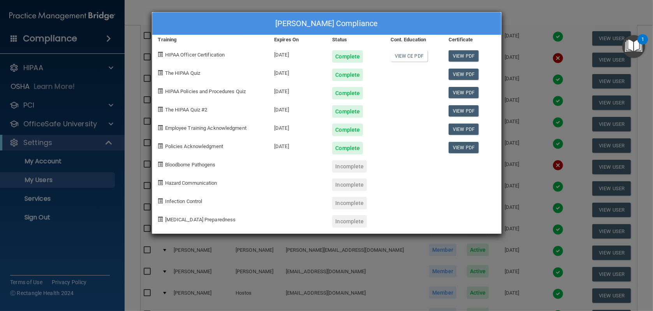
click at [291, 137] on div "[DATE]" at bounding box center [297, 145] width 58 height 18
click at [343, 146] on div "Complete" at bounding box center [347, 148] width 31 height 12
click at [338, 101] on div "Complete" at bounding box center [355, 108] width 58 height 18
drag, startPoint x: 197, startPoint y: 113, endPoint x: 238, endPoint y: 113, distance: 40.5
click at [238, 113] on div "The HIPAA Quiz #2" at bounding box center [210, 108] width 116 height 18
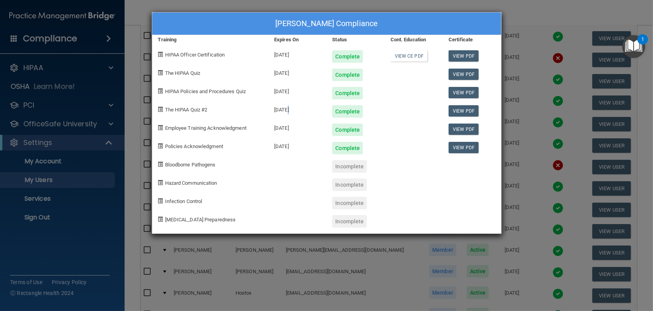
drag, startPoint x: 238, startPoint y: 113, endPoint x: 287, endPoint y: 113, distance: 49.5
click at [287, 113] on div "[DATE]" at bounding box center [297, 108] width 58 height 18
drag, startPoint x: 287, startPoint y: 113, endPoint x: 347, endPoint y: 111, distance: 59.6
click at [347, 111] on div "Complete" at bounding box center [347, 111] width 31 height 12
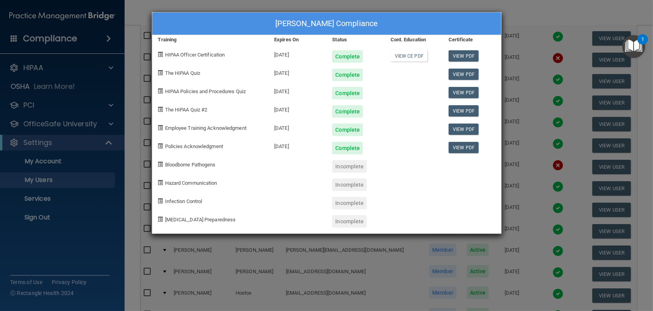
click at [343, 72] on div "Complete" at bounding box center [347, 75] width 31 height 12
click at [343, 58] on div "Complete" at bounding box center [347, 56] width 31 height 12
click at [346, 134] on div "Complete" at bounding box center [347, 129] width 31 height 12
click at [371, 133] on div "Complete" at bounding box center [355, 127] width 58 height 18
click at [396, 102] on div at bounding box center [414, 108] width 58 height 18
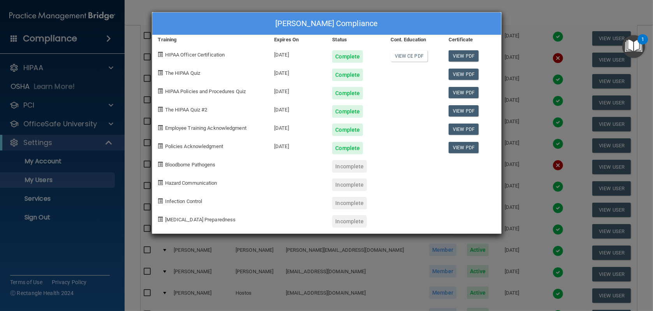
click at [197, 75] on span "The HIPAA Quiz" at bounding box center [182, 73] width 35 height 6
drag, startPoint x: 197, startPoint y: 90, endPoint x: 198, endPoint y: 104, distance: 13.6
click at [198, 94] on div "HIPAA Policies and Procedures Quiz" at bounding box center [210, 90] width 116 height 18
click at [198, 109] on span "The HIPAA Quiz #2" at bounding box center [186, 110] width 42 height 6
click at [202, 130] on span "Employee Training Acknowledgment" at bounding box center [205, 128] width 81 height 6
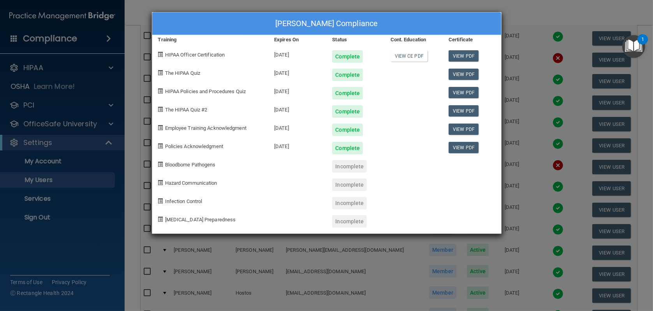
click at [534, 15] on div "Lida Hartfiel's Compliance Training Expires On Status Cont. Education Certifica…" at bounding box center [326, 155] width 653 height 311
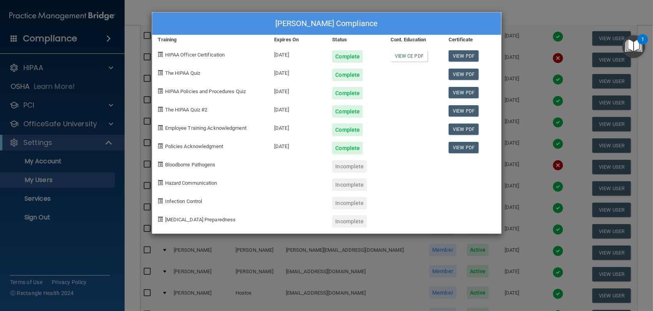
click at [534, 15] on div "Lida Hartfiel's Compliance Training Expires On Status Cont. Education Certifica…" at bounding box center [326, 155] width 653 height 311
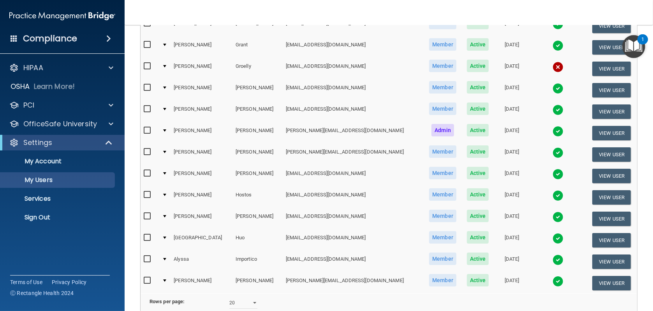
scroll to position [330, 0]
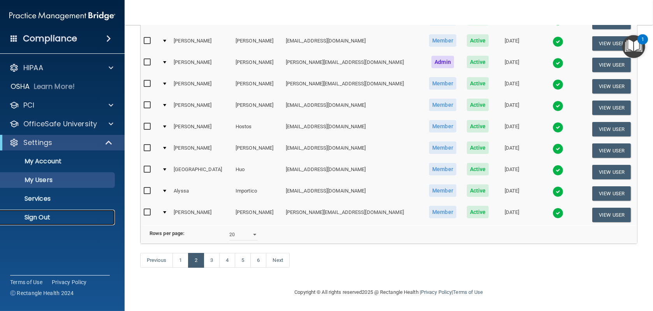
click at [34, 218] on p "Sign Out" at bounding box center [58, 217] width 106 height 8
